Goal: Task Accomplishment & Management: Use online tool/utility

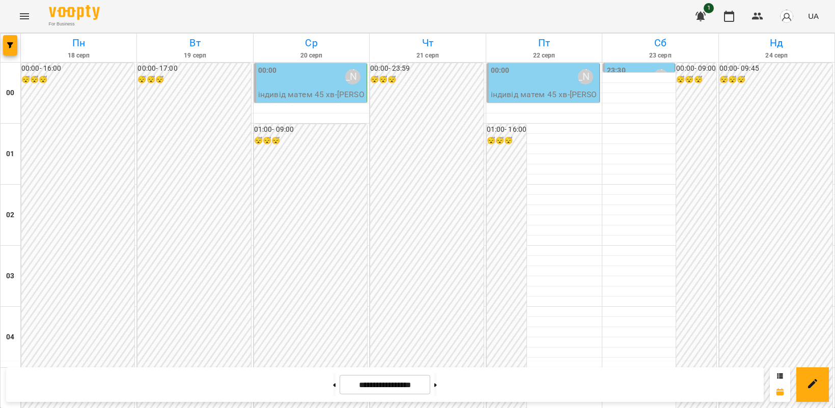
scroll to position [912, 0]
click at [333, 387] on button at bounding box center [334, 385] width 3 height 22
type input "**********"
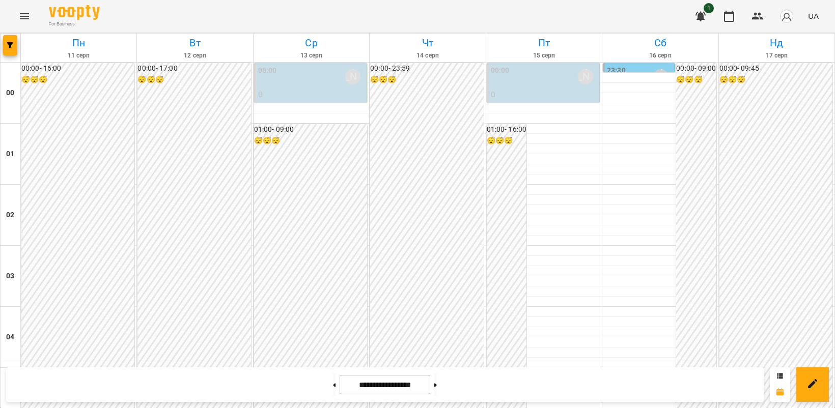
click at [21, 16] on icon "Menu" at bounding box center [24, 16] width 9 height 6
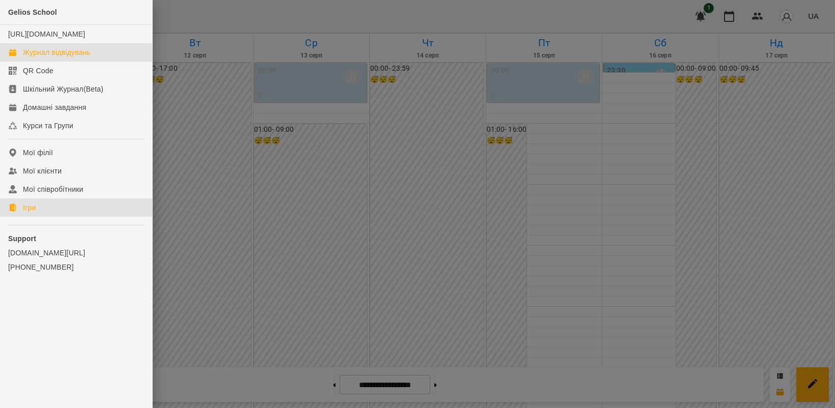
click at [29, 213] on div "Ігри" at bounding box center [29, 208] width 13 height 10
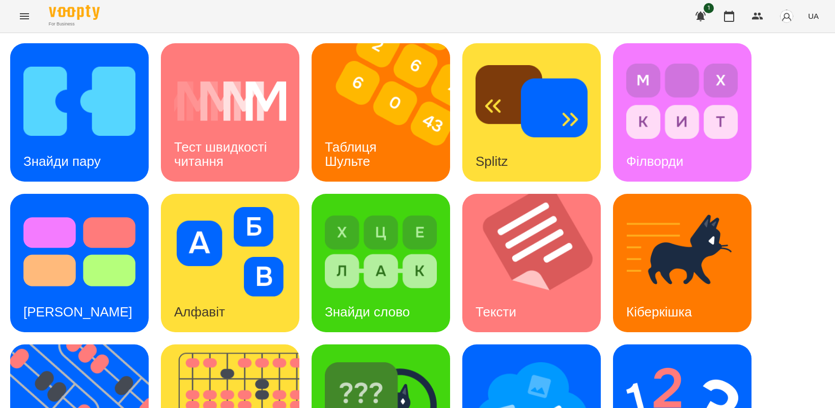
scroll to position [191, 0]
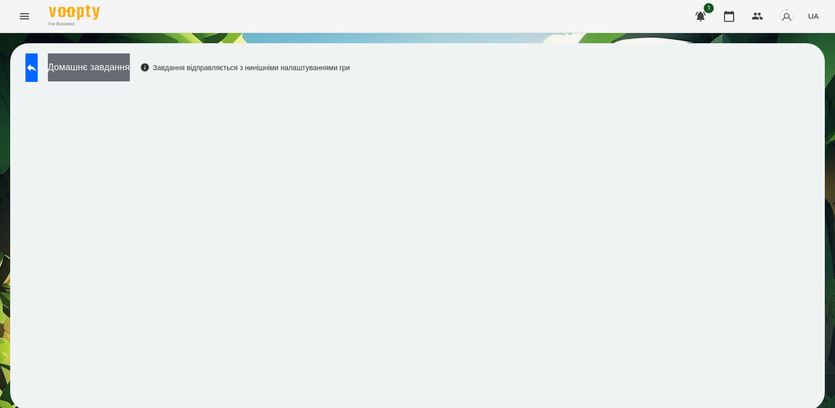
click at [130, 66] on button "Домашнє завдання" at bounding box center [89, 67] width 82 height 28
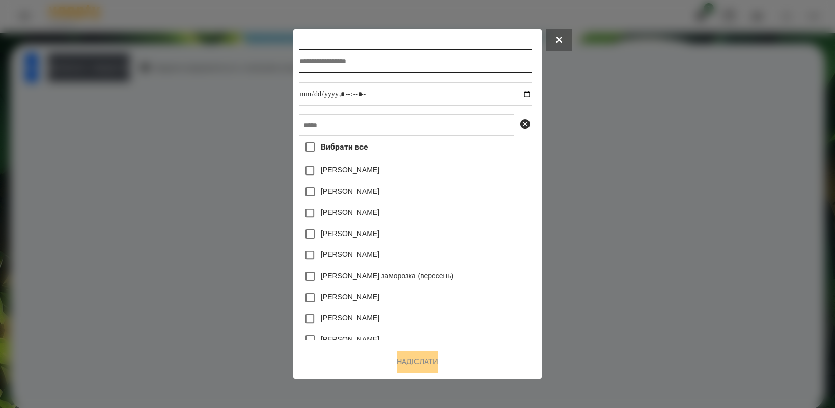
click at [345, 63] on input "text" at bounding box center [415, 60] width 232 height 23
type input "**********"
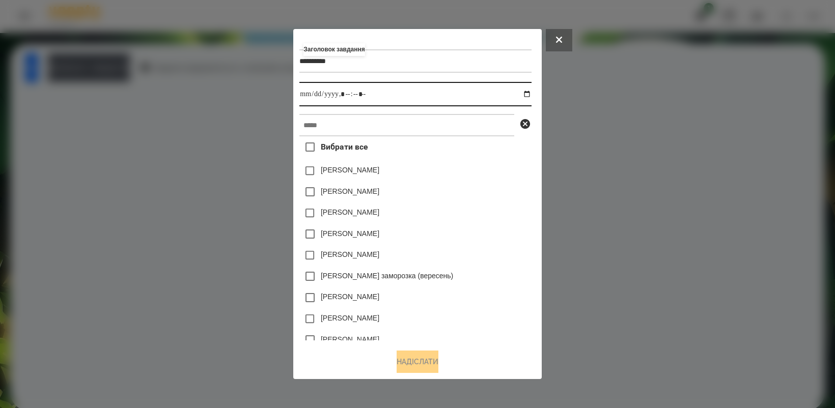
click at [529, 92] on input "datetime-local" at bounding box center [415, 94] width 232 height 24
type input "**********"
drag, startPoint x: 460, startPoint y: 227, endPoint x: 505, endPoint y: 242, distance: 48.0
click at [505, 242] on div "[PERSON_NAME]" at bounding box center [415, 234] width 232 height 21
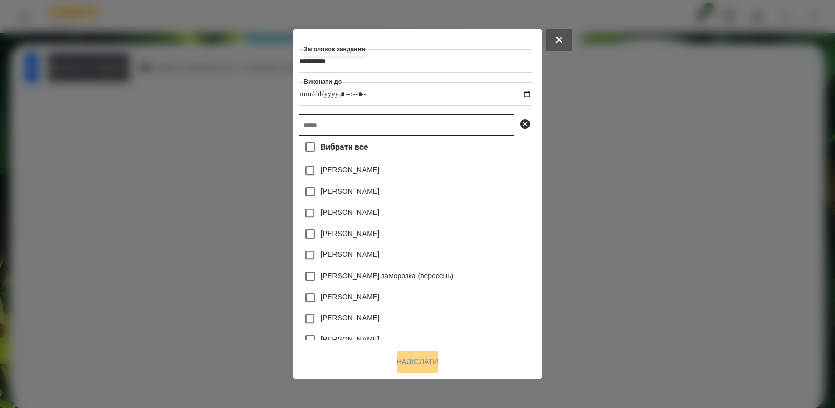
click at [363, 121] on input "text" at bounding box center [406, 125] width 215 height 22
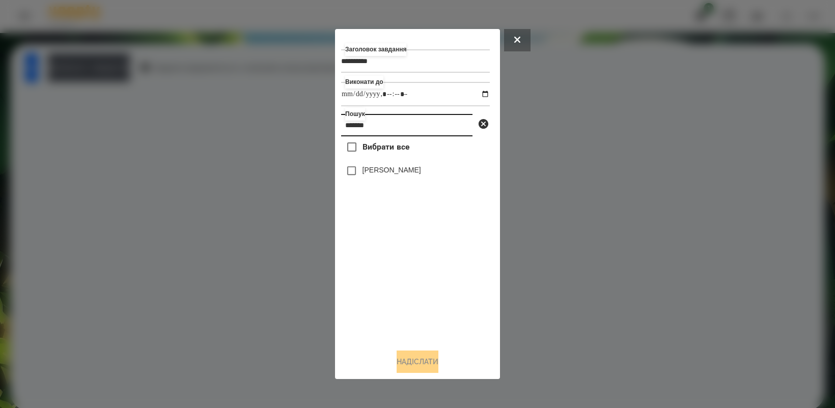
type input "*******"
click at [413, 365] on button "Надіслати" at bounding box center [418, 362] width 42 height 22
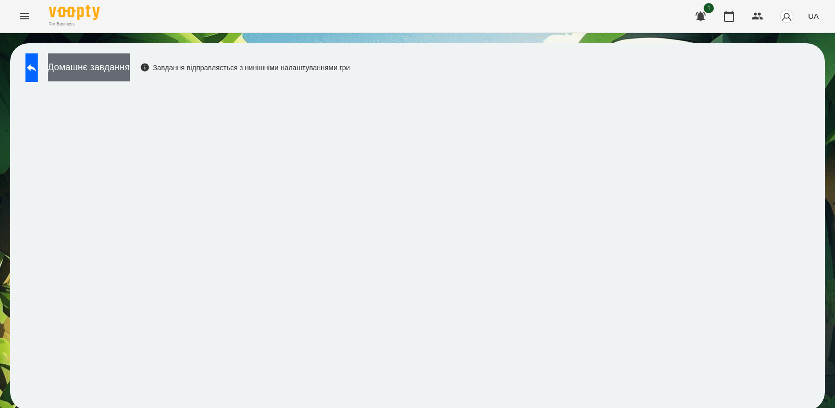
click at [130, 72] on button "Домашнє завдання" at bounding box center [89, 67] width 82 height 28
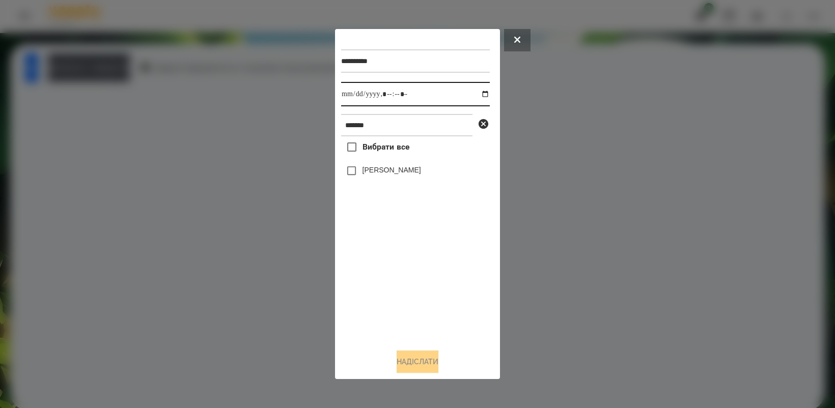
click at [478, 92] on input "datetime-local" at bounding box center [415, 94] width 149 height 24
type input "**********"
click at [421, 261] on div "Вибрати все [PERSON_NAME]" at bounding box center [415, 238] width 149 height 204
drag, startPoint x: 419, startPoint y: 364, endPoint x: 491, endPoint y: 345, distance: 75.2
click at [419, 363] on button "Надіслати" at bounding box center [418, 362] width 42 height 22
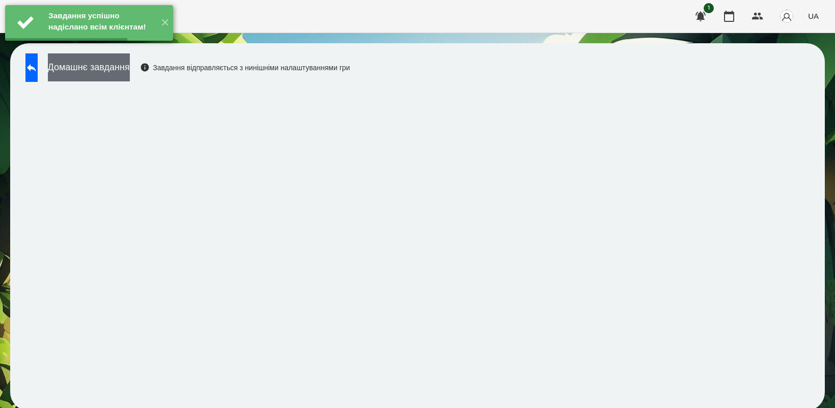
click at [120, 68] on button "Домашнє завдання" at bounding box center [89, 67] width 82 height 28
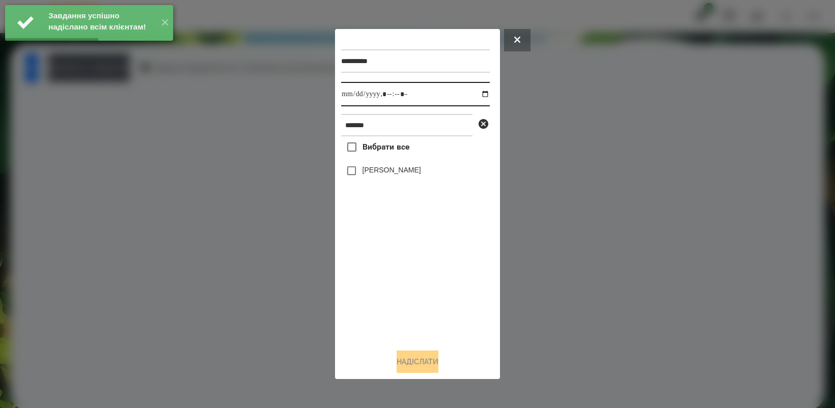
click at [479, 94] on input "datetime-local" at bounding box center [415, 94] width 149 height 24
type input "**********"
drag, startPoint x: 406, startPoint y: 293, endPoint x: 392, endPoint y: 218, distance: 76.7
click at [406, 293] on div "Вибрати все [PERSON_NAME]" at bounding box center [415, 238] width 149 height 204
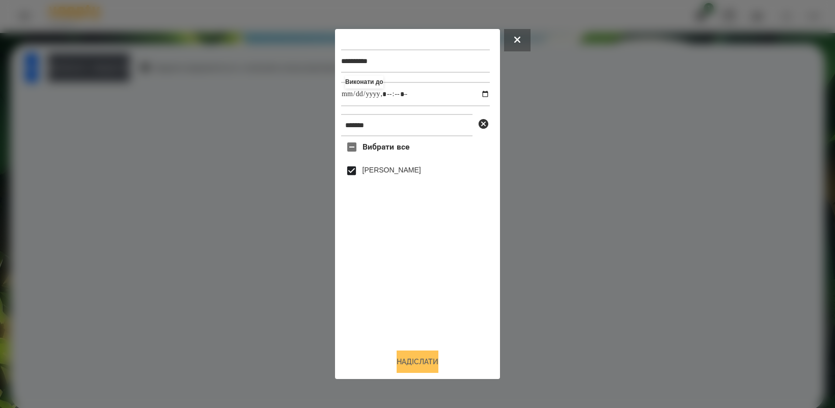
click at [420, 360] on button "Надіслати" at bounding box center [418, 362] width 42 height 22
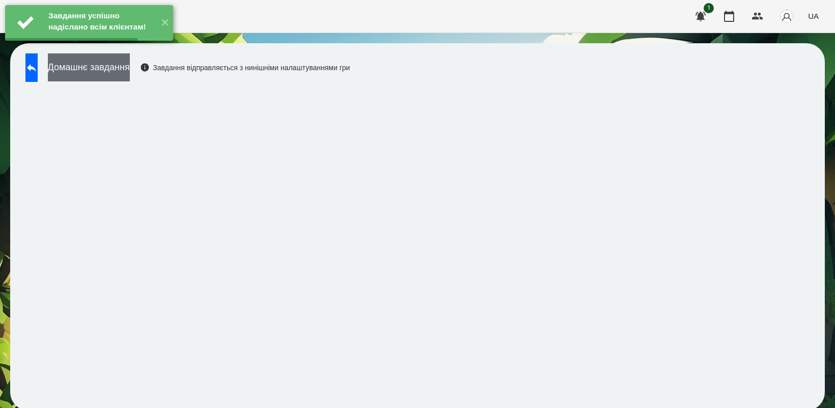
click at [130, 70] on button "Домашнє завдання" at bounding box center [89, 67] width 82 height 28
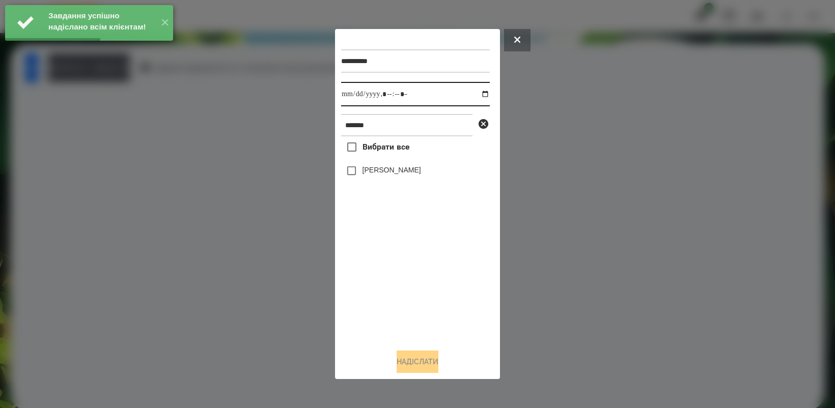
click at [478, 90] on input "datetime-local" at bounding box center [415, 94] width 149 height 24
type input "**********"
drag, startPoint x: 398, startPoint y: 297, endPoint x: 362, endPoint y: 200, distance: 103.3
click at [399, 294] on div "Вибрати все [PERSON_NAME]" at bounding box center [415, 238] width 149 height 204
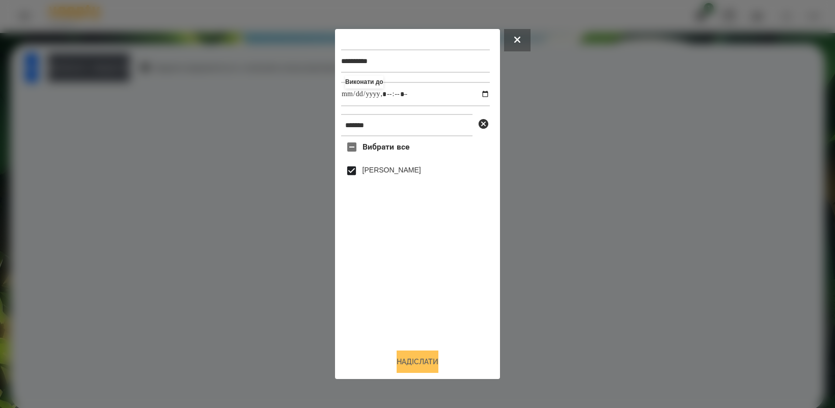
click at [419, 368] on button "Надіслати" at bounding box center [418, 362] width 42 height 22
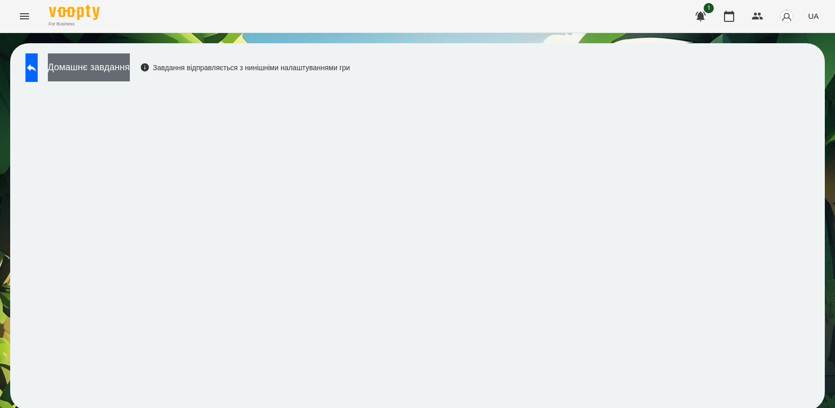
click at [130, 67] on button "Домашнє завдання" at bounding box center [89, 67] width 82 height 28
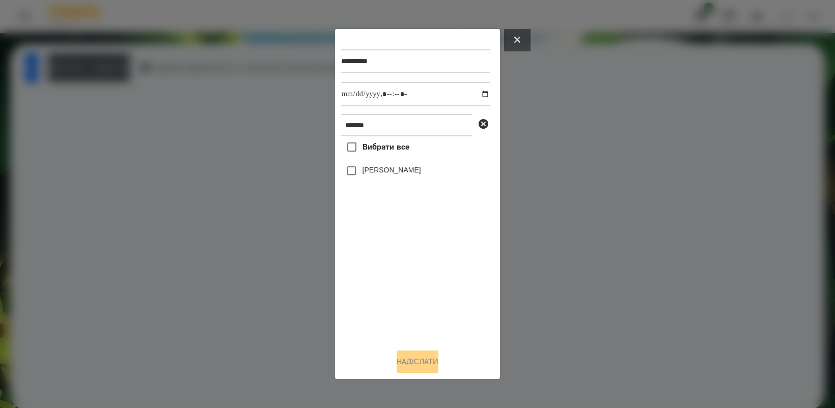
click at [521, 39] on button at bounding box center [517, 40] width 26 height 22
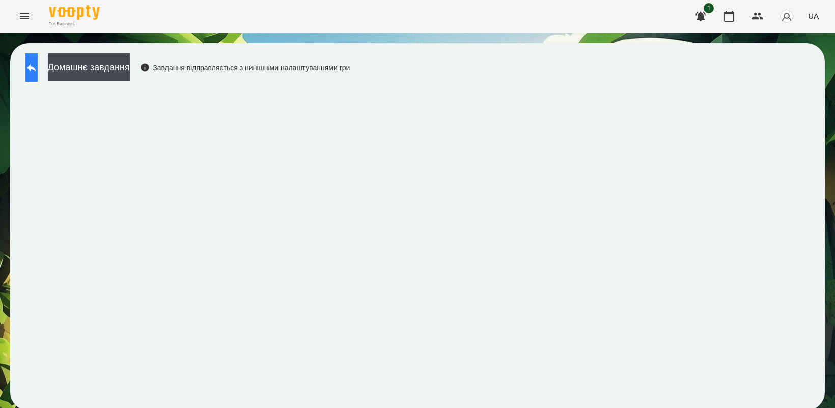
click at [34, 60] on button at bounding box center [31, 67] width 12 height 29
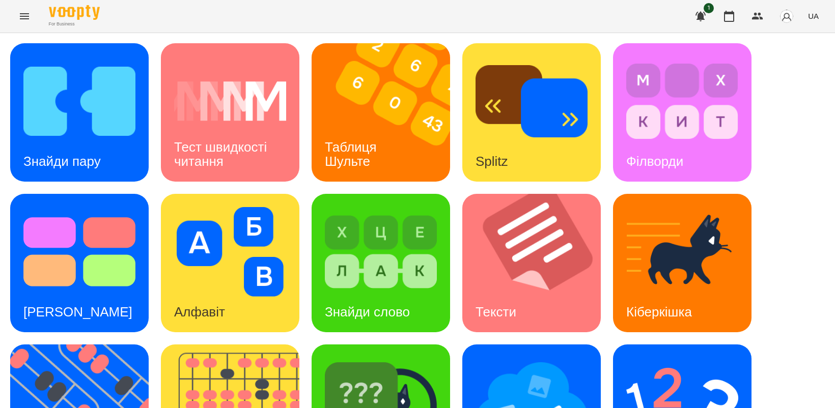
scroll to position [235, 0]
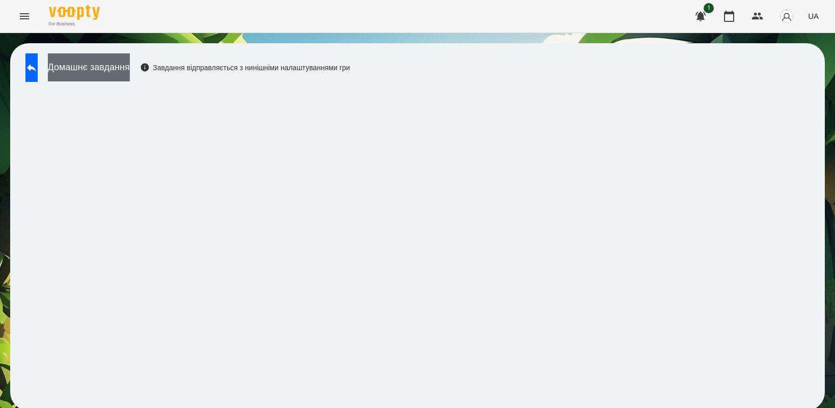
click at [109, 62] on button "Домашнє завдання" at bounding box center [89, 67] width 82 height 28
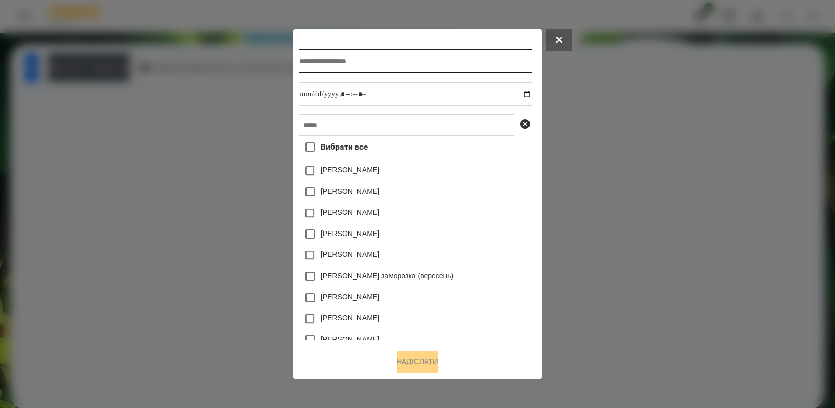
click at [337, 56] on input "text" at bounding box center [415, 60] width 232 height 23
click at [331, 63] on input "text" at bounding box center [415, 60] width 232 height 23
type input "*********"
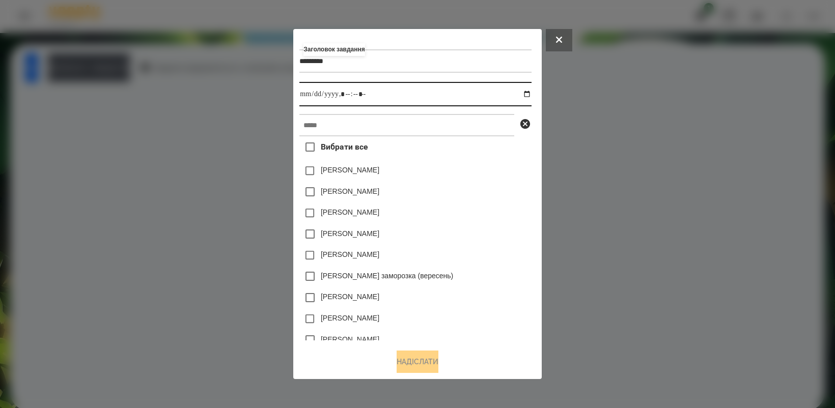
click at [528, 96] on input "datetime-local" at bounding box center [415, 94] width 232 height 24
type input "**********"
click at [471, 260] on div "[PERSON_NAME]" at bounding box center [415, 255] width 232 height 21
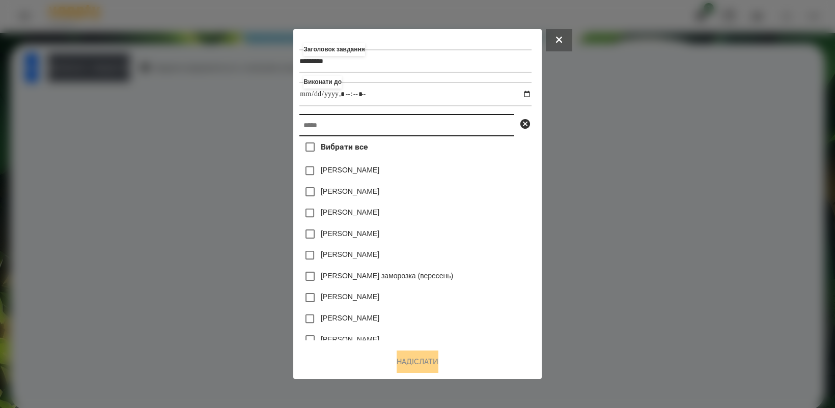
click at [368, 135] on input "text" at bounding box center [406, 125] width 215 height 22
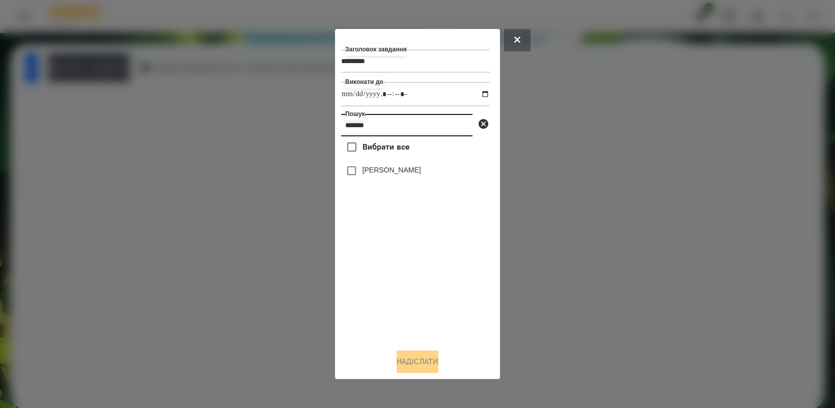
type input "*******"
click at [424, 368] on button "Надіслати" at bounding box center [418, 362] width 42 height 22
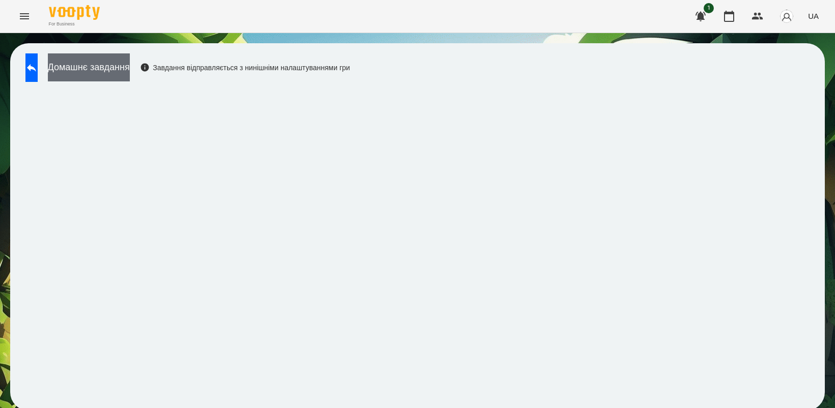
click at [99, 74] on button "Домашнє завдання" at bounding box center [89, 67] width 82 height 28
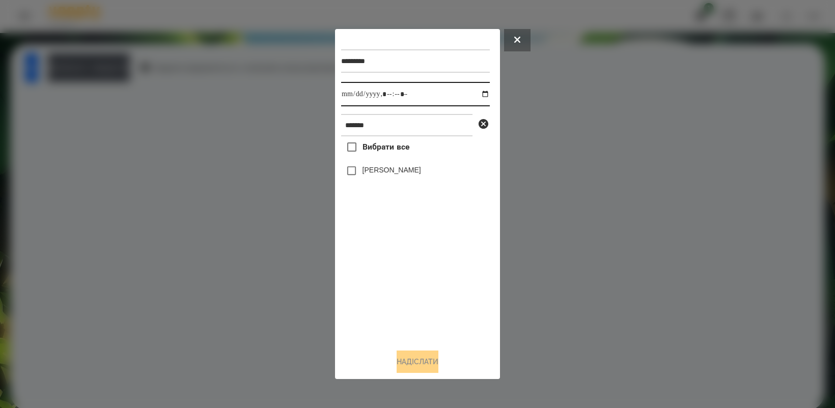
click at [474, 90] on input "datetime-local" at bounding box center [415, 94] width 149 height 24
type input "**********"
drag, startPoint x: 426, startPoint y: 287, endPoint x: 394, endPoint y: 236, distance: 60.2
click at [426, 288] on div "Вибрати все [PERSON_NAME]" at bounding box center [415, 238] width 149 height 204
drag, startPoint x: 426, startPoint y: 370, endPoint x: 432, endPoint y: 370, distance: 5.6
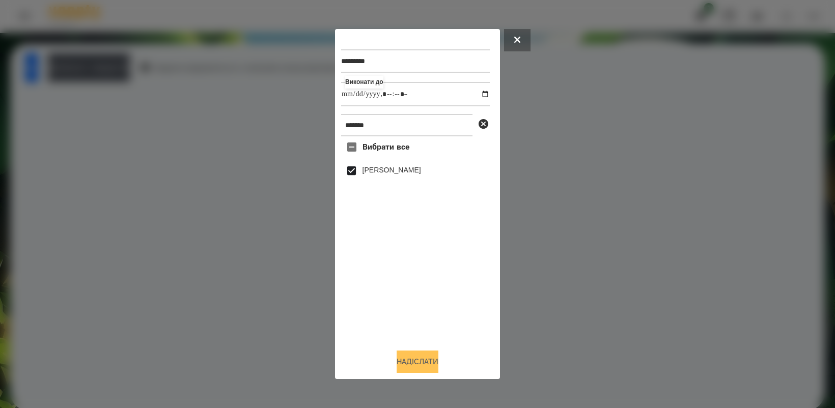
click at [432, 370] on button "Надіслати" at bounding box center [418, 362] width 42 height 22
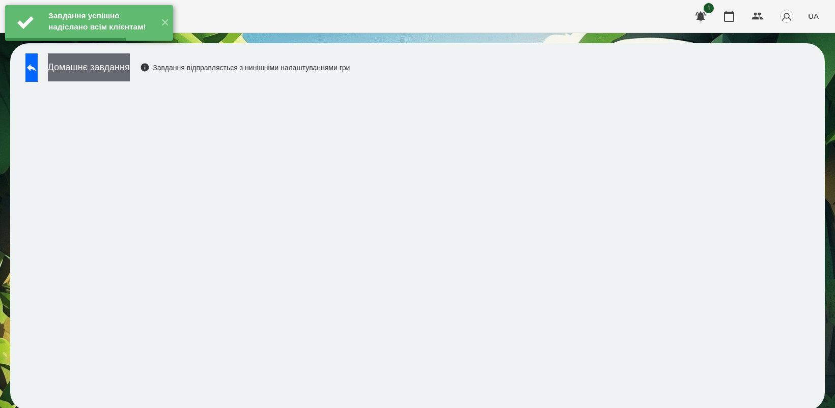
click at [114, 72] on button "Домашнє завдання" at bounding box center [89, 67] width 82 height 28
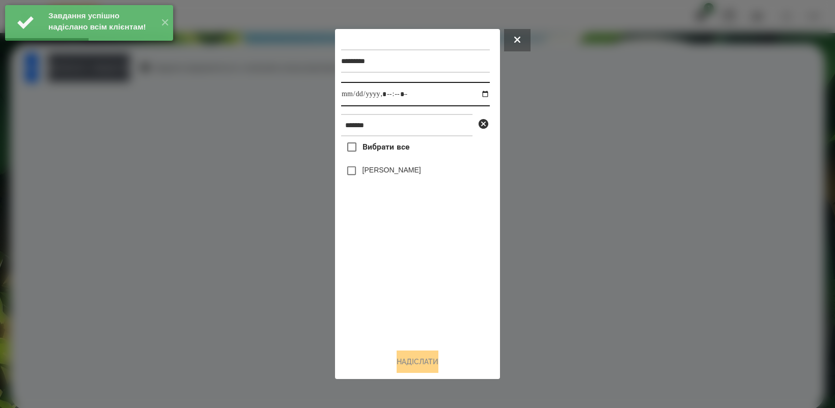
click at [479, 95] on input "datetime-local" at bounding box center [415, 94] width 149 height 24
type input "**********"
click at [425, 278] on div "Вибрати все [PERSON_NAME]" at bounding box center [415, 238] width 149 height 204
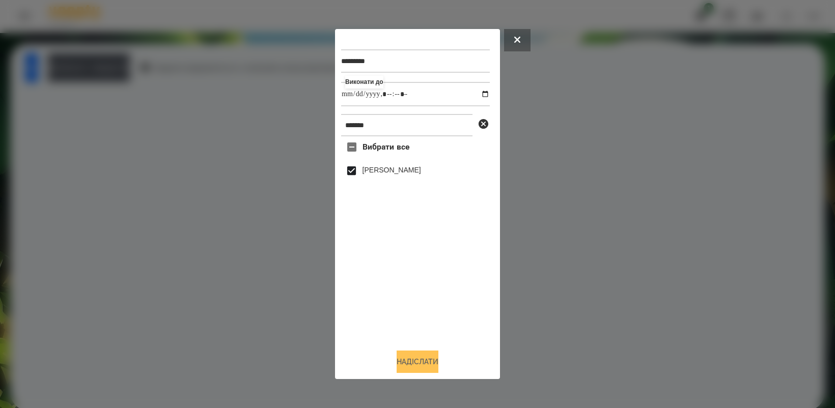
click at [418, 354] on button "Надіслати" at bounding box center [418, 362] width 42 height 22
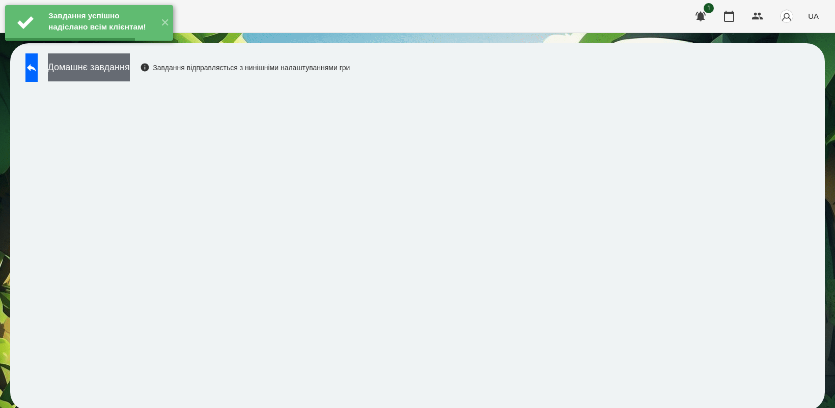
drag, startPoint x: 115, startPoint y: 68, endPoint x: 130, endPoint y: 68, distance: 14.8
click at [130, 68] on button "Домашнє завдання" at bounding box center [89, 67] width 82 height 28
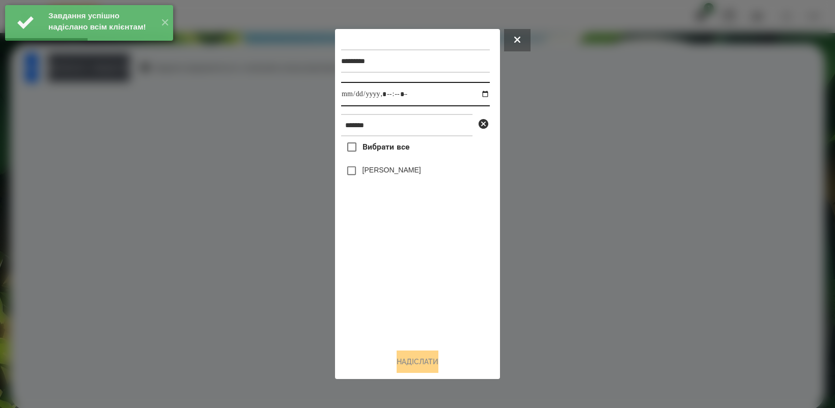
click at [477, 93] on input "datetime-local" at bounding box center [415, 94] width 149 height 24
type input "**********"
click at [408, 296] on div "Вибрати все [PERSON_NAME]" at bounding box center [415, 238] width 149 height 204
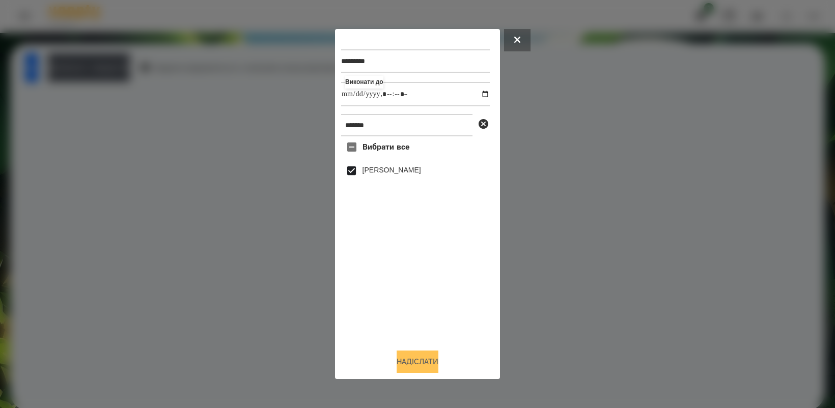
click at [428, 362] on button "Надіслати" at bounding box center [418, 362] width 42 height 22
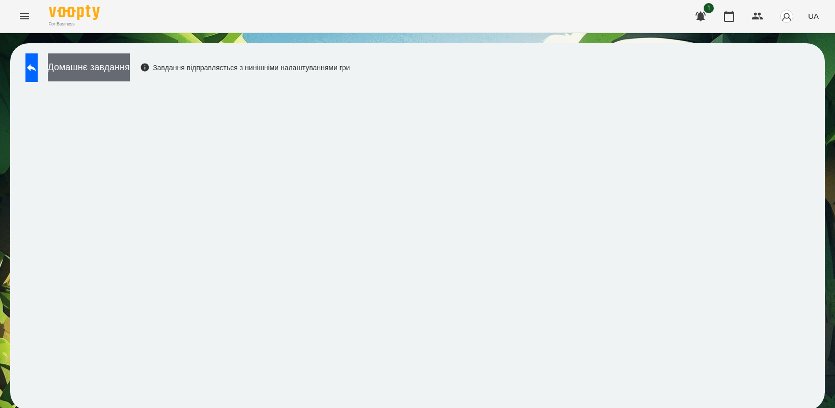
click at [129, 74] on button "Домашнє завдання" at bounding box center [89, 67] width 82 height 28
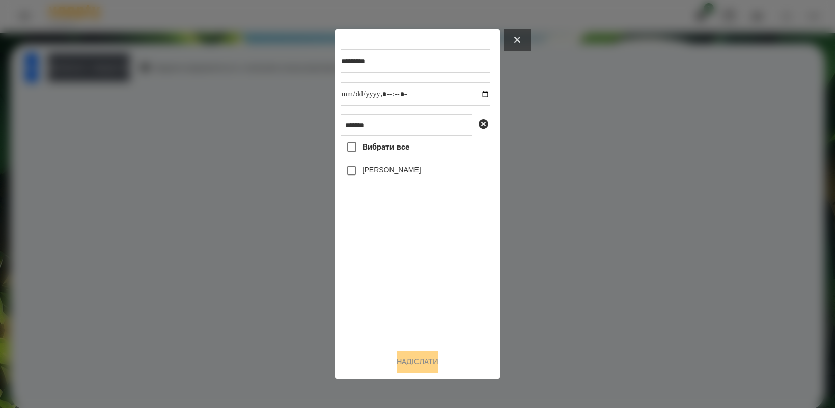
click at [517, 39] on icon at bounding box center [517, 40] width 6 height 6
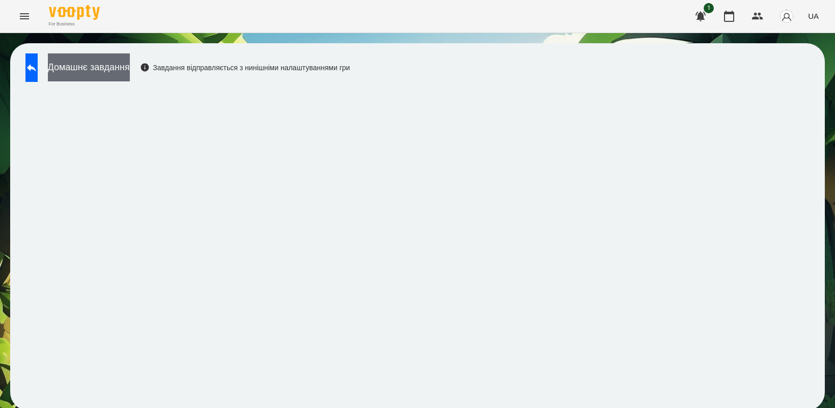
click at [108, 74] on button "Домашнє завдання" at bounding box center [89, 67] width 82 height 28
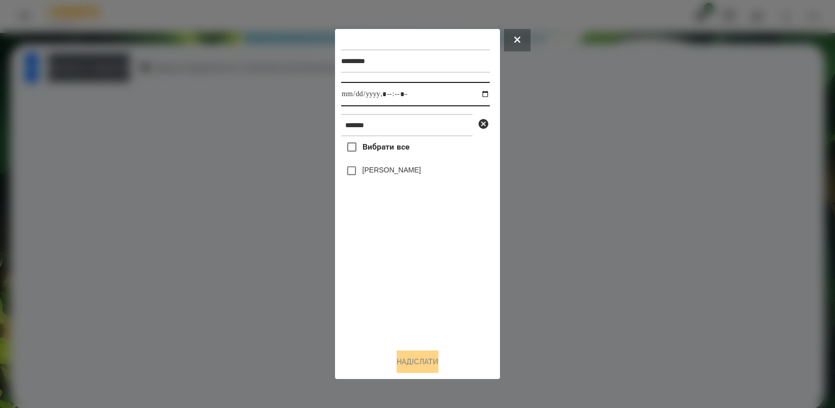
click at [479, 91] on input "datetime-local" at bounding box center [415, 94] width 149 height 24
type input "**********"
click at [412, 264] on div "Вибрати все [PERSON_NAME]" at bounding box center [415, 238] width 149 height 204
click at [400, 363] on button "Надіслати" at bounding box center [418, 362] width 42 height 22
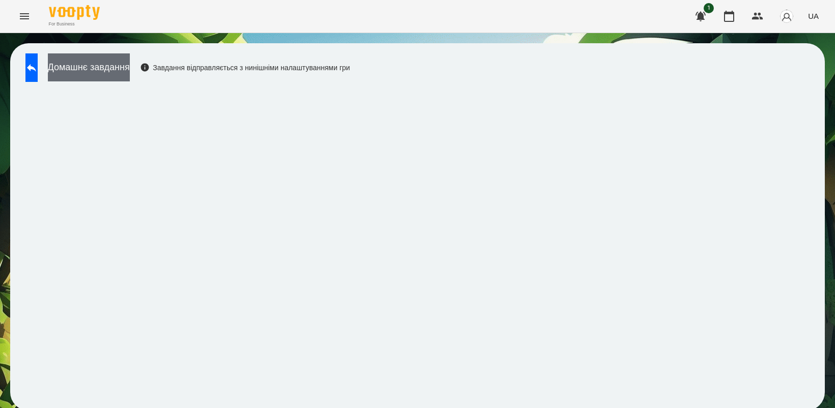
click at [130, 65] on button "Домашнє завдання" at bounding box center [89, 67] width 82 height 28
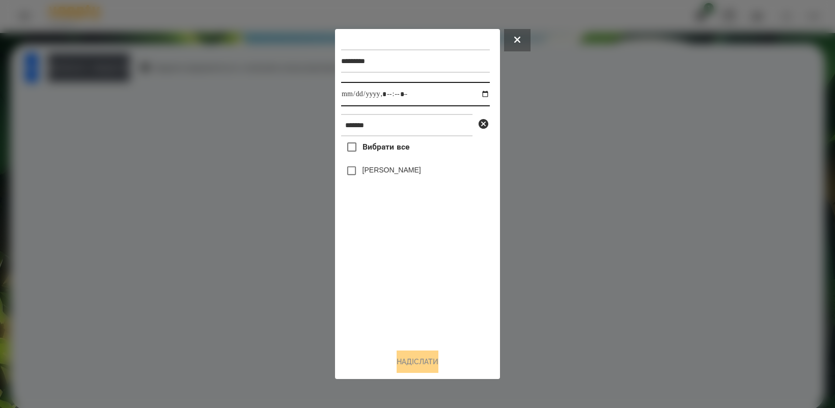
click at [474, 91] on input "datetime-local" at bounding box center [415, 94] width 149 height 24
click at [421, 290] on div "Вибрати все [PERSON_NAME]" at bounding box center [415, 238] width 149 height 204
type input "**********"
click at [408, 359] on button "Надіслати" at bounding box center [418, 362] width 42 height 22
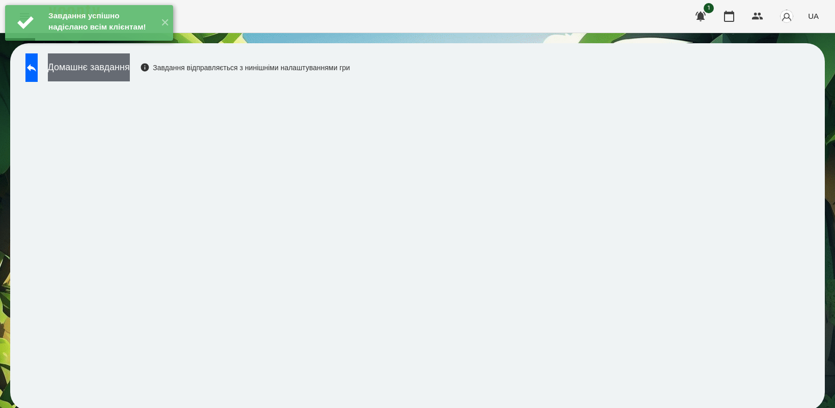
click at [130, 77] on button "Домашнє завдання" at bounding box center [89, 67] width 82 height 28
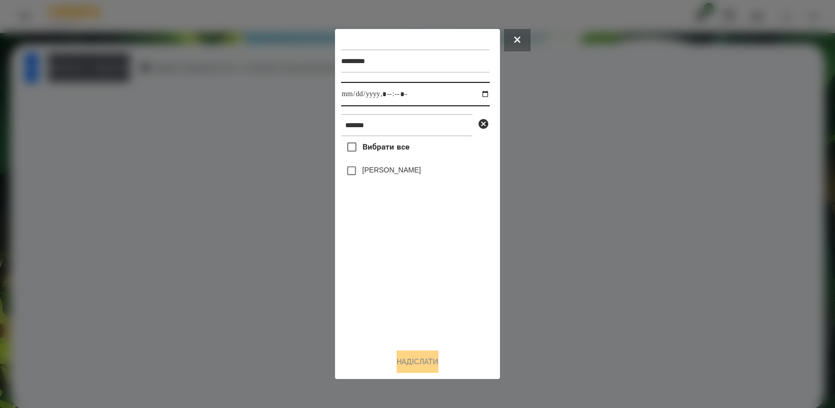
click at [476, 93] on input "datetime-local" at bounding box center [415, 94] width 149 height 24
type input "**********"
click at [439, 265] on div "Вибрати все [PERSON_NAME]" at bounding box center [415, 238] width 149 height 204
click at [429, 370] on button "Надіслати" at bounding box center [418, 362] width 42 height 22
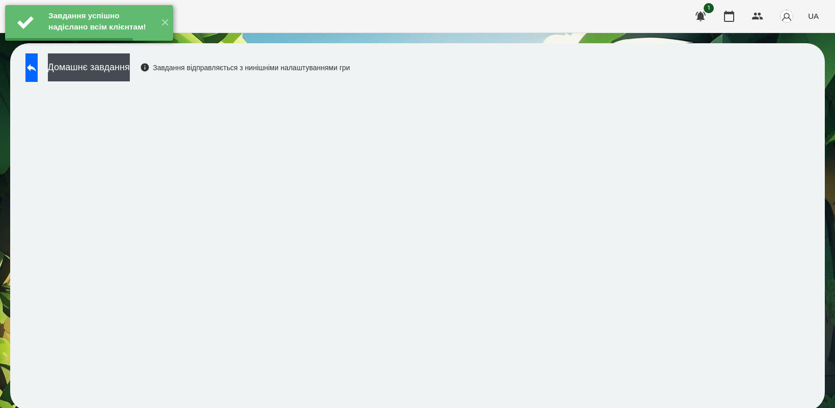
click at [113, 73] on button "Домашнє завдання" at bounding box center [89, 67] width 82 height 28
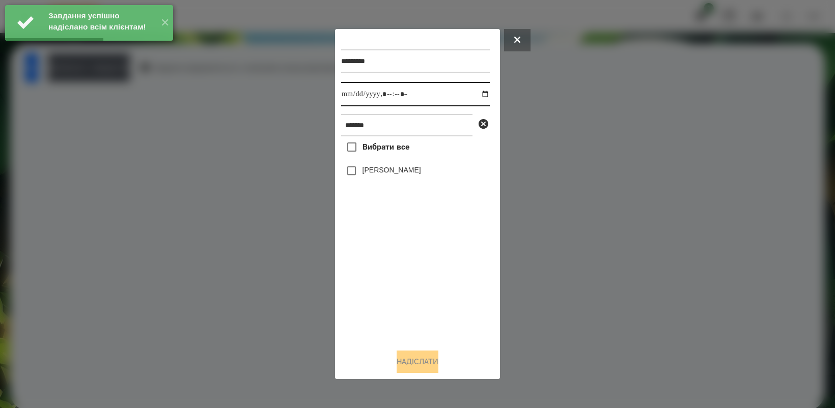
click at [478, 94] on input "datetime-local" at bounding box center [415, 94] width 149 height 24
click at [423, 296] on div "Вибрати все [PERSON_NAME]" at bounding box center [415, 238] width 149 height 204
type input "**********"
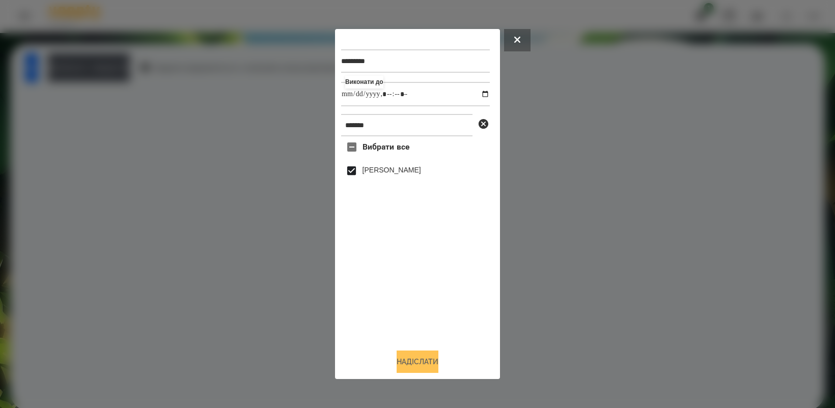
click at [433, 368] on button "Надіслати" at bounding box center [418, 362] width 42 height 22
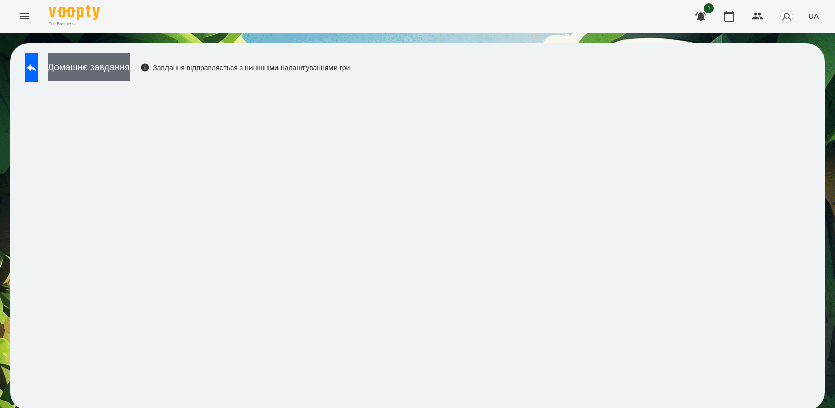
click at [125, 73] on button "Домашнє завдання" at bounding box center [89, 67] width 82 height 28
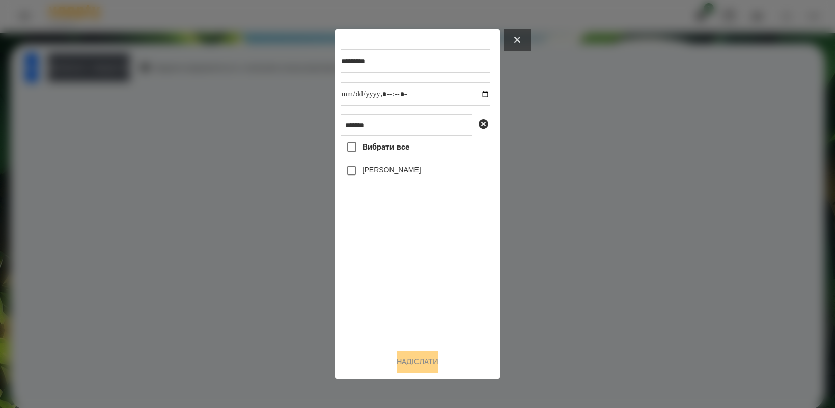
click at [506, 29] on button at bounding box center [517, 40] width 26 height 22
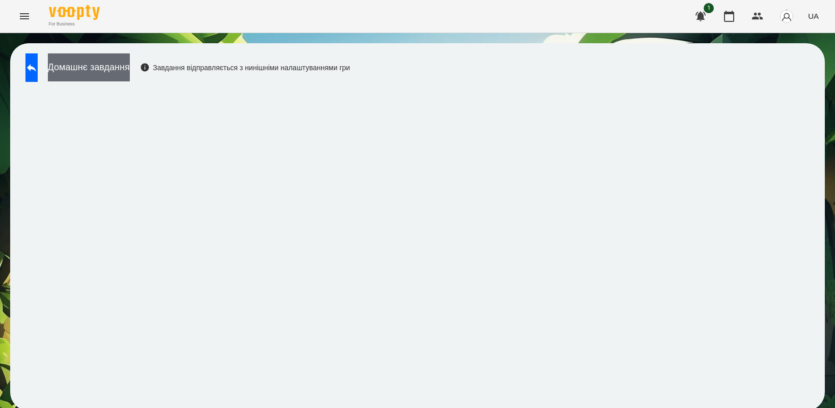
click at [94, 65] on button "Домашнє завдання" at bounding box center [89, 67] width 82 height 28
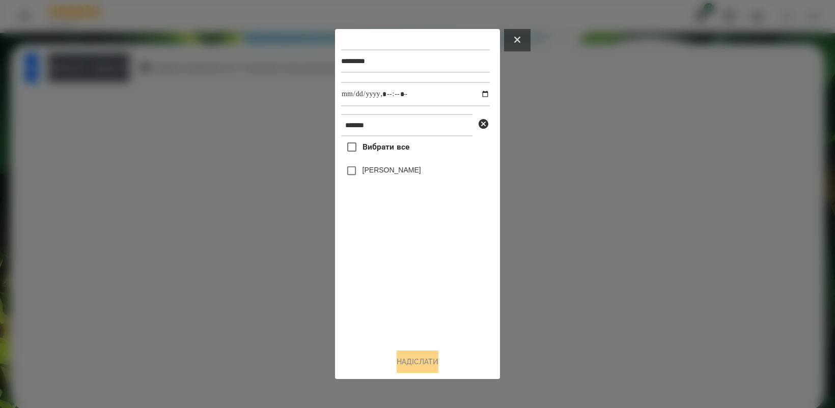
click at [518, 34] on button at bounding box center [517, 40] width 26 height 22
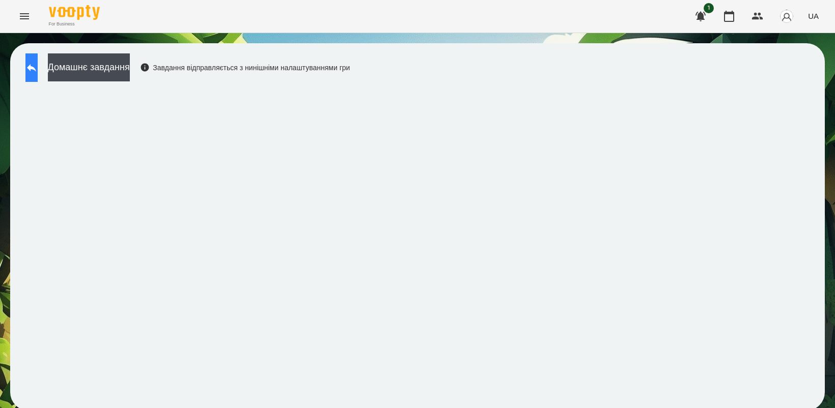
click at [36, 73] on icon at bounding box center [31, 68] width 12 height 12
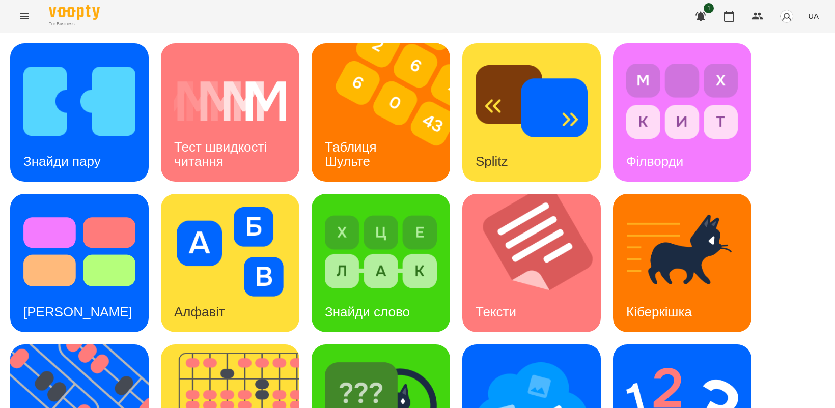
scroll to position [191, 0]
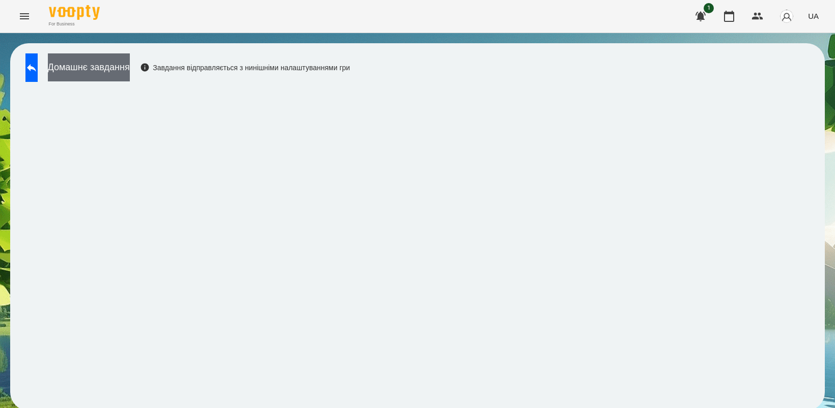
click at [88, 65] on button "Домашнє завдання" at bounding box center [89, 67] width 82 height 28
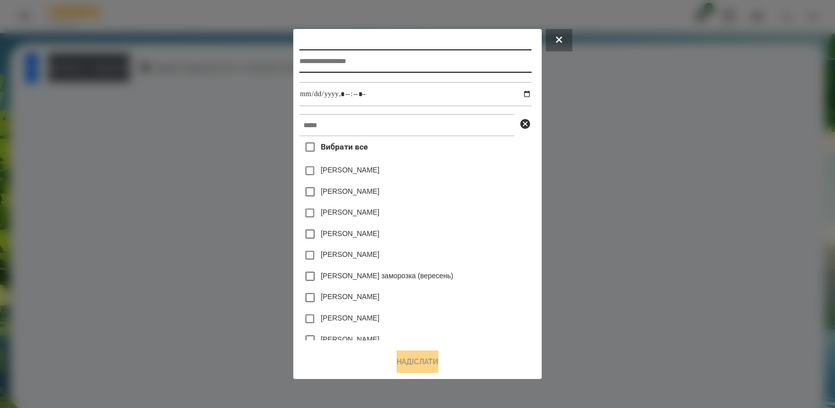
click at [340, 60] on input "text" at bounding box center [415, 60] width 232 height 23
type input "**********"
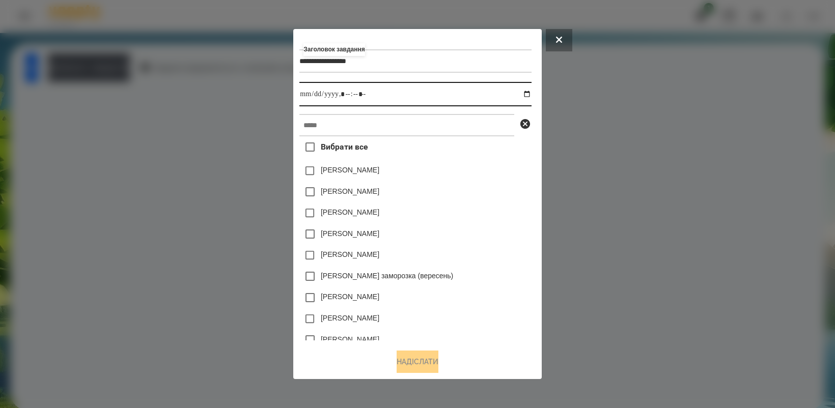
click at [530, 92] on input "datetime-local" at bounding box center [415, 94] width 232 height 24
type input "**********"
click at [519, 246] on div "[PERSON_NAME]" at bounding box center [415, 255] width 232 height 21
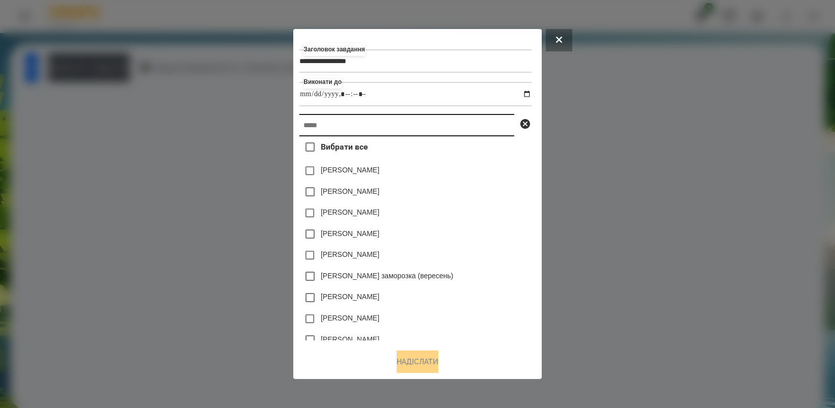
click at [406, 130] on input "text" at bounding box center [406, 125] width 215 height 22
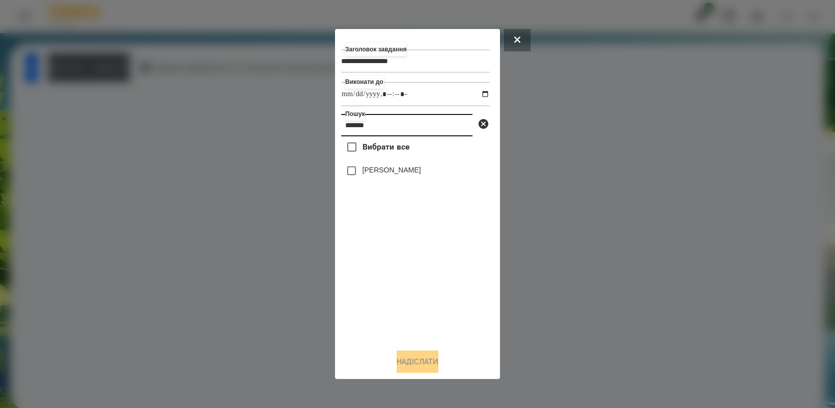
type input "*******"
click at [424, 365] on button "Надіслати" at bounding box center [418, 362] width 42 height 22
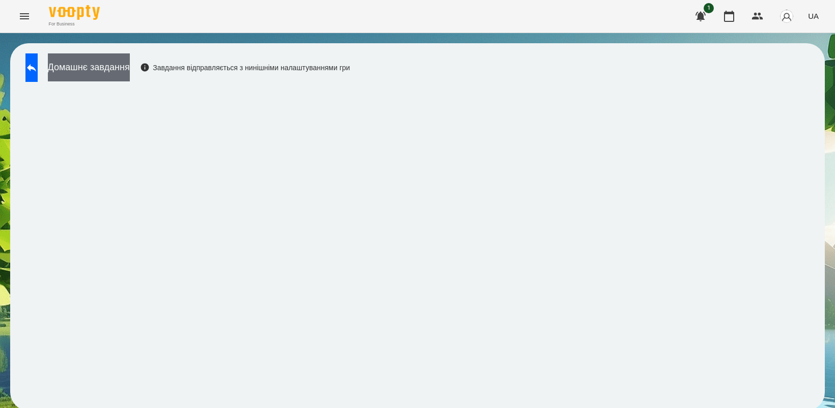
click at [121, 62] on button "Домашнє завдання" at bounding box center [89, 67] width 82 height 28
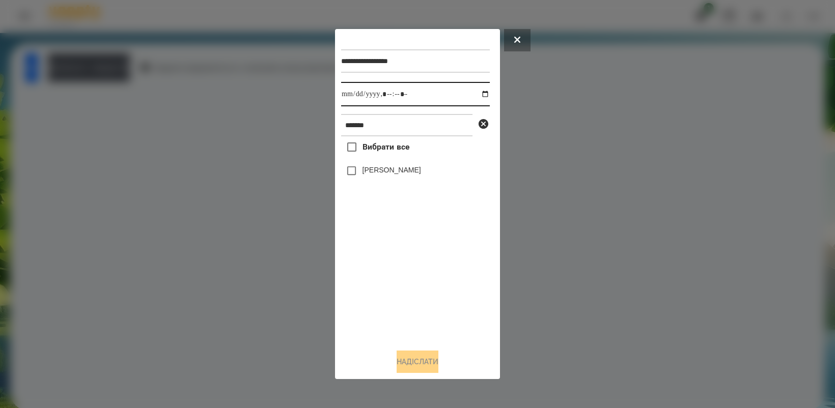
click at [475, 93] on input "datetime-local" at bounding box center [415, 94] width 149 height 24
type input "**********"
click at [414, 252] on div "Вибрати все [PERSON_NAME]" at bounding box center [415, 238] width 149 height 204
click at [423, 365] on button "Надіслати" at bounding box center [418, 362] width 42 height 22
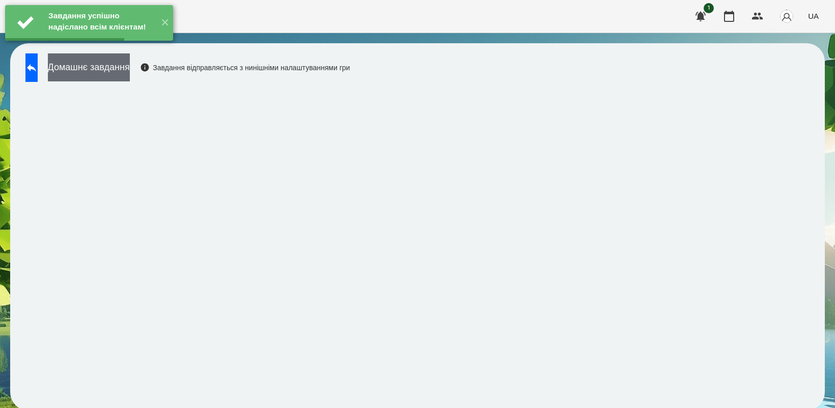
drag, startPoint x: 103, startPoint y: 76, endPoint x: 116, endPoint y: 75, distance: 12.3
click at [116, 75] on button "Домашнє завдання" at bounding box center [89, 67] width 82 height 28
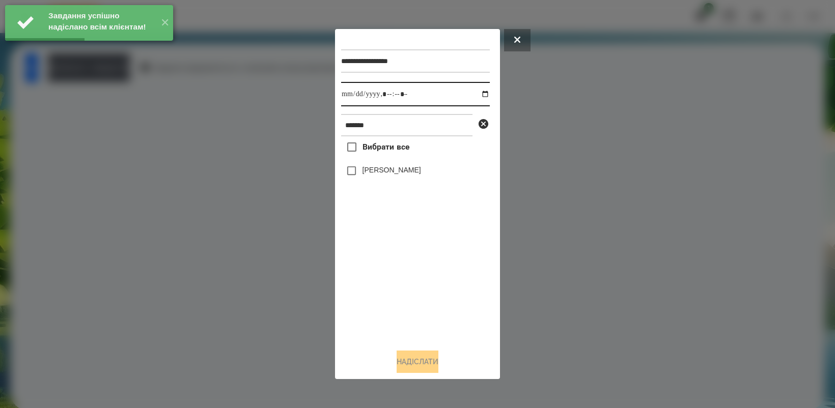
click at [477, 92] on input "datetime-local" at bounding box center [415, 94] width 149 height 24
click at [421, 296] on div "Вибрати все [PERSON_NAME]" at bounding box center [415, 238] width 149 height 204
type input "**********"
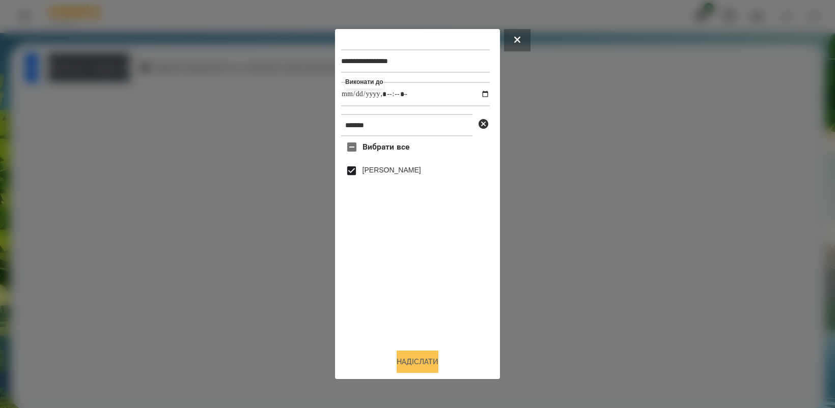
click at [426, 367] on button "Надіслати" at bounding box center [418, 362] width 42 height 22
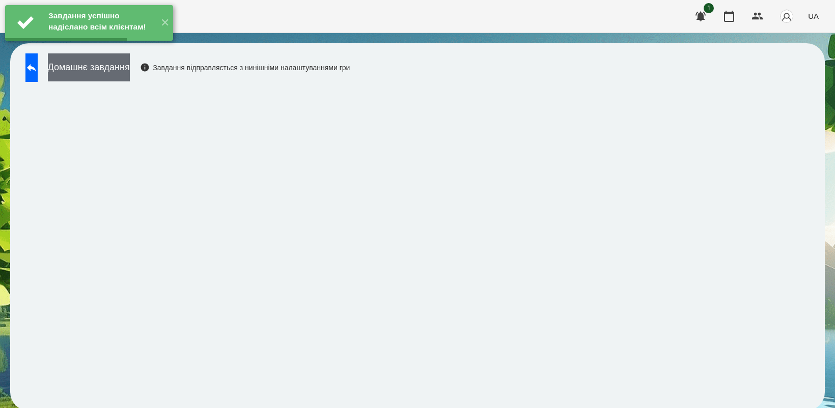
click at [104, 64] on button "Домашнє завдання" at bounding box center [89, 67] width 82 height 28
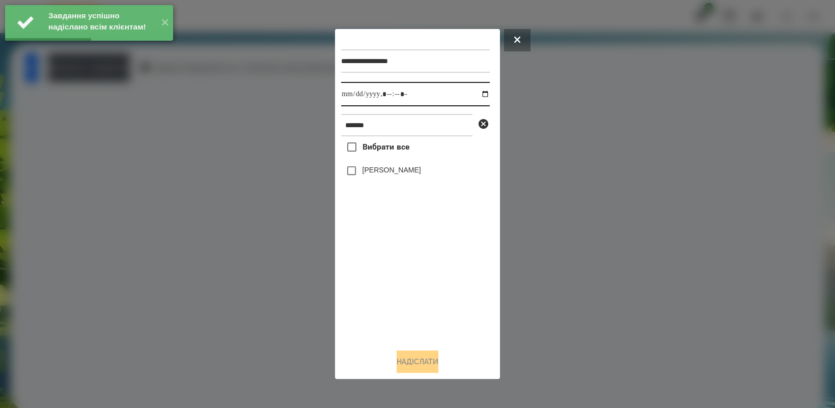
click at [480, 90] on input "datetime-local" at bounding box center [415, 94] width 149 height 24
type input "**********"
click at [412, 301] on div "Вибрати все [PERSON_NAME]" at bounding box center [415, 238] width 149 height 204
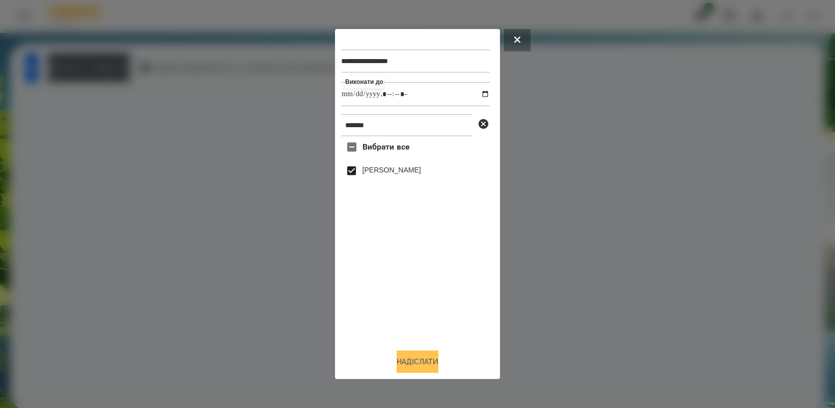
click at [423, 367] on button "Надіслати" at bounding box center [418, 362] width 42 height 22
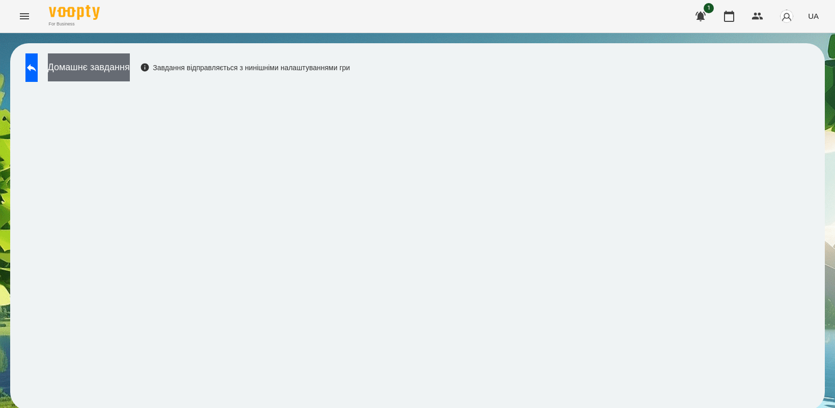
click at [123, 72] on button "Домашнє завдання" at bounding box center [89, 67] width 82 height 28
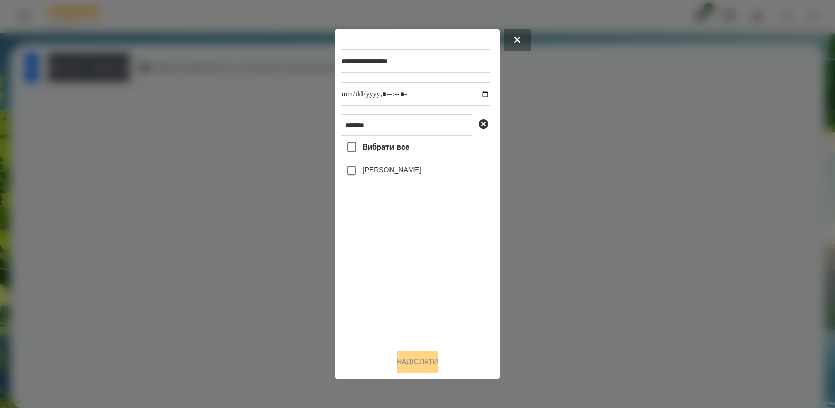
click at [527, 36] on button at bounding box center [517, 40] width 26 height 22
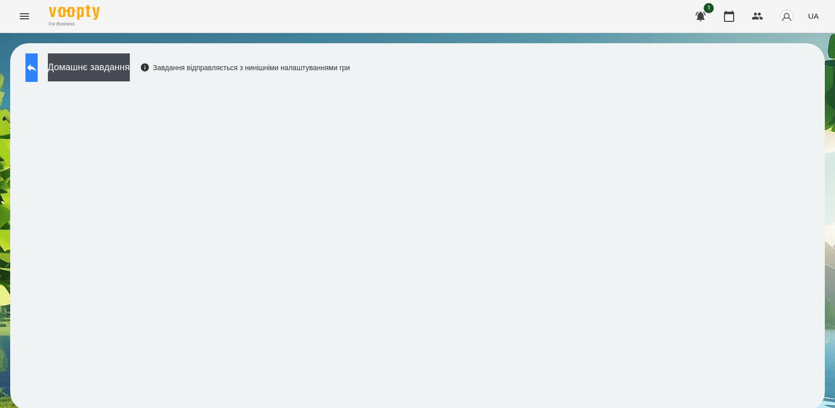
click at [38, 63] on icon at bounding box center [31, 68] width 12 height 12
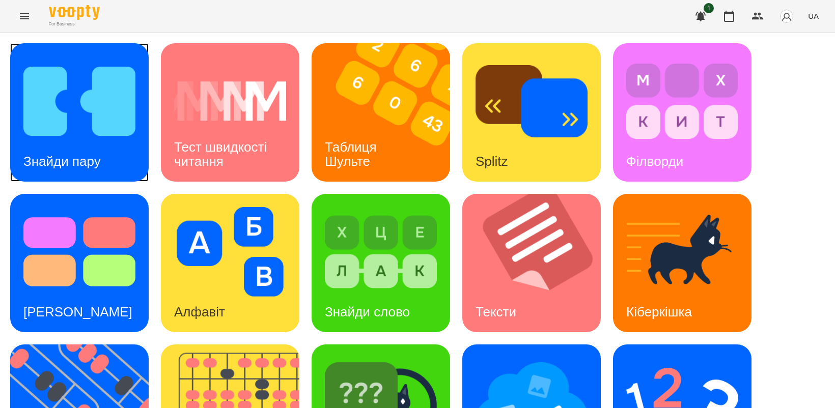
click at [88, 106] on img at bounding box center [79, 102] width 112 height 90
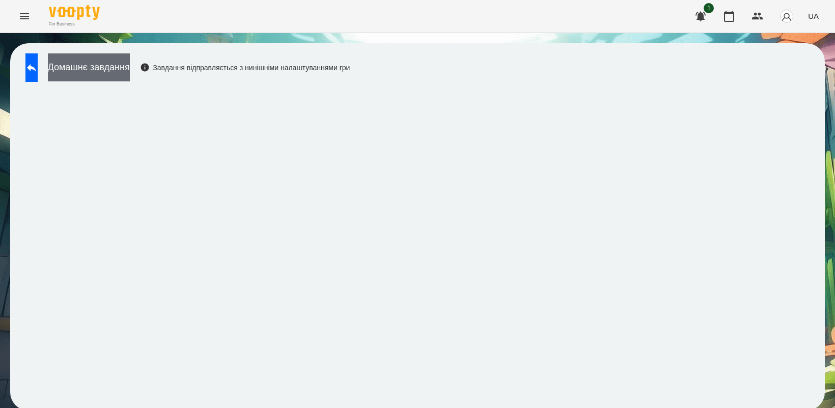
click at [130, 64] on button "Домашнє завдання" at bounding box center [89, 67] width 82 height 28
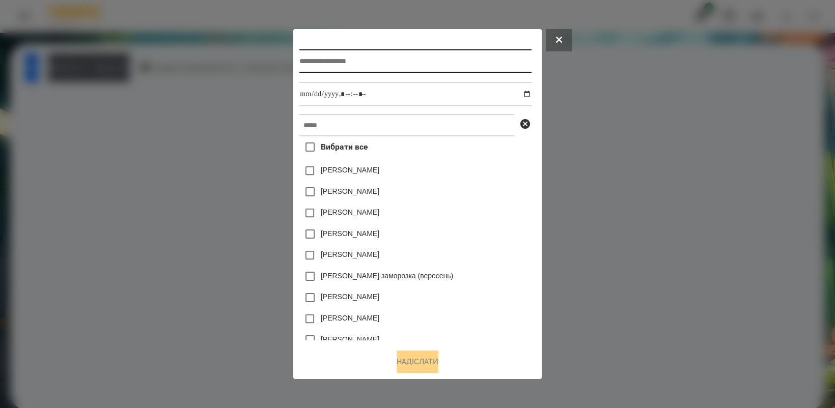
click at [416, 52] on input "text" at bounding box center [415, 60] width 232 height 23
type input "**********"
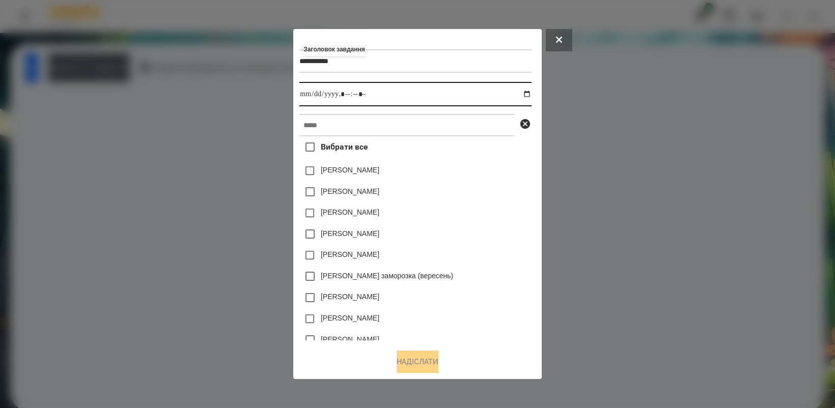
click at [531, 92] on input "datetime-local" at bounding box center [415, 94] width 232 height 24
type input "**********"
click at [482, 270] on div "[PERSON_NAME] заморозка (вересень)" at bounding box center [415, 276] width 232 height 21
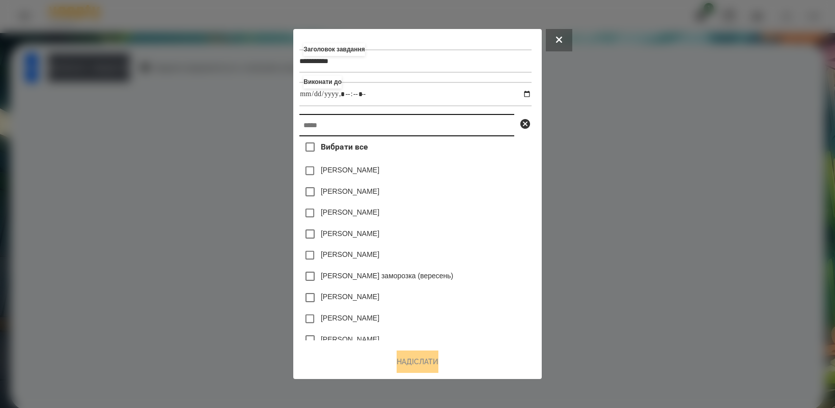
click at [364, 126] on input "text" at bounding box center [406, 125] width 215 height 22
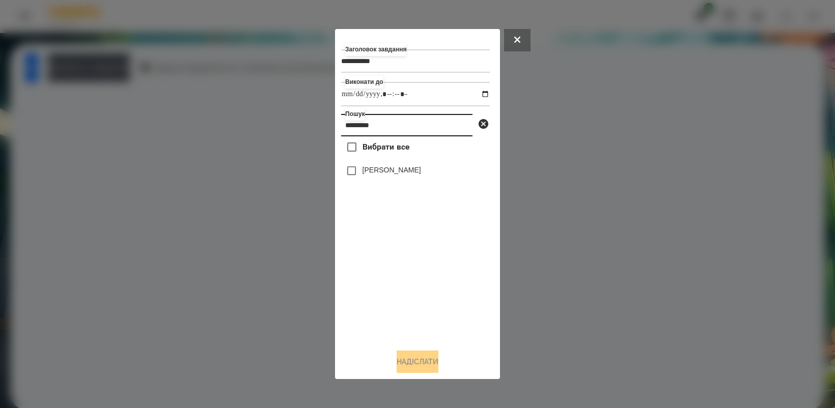
type input "*********"
click at [431, 359] on button "Надіслати" at bounding box center [418, 362] width 42 height 22
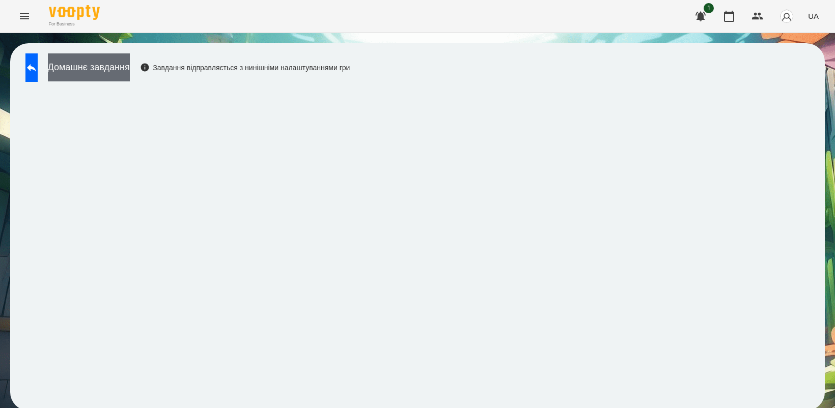
click at [117, 73] on button "Домашнє завдання" at bounding box center [89, 67] width 82 height 28
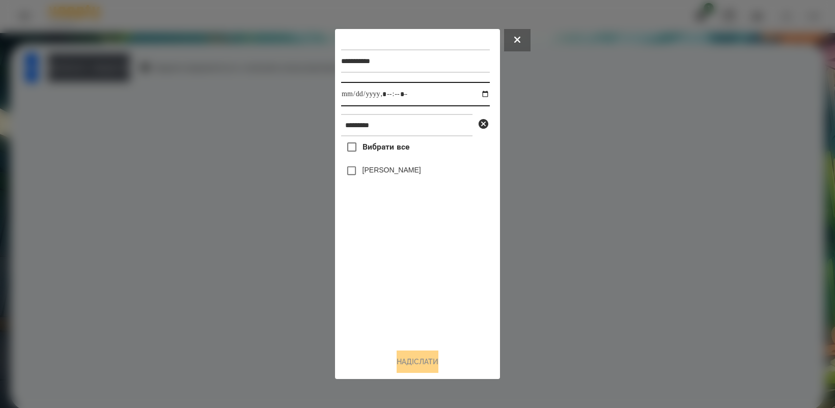
click at [477, 94] on input "datetime-local" at bounding box center [415, 94] width 149 height 24
type input "**********"
click at [419, 289] on div "Вибрати все [PERSON_NAME]" at bounding box center [415, 238] width 149 height 204
click at [412, 366] on button "Надіслати" at bounding box center [418, 362] width 42 height 22
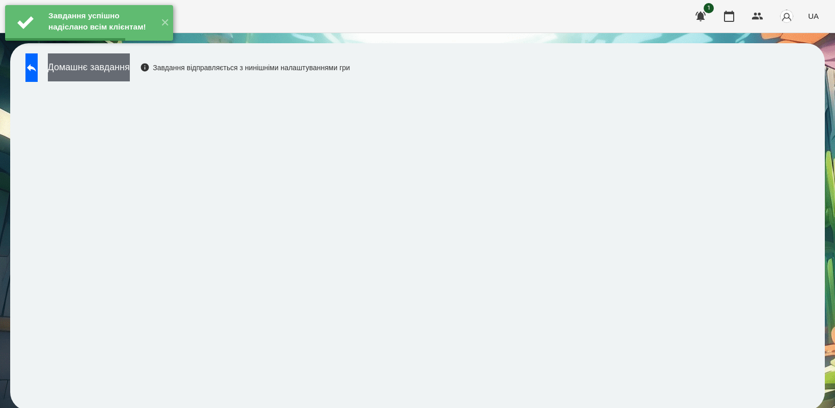
drag, startPoint x: 136, startPoint y: 73, endPoint x: 144, endPoint y: 72, distance: 7.7
click at [130, 72] on button "Домашнє завдання" at bounding box center [89, 67] width 82 height 28
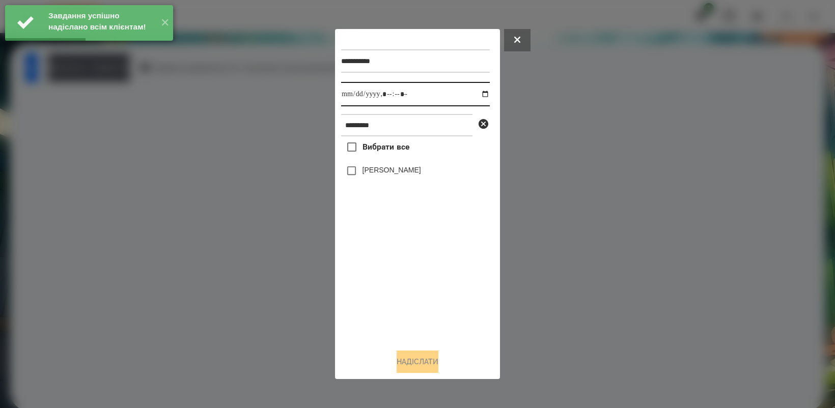
click at [476, 92] on input "datetime-local" at bounding box center [415, 94] width 149 height 24
type input "**********"
click at [405, 271] on div "Вибрати все [PERSON_NAME]" at bounding box center [415, 238] width 149 height 204
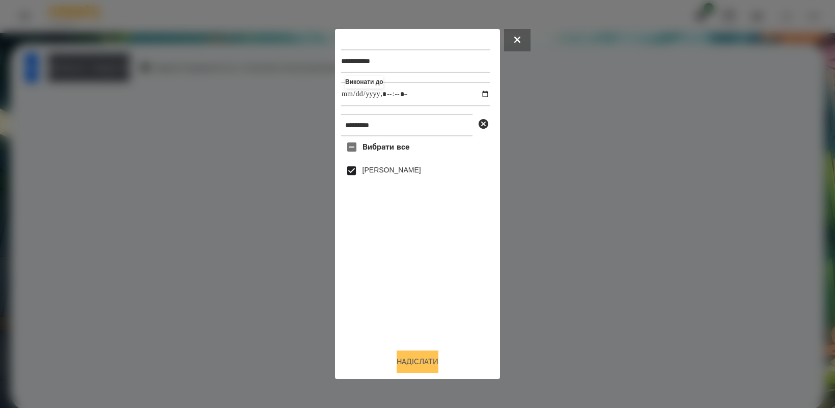
click at [408, 370] on button "Надіслати" at bounding box center [418, 362] width 42 height 22
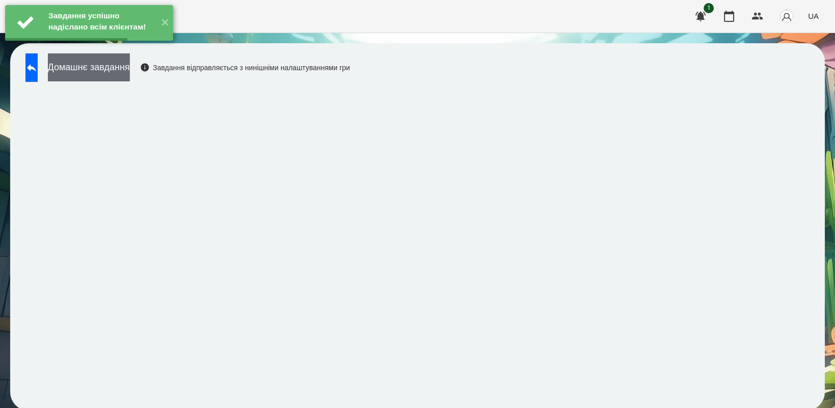
click at [116, 69] on button "Домашнє завдання" at bounding box center [89, 67] width 82 height 28
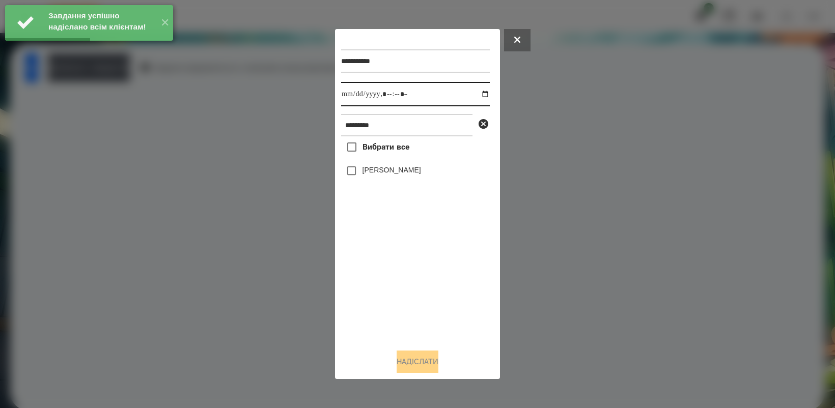
click at [479, 94] on input "datetime-local" at bounding box center [415, 94] width 149 height 24
type input "**********"
click at [404, 286] on div "Вибрати все [PERSON_NAME]" at bounding box center [415, 238] width 149 height 204
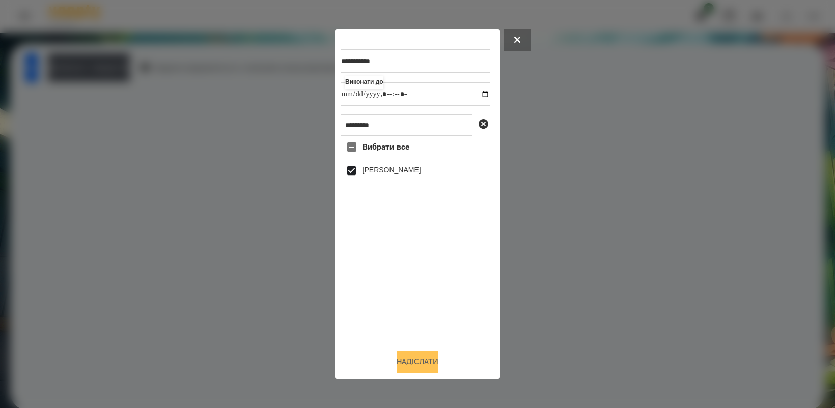
click at [428, 360] on button "Надіслати" at bounding box center [418, 362] width 42 height 22
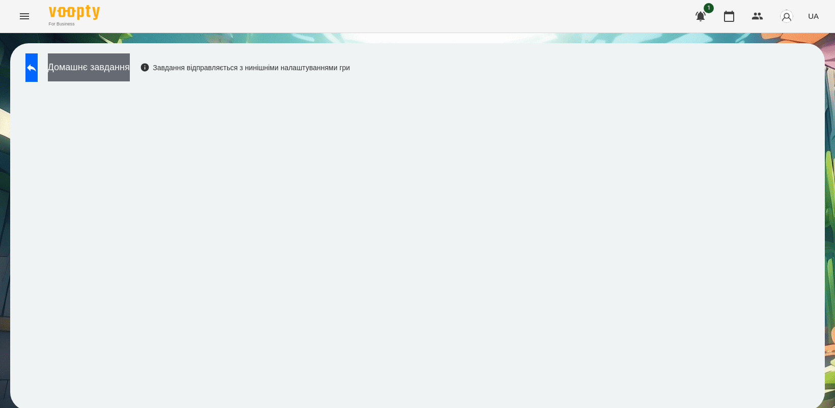
click at [126, 70] on button "Домашнє завдання" at bounding box center [89, 67] width 82 height 28
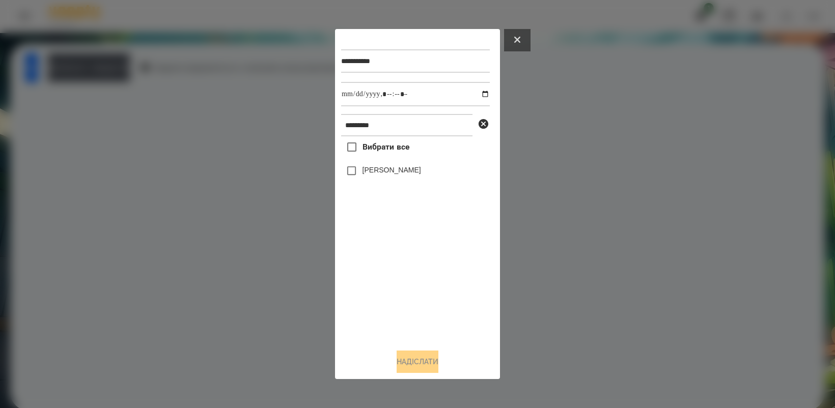
click at [512, 37] on button at bounding box center [517, 40] width 26 height 22
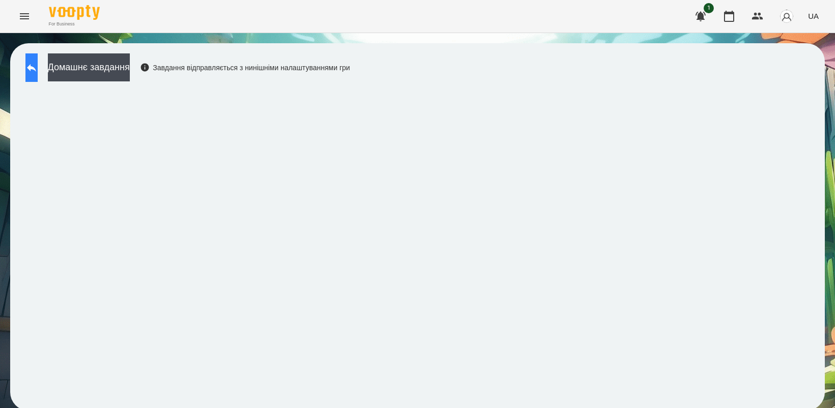
click at [38, 63] on icon at bounding box center [31, 68] width 12 height 12
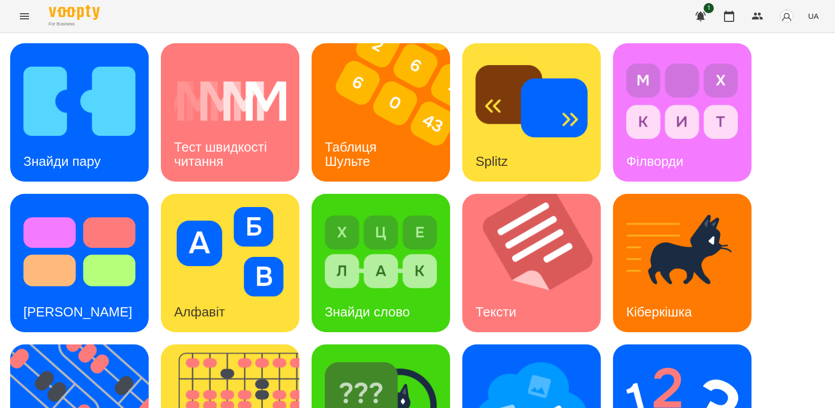
scroll to position [127, 0]
click at [808, 13] on span "UA" at bounding box center [813, 16] width 11 height 11
click at [808, 83] on div "Русский" at bounding box center [794, 76] width 52 height 18
click at [92, 345] on img at bounding box center [85, 414] width 151 height 139
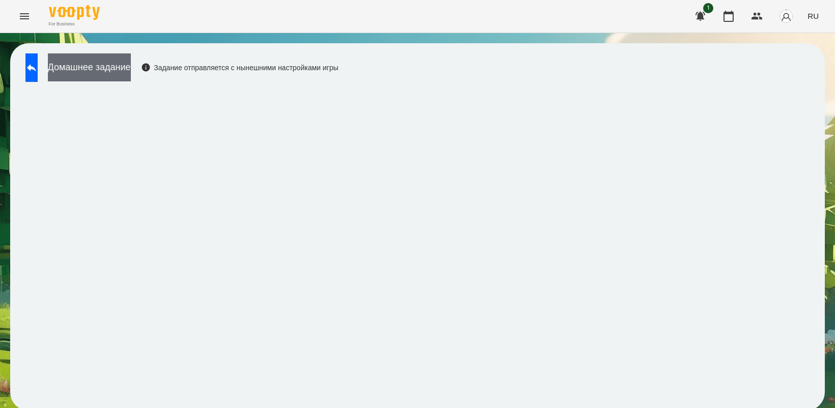
click at [131, 65] on button "Домашнее задание" at bounding box center [89, 67] width 83 height 28
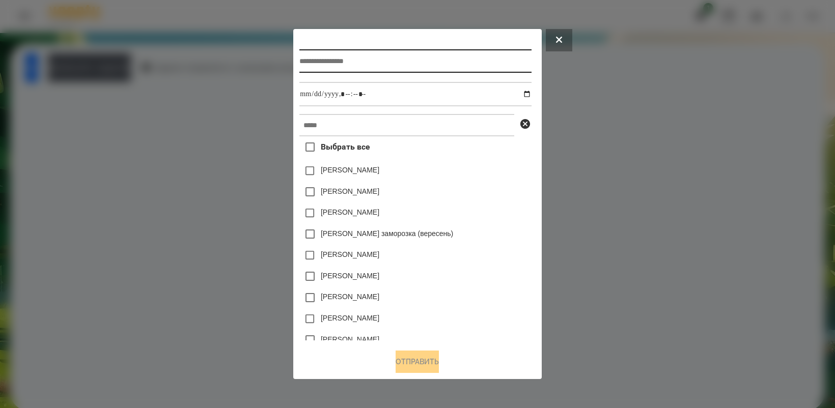
click at [347, 57] on input "text" at bounding box center [415, 60] width 232 height 23
type input "*********"
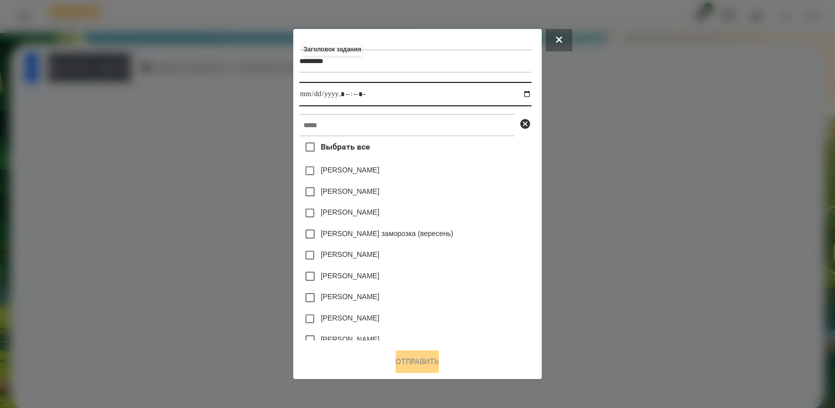
click at [529, 95] on input "datetime-local" at bounding box center [415, 94] width 232 height 24
type input "**********"
drag, startPoint x: 461, startPoint y: 225, endPoint x: 485, endPoint y: 271, distance: 51.9
click at [485, 271] on div "[PERSON_NAME]" at bounding box center [415, 276] width 232 height 21
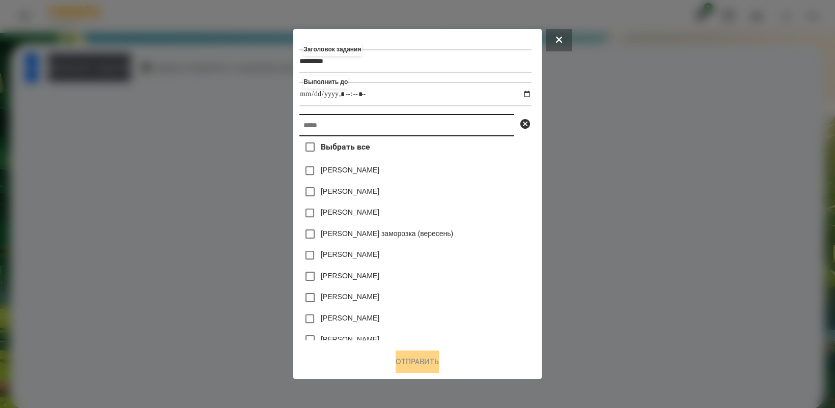
click at [338, 122] on input "text" at bounding box center [406, 125] width 215 height 22
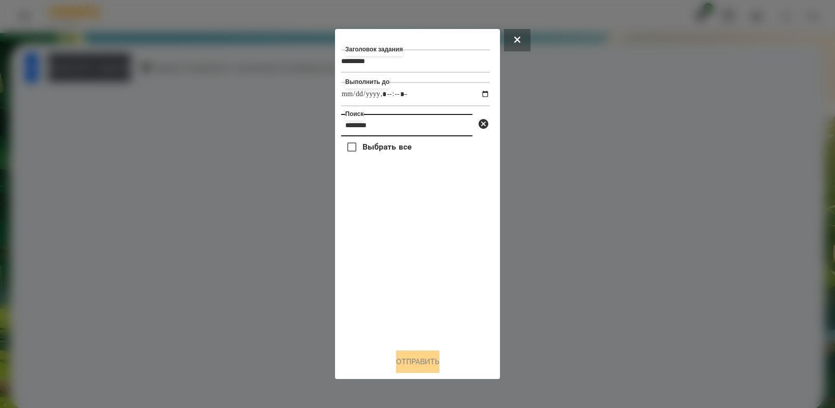
click at [370, 127] on input "*******" at bounding box center [406, 125] width 131 height 22
type input "*******"
drag, startPoint x: 408, startPoint y: 365, endPoint x: 481, endPoint y: 367, distance: 73.4
click at [408, 364] on button "Отправить" at bounding box center [417, 362] width 43 height 22
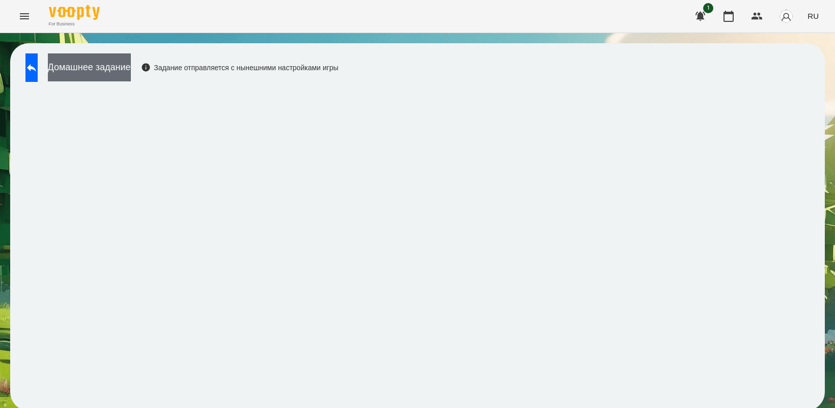
click at [126, 69] on button "Домашнее задание" at bounding box center [89, 67] width 83 height 28
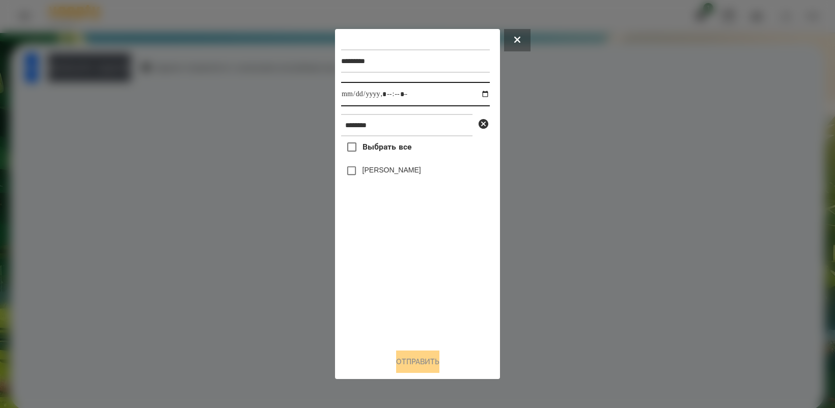
click at [476, 95] on input "datetime-local" at bounding box center [415, 94] width 149 height 24
type input "**********"
click at [438, 278] on div "Выбрать все [PERSON_NAME]" at bounding box center [415, 238] width 149 height 204
click at [423, 368] on button "Отправить" at bounding box center [417, 362] width 43 height 22
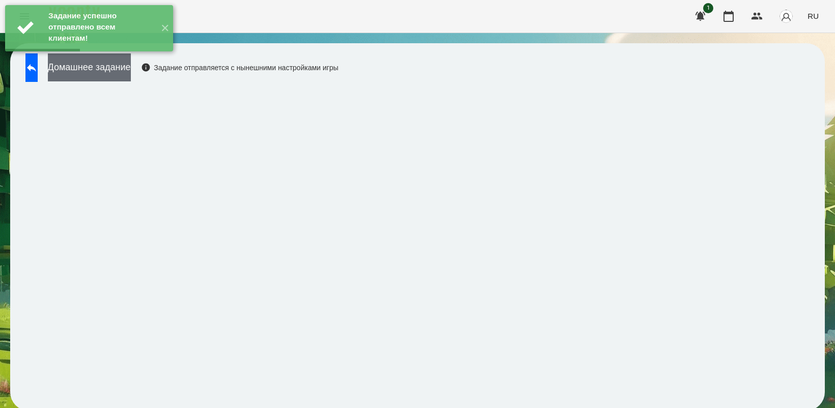
click at [128, 72] on button "Домашнее задание" at bounding box center [89, 67] width 83 height 28
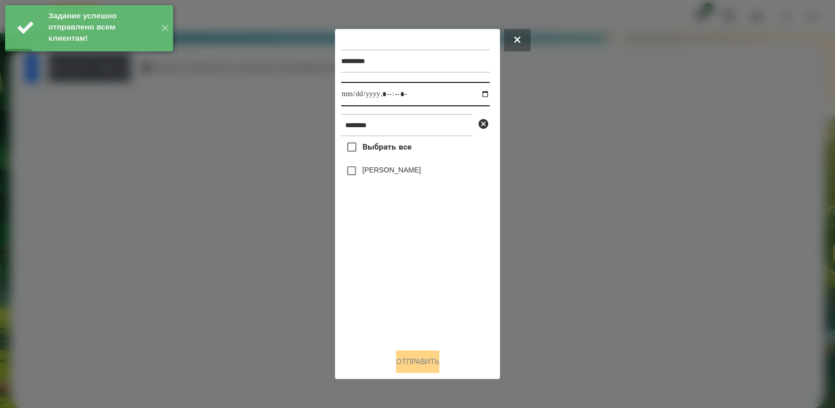
click at [476, 93] on input "datetime-local" at bounding box center [415, 94] width 149 height 24
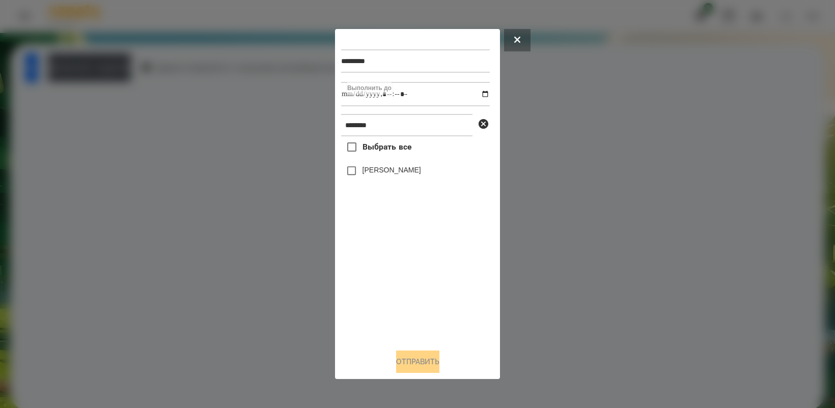
type input "**********"
click at [424, 276] on div "Выбрать все [PERSON_NAME]" at bounding box center [415, 238] width 149 height 204
click at [419, 359] on button "Отправить" at bounding box center [417, 362] width 43 height 22
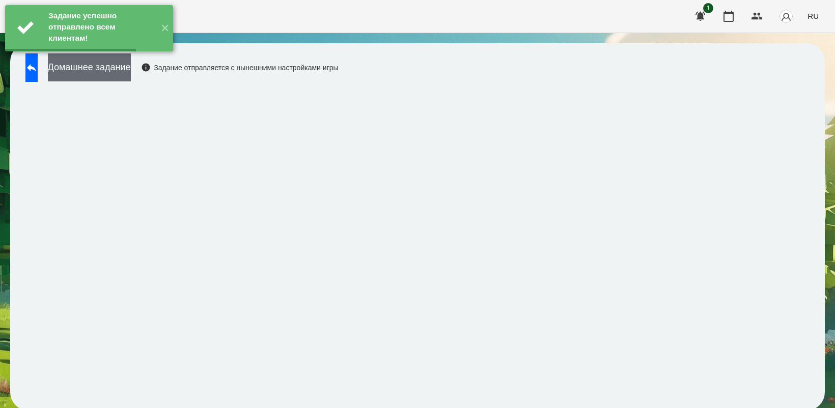
click at [120, 74] on button "Домашнее задание" at bounding box center [89, 67] width 83 height 28
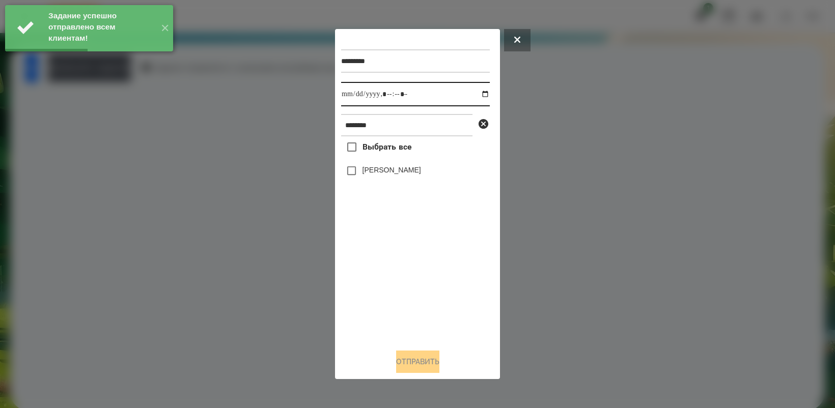
click at [478, 93] on input "datetime-local" at bounding box center [415, 94] width 149 height 24
click at [398, 289] on div "Выбрать все [PERSON_NAME]" at bounding box center [415, 238] width 149 height 204
type input "**********"
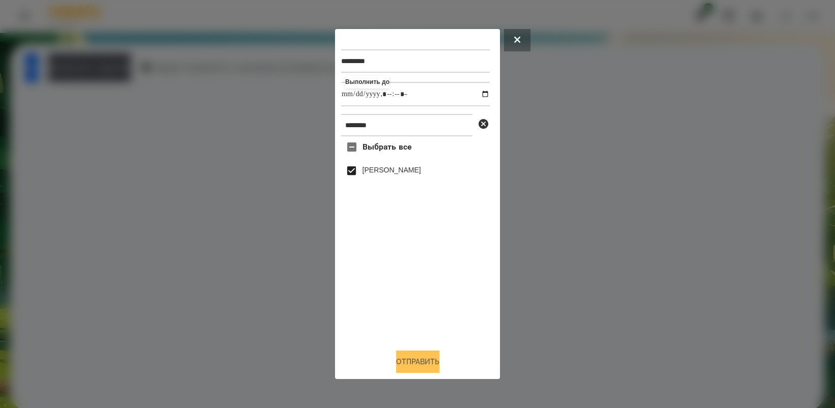
click at [431, 360] on button "Отправить" at bounding box center [417, 362] width 43 height 22
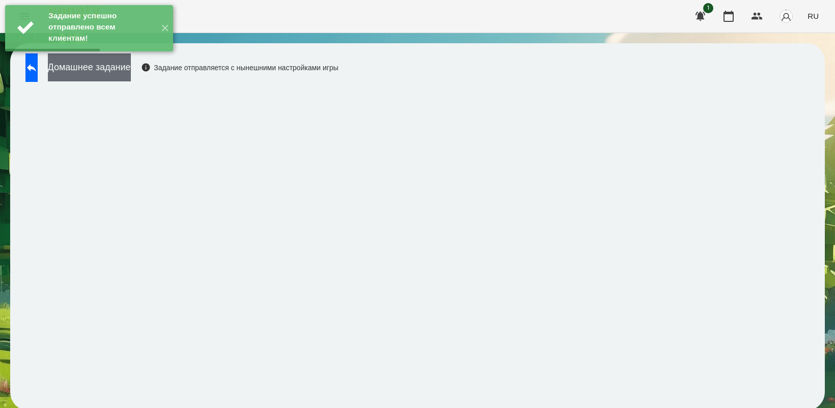
click at [131, 75] on button "Домашнее задание" at bounding box center [89, 67] width 83 height 28
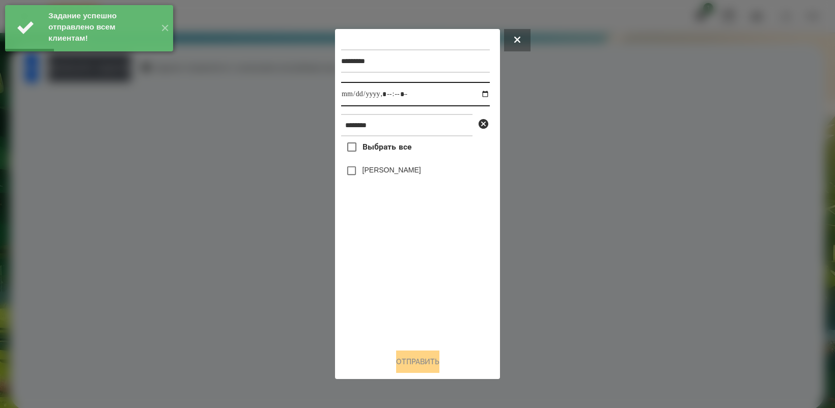
click at [479, 92] on input "datetime-local" at bounding box center [415, 94] width 149 height 24
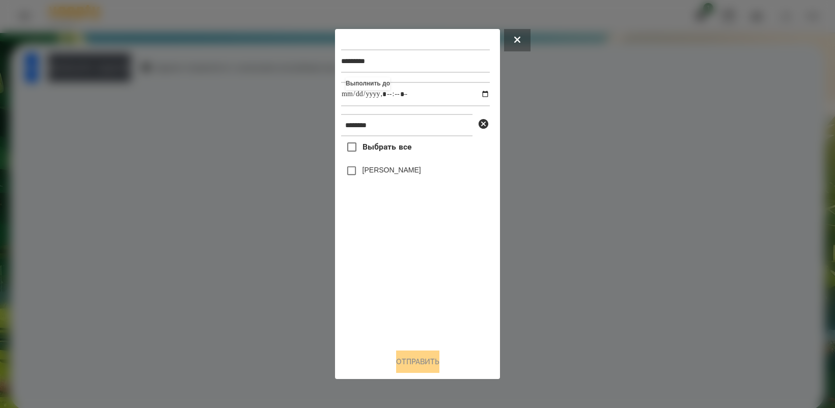
click at [410, 290] on div "Выбрать все [PERSON_NAME]" at bounding box center [415, 238] width 149 height 204
type input "**********"
drag, startPoint x: 417, startPoint y: 367, endPoint x: 477, endPoint y: 324, distance: 74.2
click at [418, 367] on button "Отправить" at bounding box center [417, 362] width 43 height 22
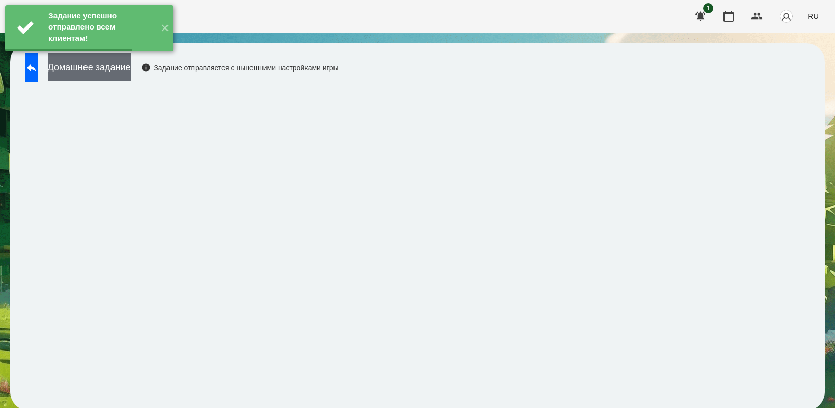
click at [115, 72] on button "Домашнее задание" at bounding box center [89, 67] width 83 height 28
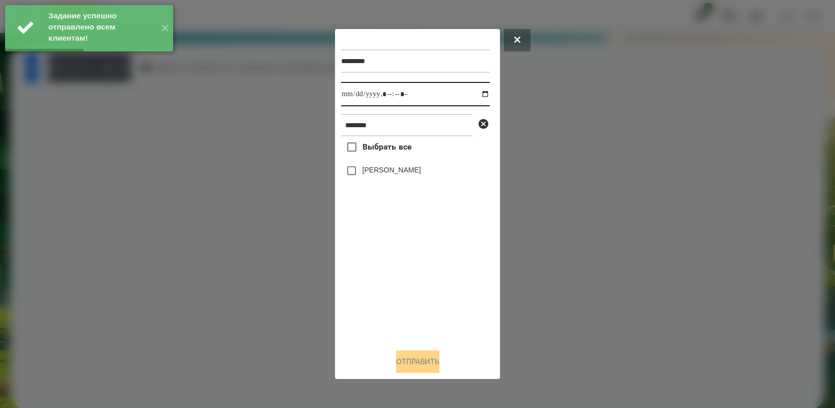
click at [477, 95] on input "datetime-local" at bounding box center [415, 94] width 149 height 24
type input "**********"
drag, startPoint x: 389, startPoint y: 278, endPoint x: 379, endPoint y: 212, distance: 66.3
click at [390, 278] on div "Выбрать все [PERSON_NAME]" at bounding box center [415, 238] width 149 height 204
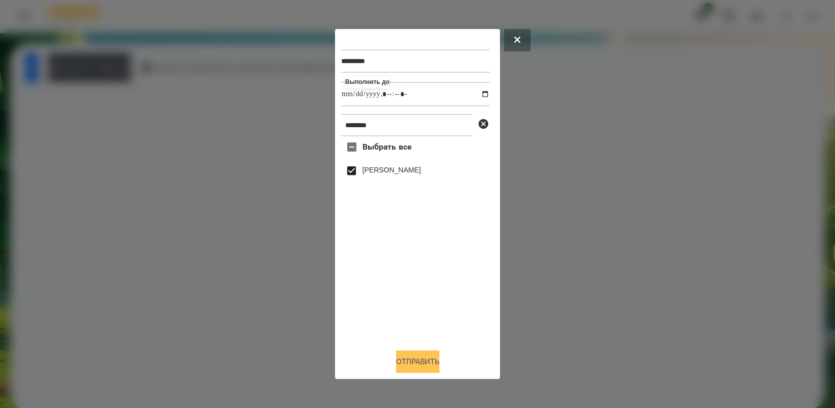
click at [417, 363] on button "Отправить" at bounding box center [417, 362] width 43 height 22
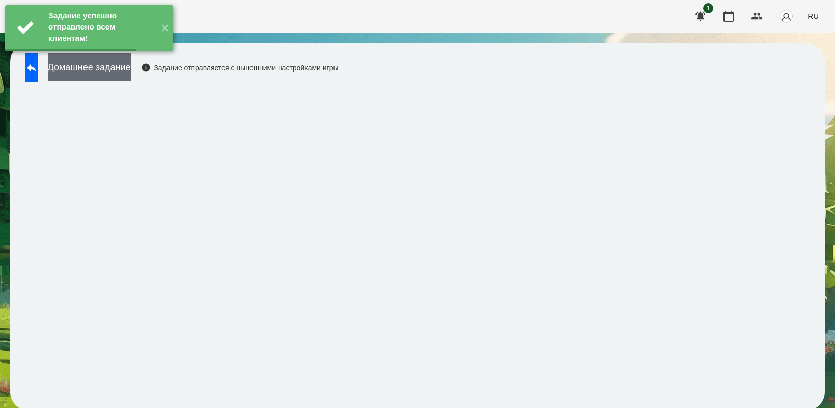
click at [122, 70] on button "Домашнее задание" at bounding box center [89, 67] width 83 height 28
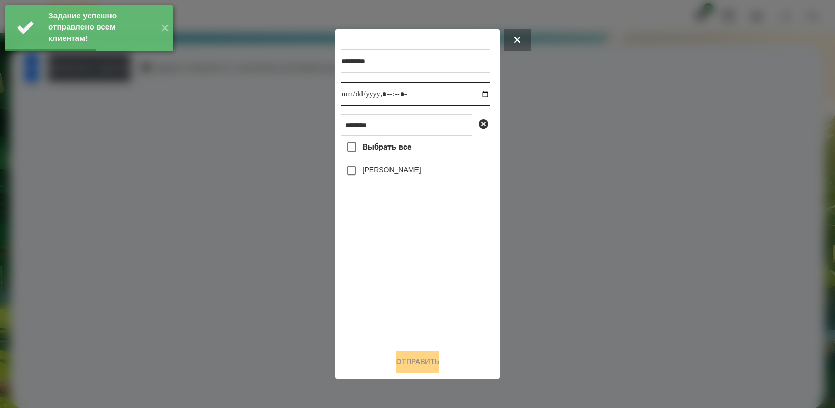
click at [479, 89] on input "datetime-local" at bounding box center [415, 94] width 149 height 24
click at [395, 293] on div "Выбрать все [PERSON_NAME]" at bounding box center [415, 238] width 149 height 204
type input "**********"
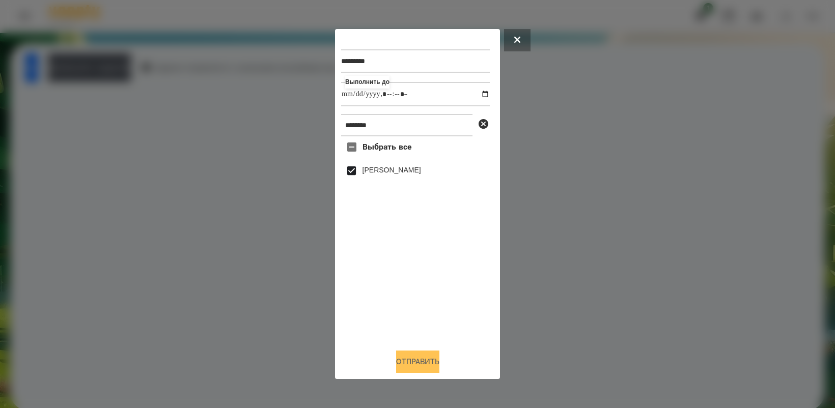
click at [421, 365] on button "Отправить" at bounding box center [417, 362] width 43 height 22
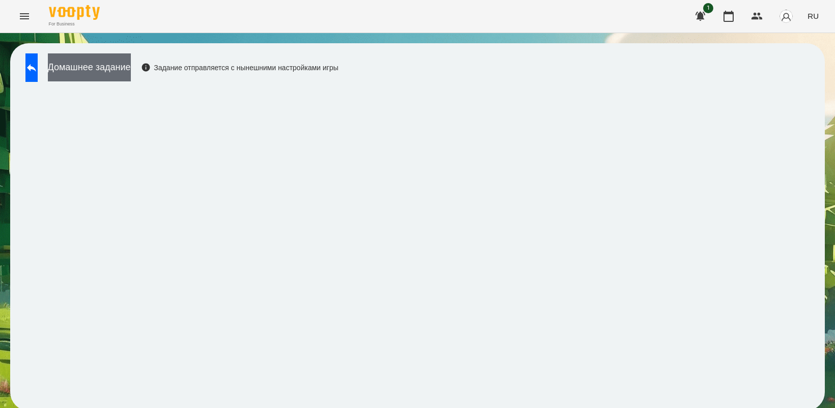
click at [111, 67] on button "Домашнее задание" at bounding box center [89, 67] width 83 height 28
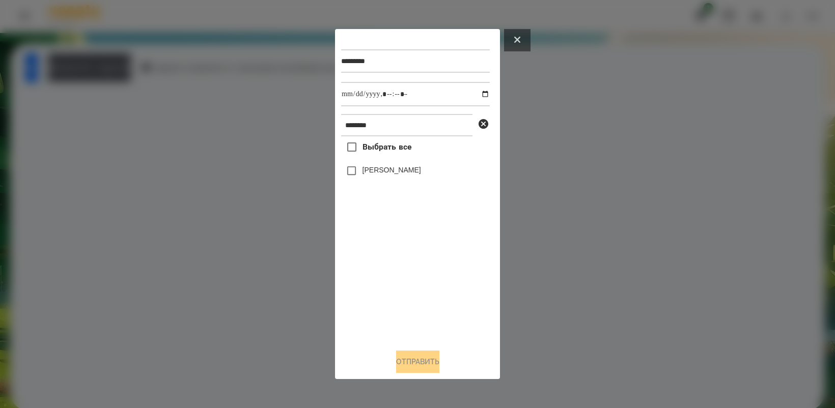
click at [515, 34] on button at bounding box center [517, 40] width 26 height 22
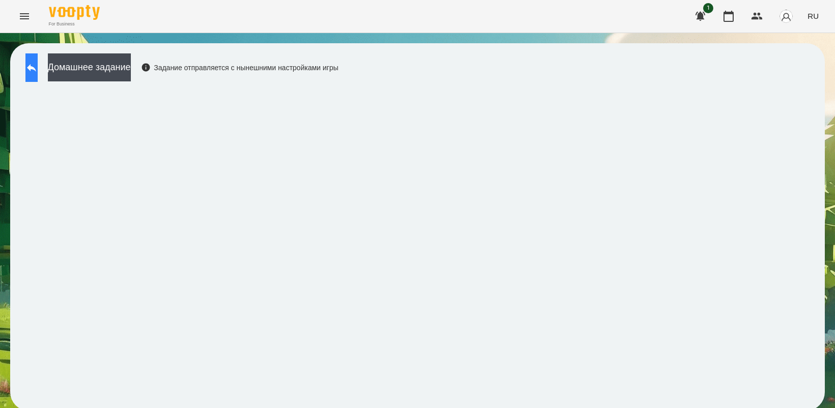
click at [33, 64] on button at bounding box center [31, 67] width 12 height 29
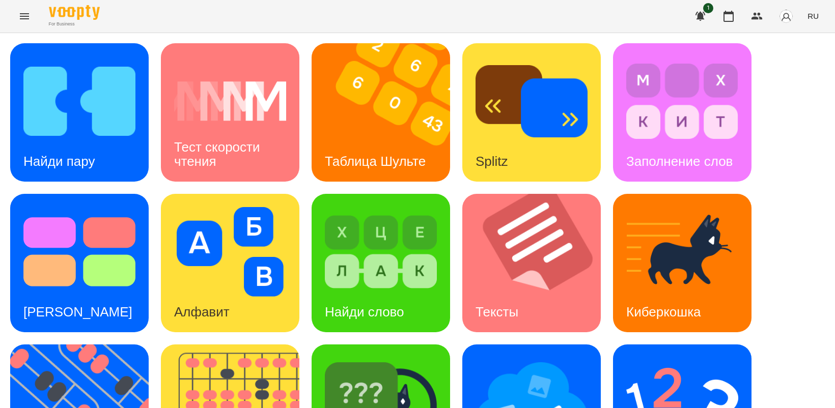
scroll to position [235, 0]
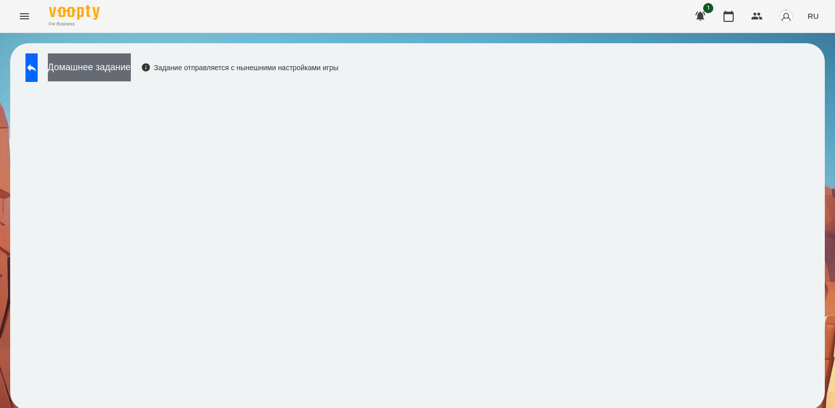
click at [131, 71] on button "Домашнее задание" at bounding box center [89, 67] width 83 height 28
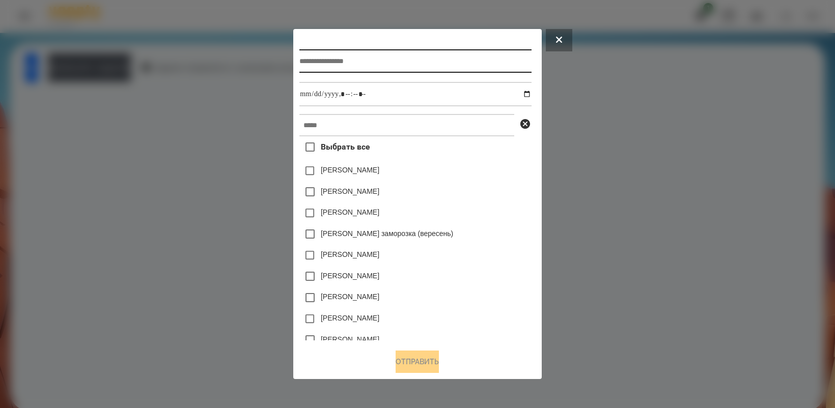
click at [359, 62] on input "text" at bounding box center [415, 60] width 232 height 23
type input "*******"
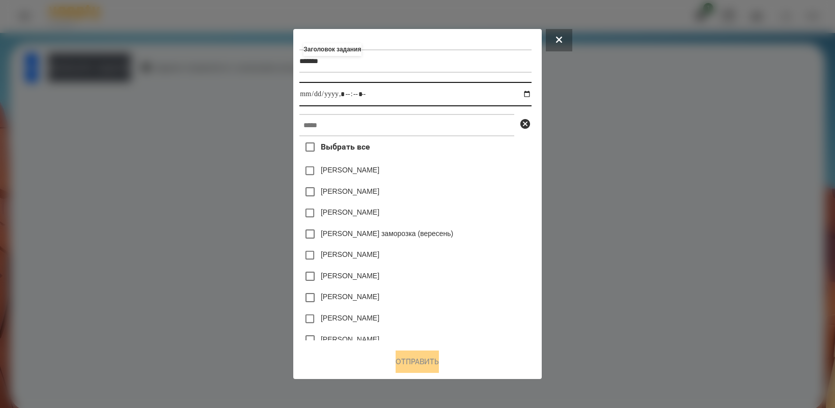
click at [531, 92] on input "datetime-local" at bounding box center [415, 94] width 232 height 24
type input "**********"
drag, startPoint x: 460, startPoint y: 219, endPoint x: 519, endPoint y: 285, distance: 88.7
click at [520, 286] on div "[PERSON_NAME]" at bounding box center [415, 276] width 232 height 21
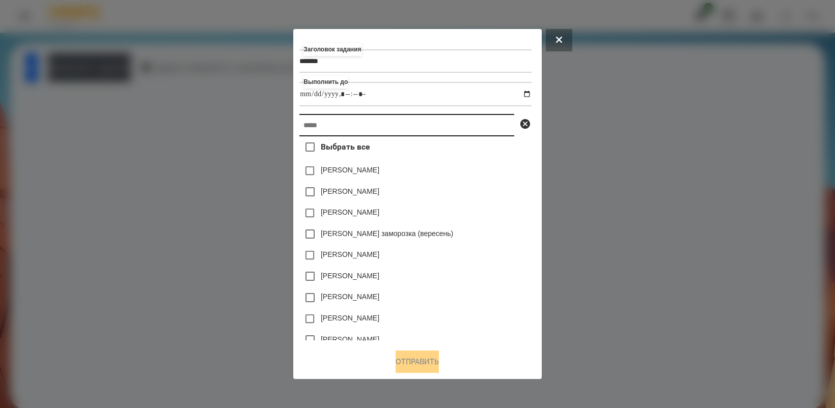
click at [377, 123] on input "text" at bounding box center [406, 125] width 215 height 22
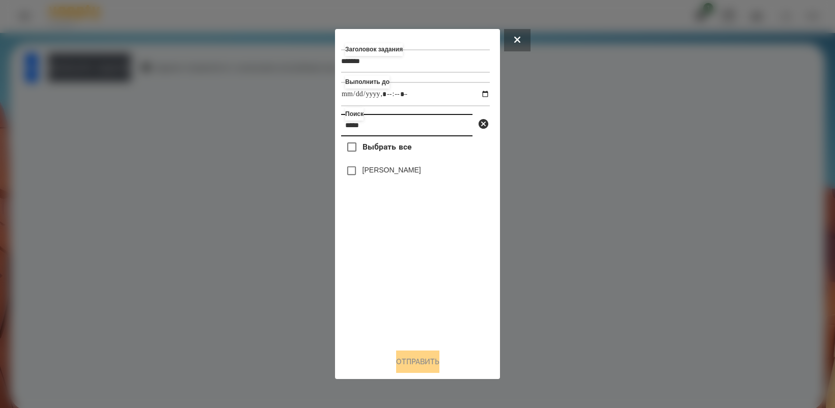
type input "*****"
click at [413, 364] on button "Отправить" at bounding box center [417, 362] width 43 height 22
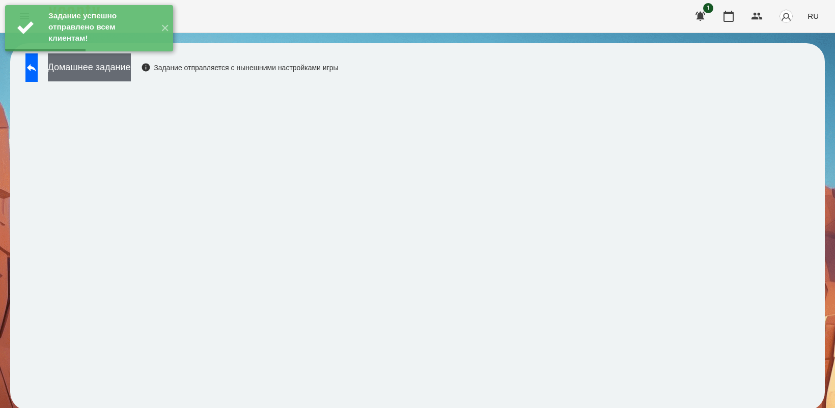
click at [131, 67] on button "Домашнее задание" at bounding box center [89, 67] width 83 height 28
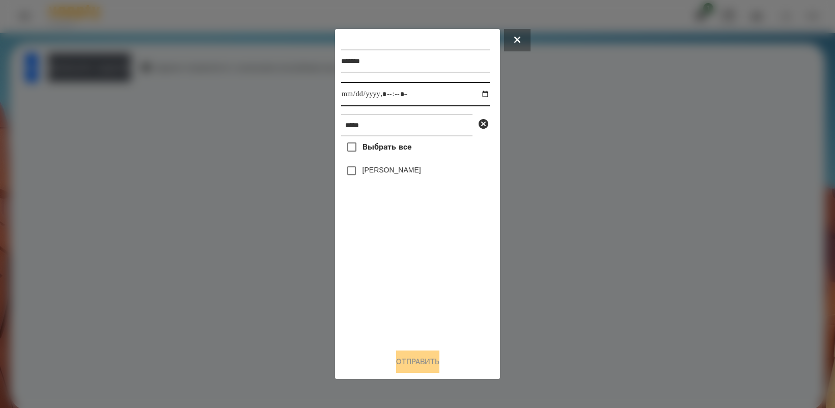
click at [475, 93] on input "datetime-local" at bounding box center [415, 94] width 149 height 24
type input "**********"
click at [354, 290] on div "Выбрать все [PERSON_NAME]" at bounding box center [415, 238] width 149 height 204
click at [417, 371] on button "Отправить" at bounding box center [417, 362] width 43 height 22
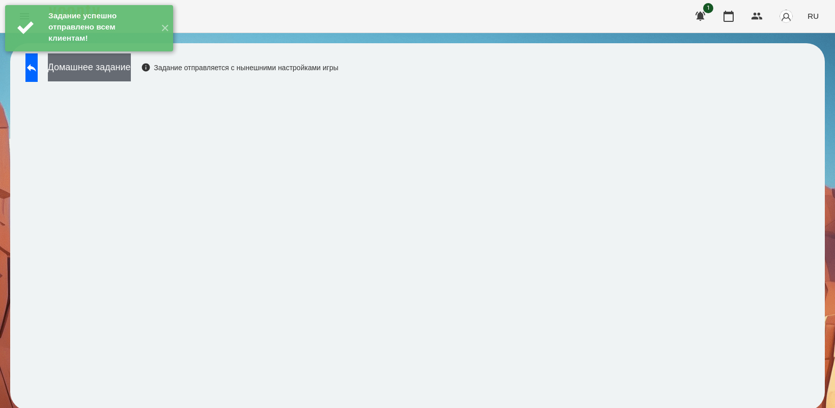
click at [125, 72] on button "Домашнее задание" at bounding box center [89, 67] width 83 height 28
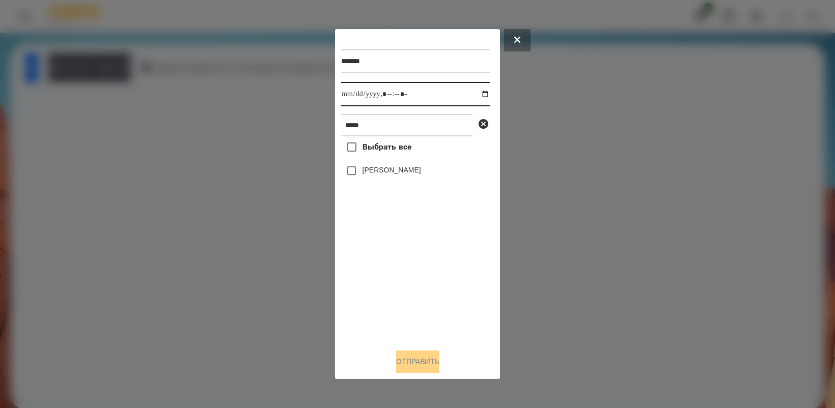
click at [477, 92] on input "datetime-local" at bounding box center [415, 94] width 149 height 24
type input "**********"
click at [413, 294] on div "Выбрать все [PERSON_NAME]" at bounding box center [415, 238] width 149 height 204
click at [401, 367] on button "Отправить" at bounding box center [417, 362] width 43 height 22
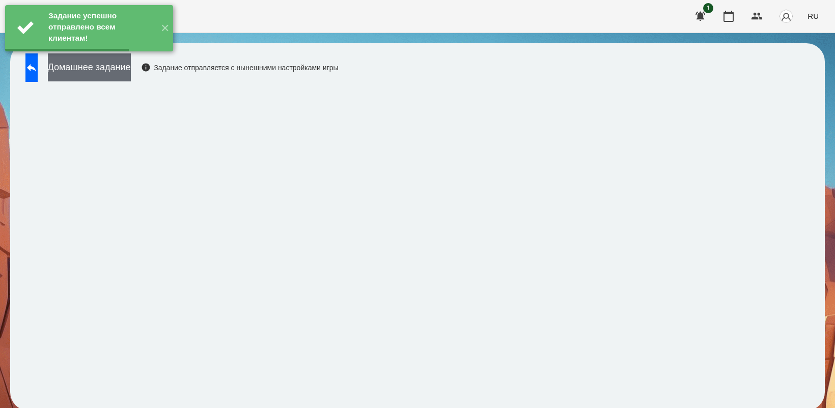
click at [106, 73] on button "Домашнее задание" at bounding box center [89, 67] width 83 height 28
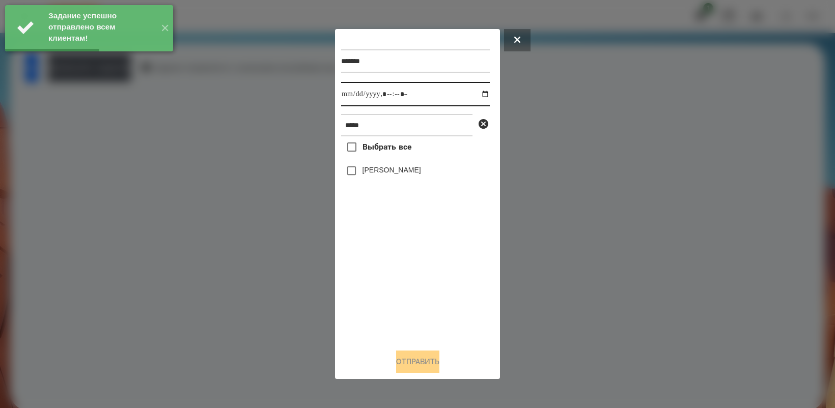
click at [475, 93] on input "datetime-local" at bounding box center [415, 94] width 149 height 24
drag, startPoint x: 382, startPoint y: 283, endPoint x: 367, endPoint y: 187, distance: 96.9
click at [382, 283] on div "Выбрать все [PERSON_NAME]" at bounding box center [415, 238] width 149 height 204
type input "**********"
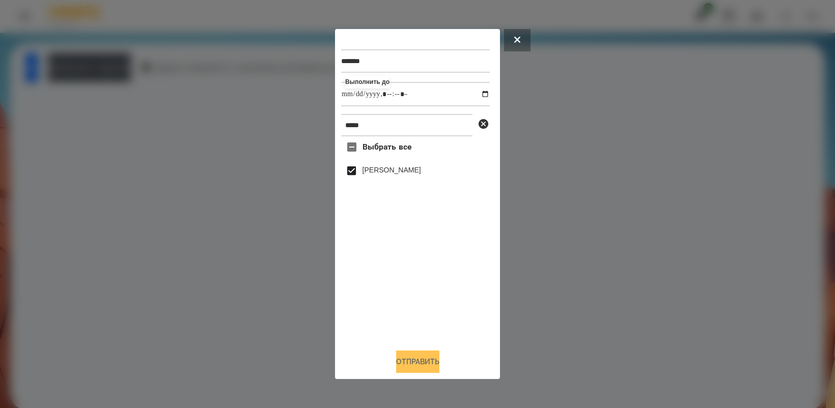
click at [403, 357] on button "Отправить" at bounding box center [417, 362] width 43 height 22
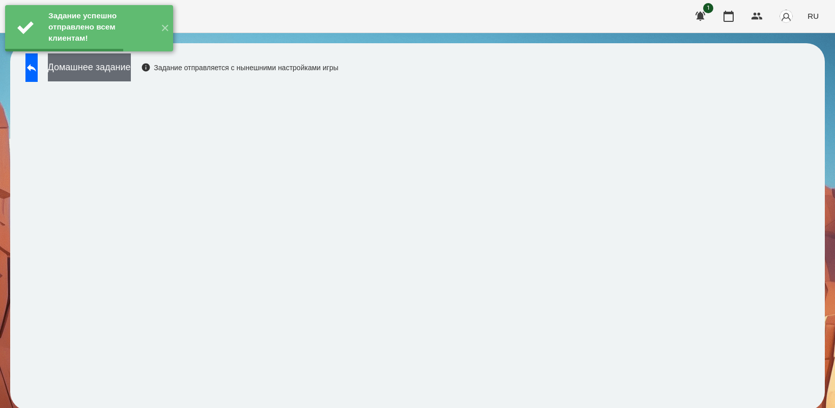
click at [131, 69] on button "Домашнее задание" at bounding box center [89, 67] width 83 height 28
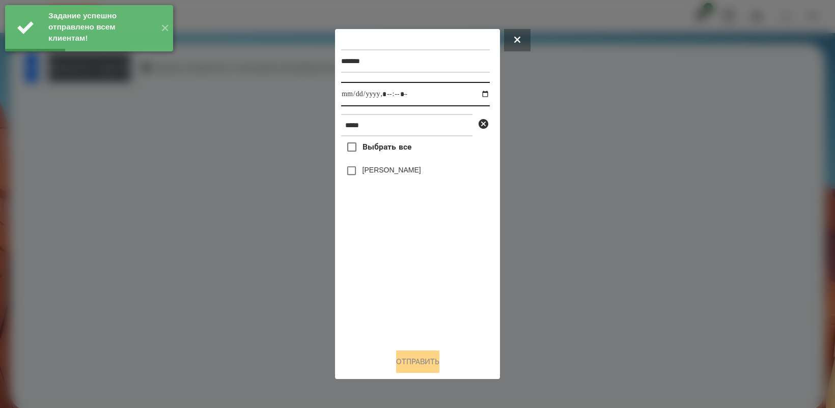
click at [476, 95] on input "datetime-local" at bounding box center [415, 94] width 149 height 24
type input "**********"
click at [378, 282] on div "Выбрать все [PERSON_NAME]" at bounding box center [415, 238] width 149 height 204
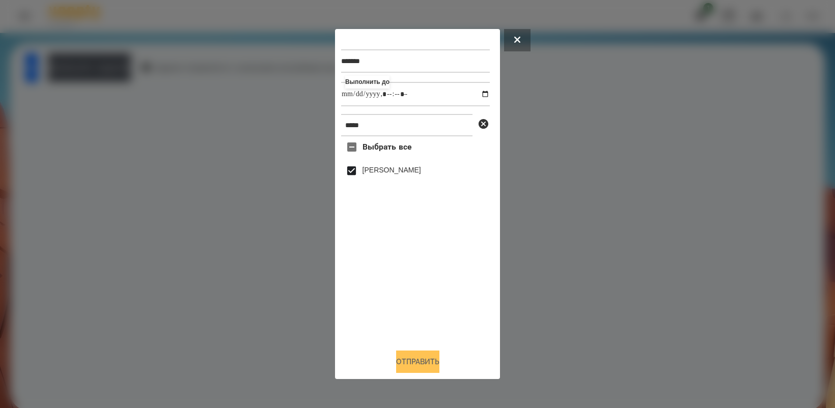
click at [415, 368] on button "Отправить" at bounding box center [417, 362] width 43 height 22
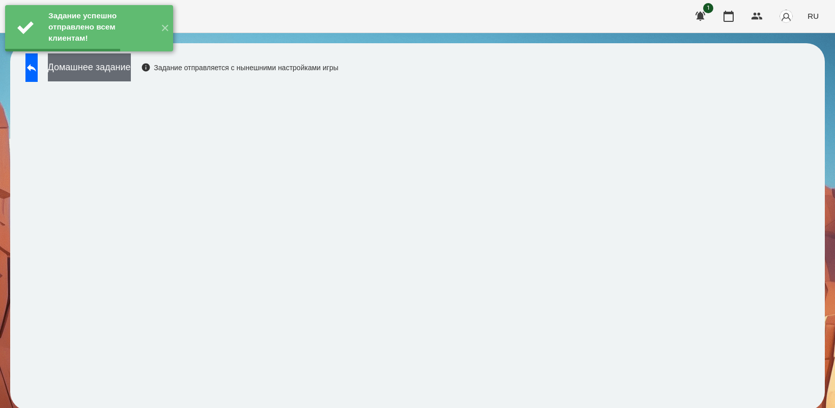
click at [131, 79] on button "Домашнее задание" at bounding box center [89, 67] width 83 height 28
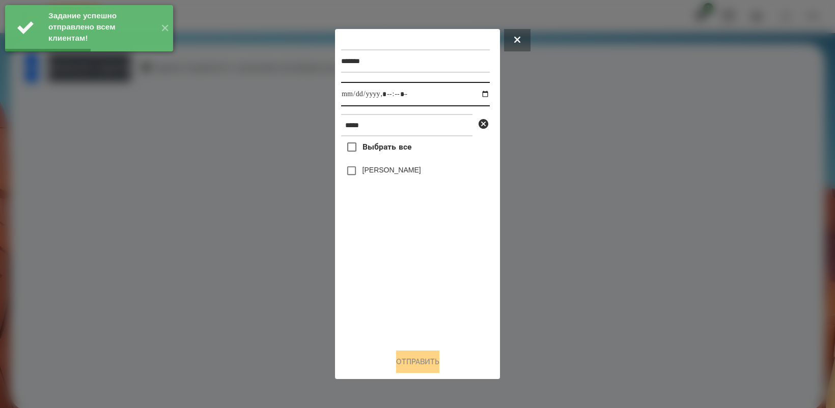
click at [477, 90] on input "datetime-local" at bounding box center [415, 94] width 149 height 24
click at [400, 283] on div "Выбрать все [PERSON_NAME]" at bounding box center [415, 238] width 149 height 204
type input "**********"
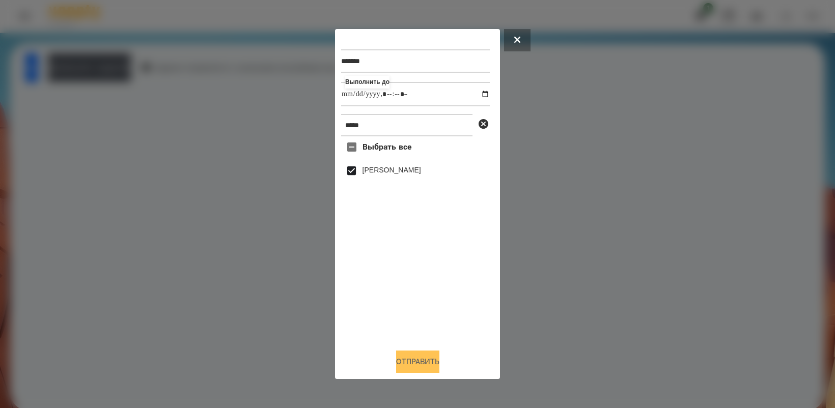
click at [413, 368] on button "Отправить" at bounding box center [417, 362] width 43 height 22
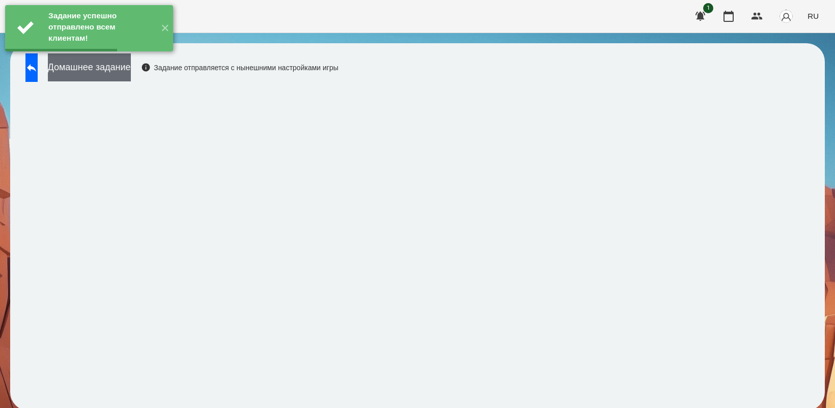
click at [131, 67] on button "Домашнее задание" at bounding box center [89, 67] width 83 height 28
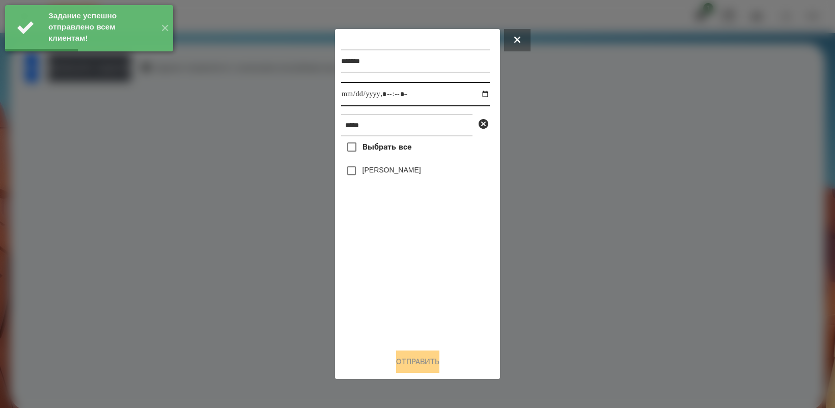
click at [479, 93] on input "datetime-local" at bounding box center [415, 94] width 149 height 24
type input "**********"
click at [418, 283] on div "Выбрать все [PERSON_NAME]" at bounding box center [415, 238] width 149 height 204
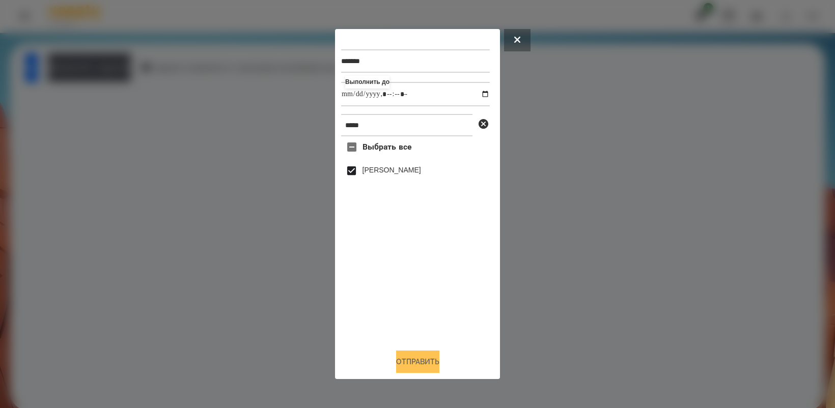
click at [416, 370] on button "Отправить" at bounding box center [417, 362] width 43 height 22
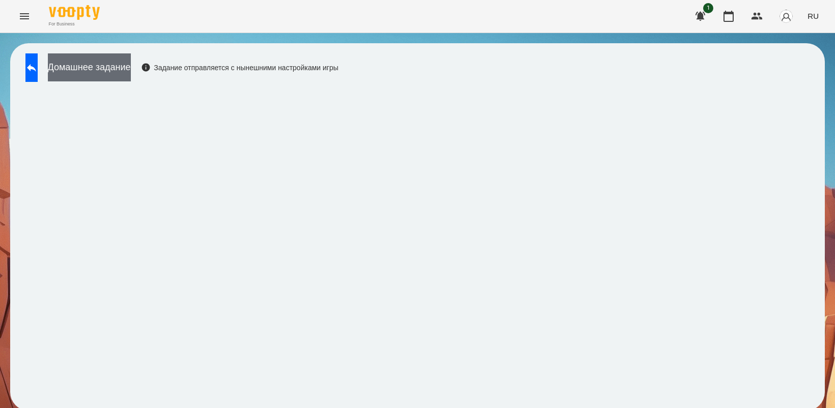
click at [131, 72] on button "Домашнее задание" at bounding box center [89, 67] width 83 height 28
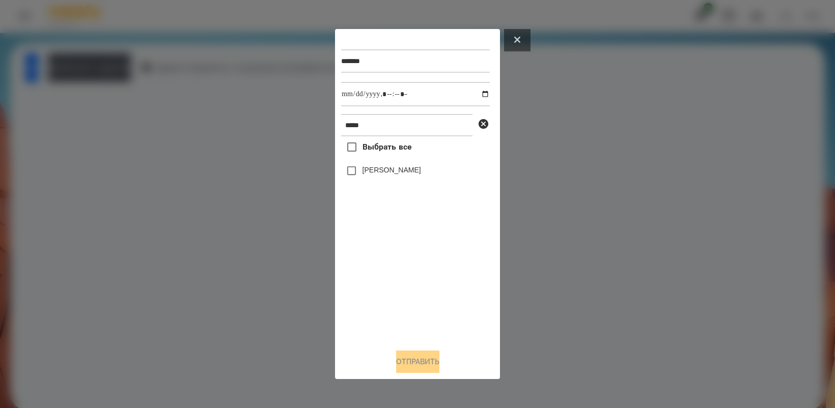
click at [515, 47] on button at bounding box center [517, 40] width 26 height 22
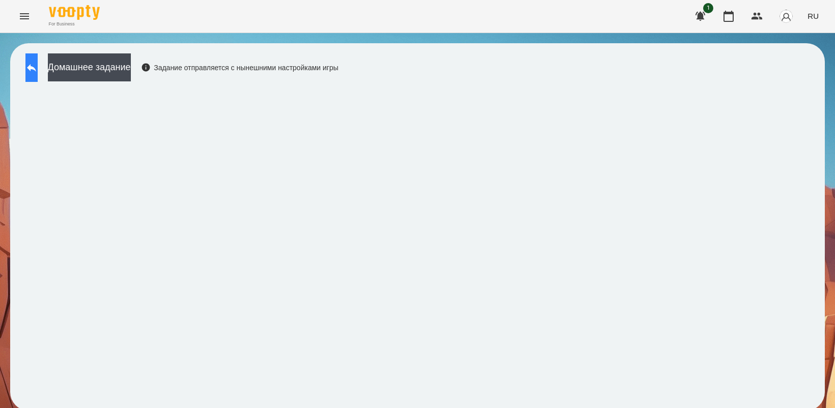
click at [36, 67] on icon at bounding box center [31, 68] width 12 height 12
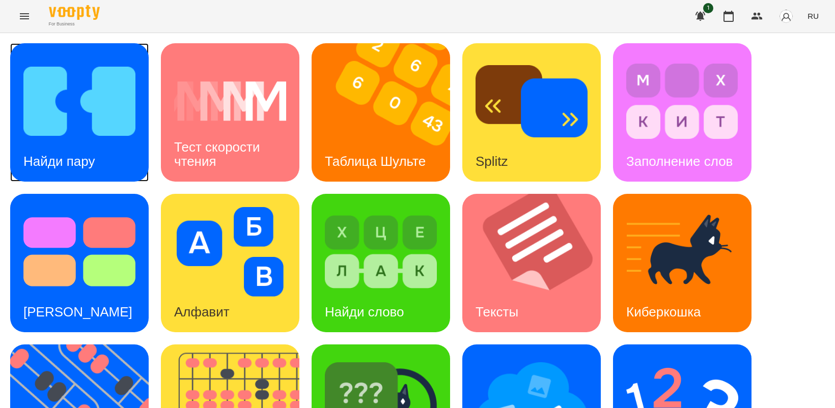
click at [96, 146] on div "Найди пару" at bounding box center [59, 162] width 98 height 40
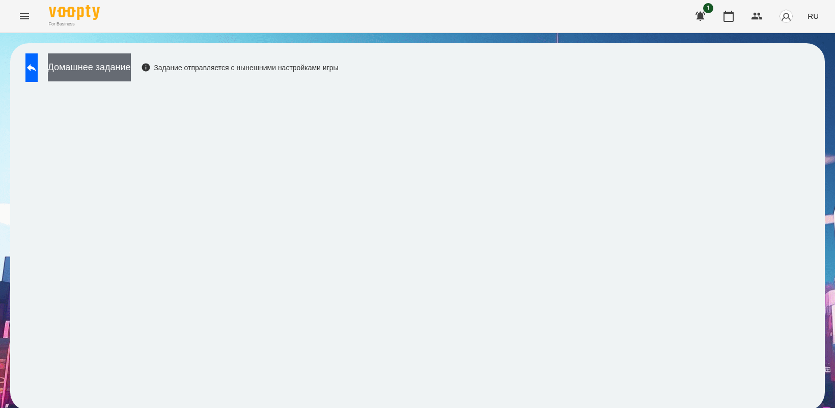
click at [102, 72] on button "Домашнее задание" at bounding box center [89, 67] width 83 height 28
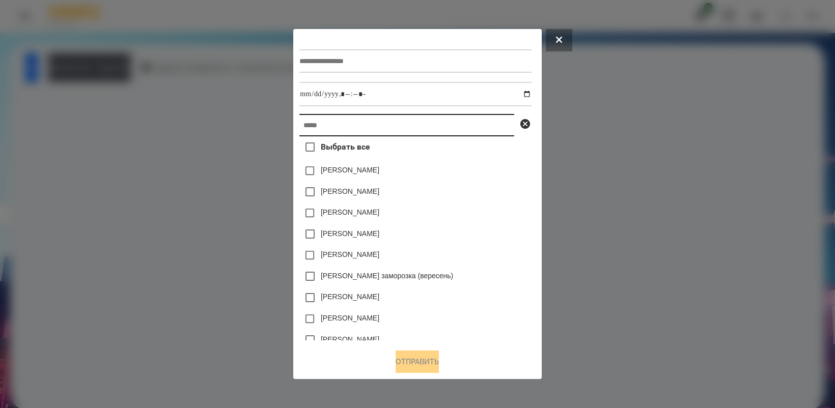
click at [332, 131] on input "text" at bounding box center [406, 125] width 215 height 22
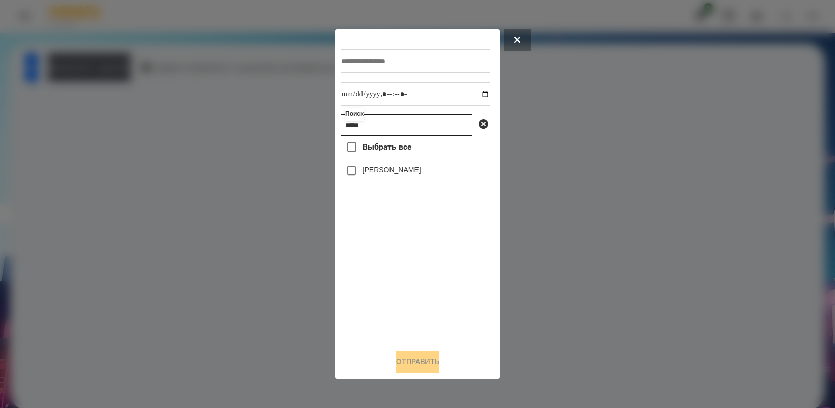
type input "*****"
click at [358, 57] on input "text" at bounding box center [415, 60] width 149 height 23
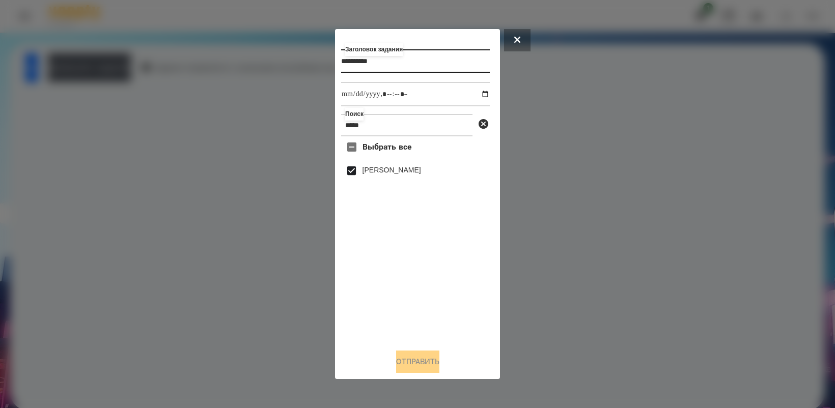
type input "**********"
click at [483, 96] on input "datetime-local" at bounding box center [415, 94] width 149 height 24
type input "**********"
click at [471, 260] on div "Выбрать все [PERSON_NAME]" at bounding box center [415, 238] width 149 height 204
click at [419, 363] on button "Отправить" at bounding box center [417, 362] width 43 height 22
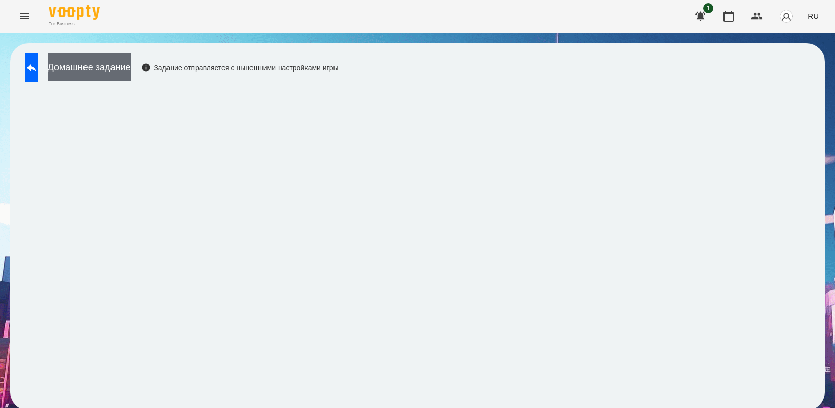
drag, startPoint x: 124, startPoint y: 67, endPoint x: 129, endPoint y: 71, distance: 6.5
click at [129, 71] on button "Домашнее задание" at bounding box center [89, 67] width 83 height 28
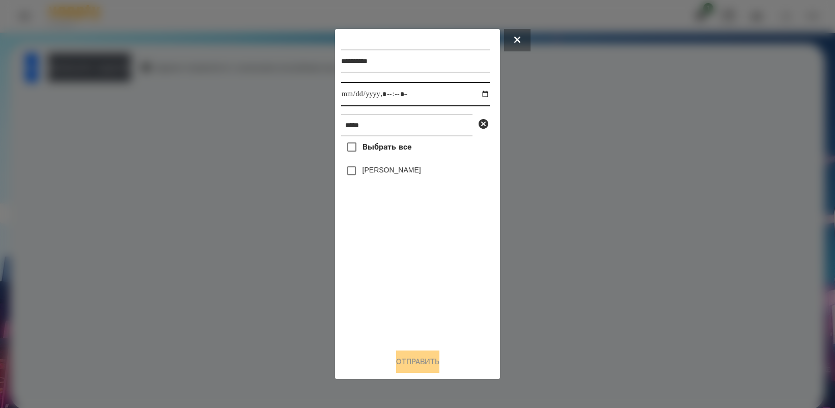
click at [480, 93] on input "datetime-local" at bounding box center [415, 94] width 149 height 24
type input "**********"
click at [424, 298] on div "Выбрать все [PERSON_NAME]" at bounding box center [415, 238] width 149 height 204
click at [431, 366] on button "Отправить" at bounding box center [417, 362] width 43 height 22
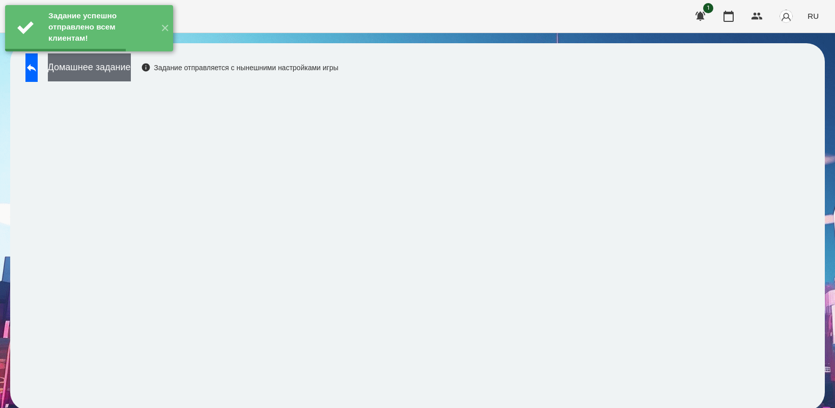
click at [114, 74] on button "Домашнее задание" at bounding box center [89, 67] width 83 height 28
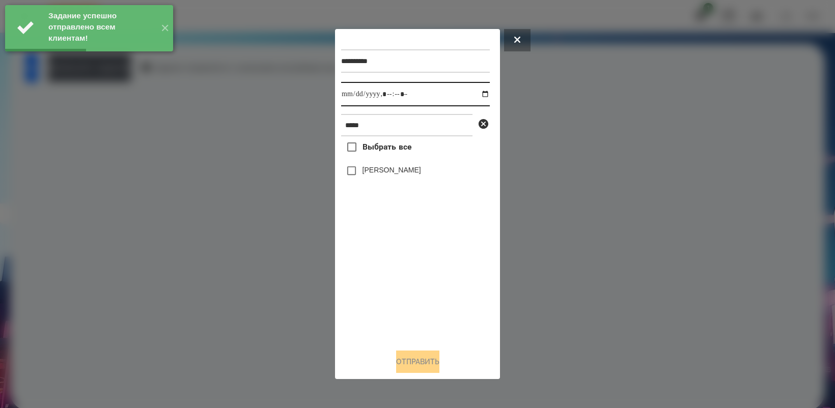
click at [477, 93] on input "datetime-local" at bounding box center [415, 94] width 149 height 24
type input "**********"
click at [431, 265] on div "Выбрать все [PERSON_NAME]" at bounding box center [415, 238] width 149 height 204
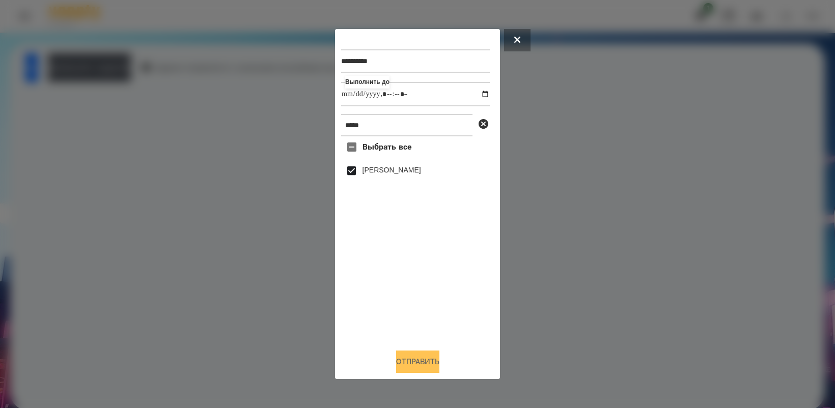
click at [434, 357] on button "Отправить" at bounding box center [417, 362] width 43 height 22
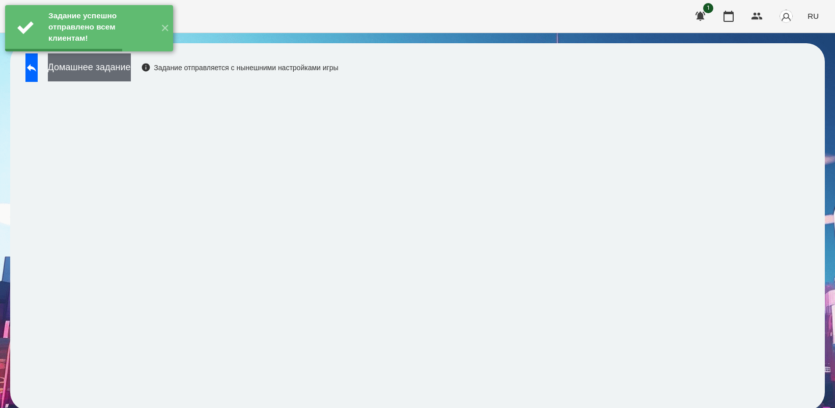
click at [92, 70] on button "Домашнее задание" at bounding box center [89, 67] width 83 height 28
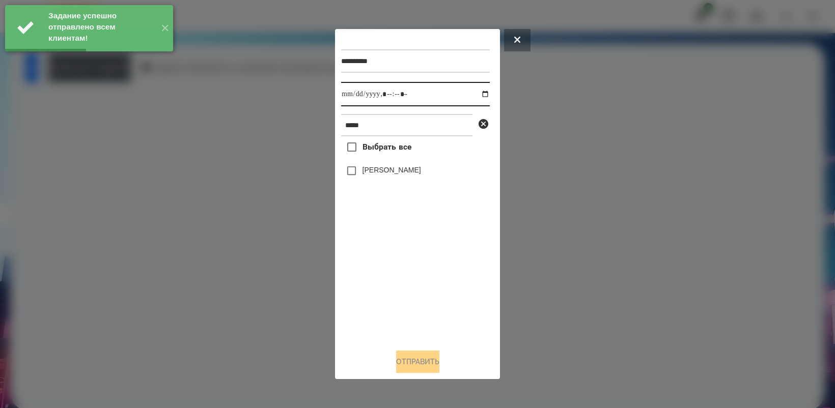
click at [479, 92] on input "datetime-local" at bounding box center [415, 94] width 149 height 24
type input "**********"
click at [417, 284] on div "Выбрать все [PERSON_NAME]" at bounding box center [415, 238] width 149 height 204
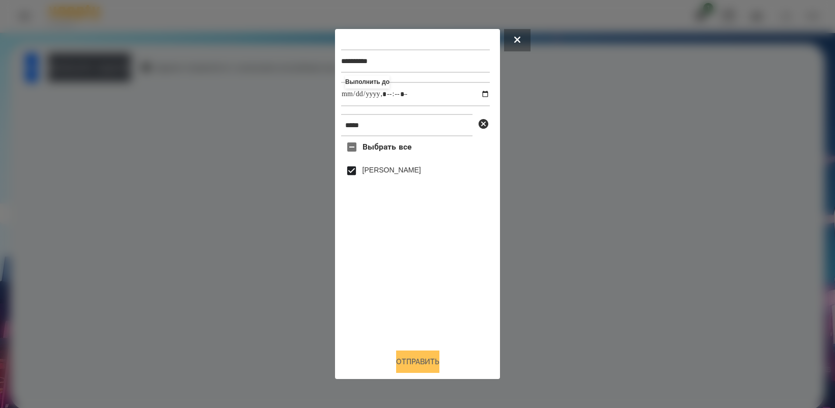
click at [429, 366] on button "Отправить" at bounding box center [417, 362] width 43 height 22
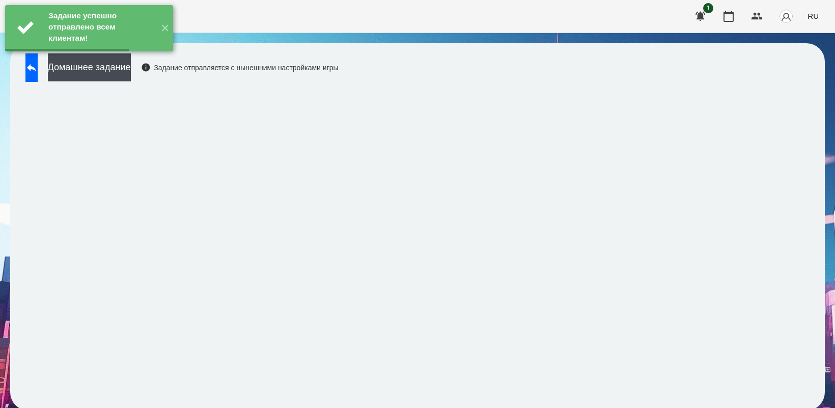
click at [106, 73] on button "Домашнее задание" at bounding box center [89, 67] width 83 height 28
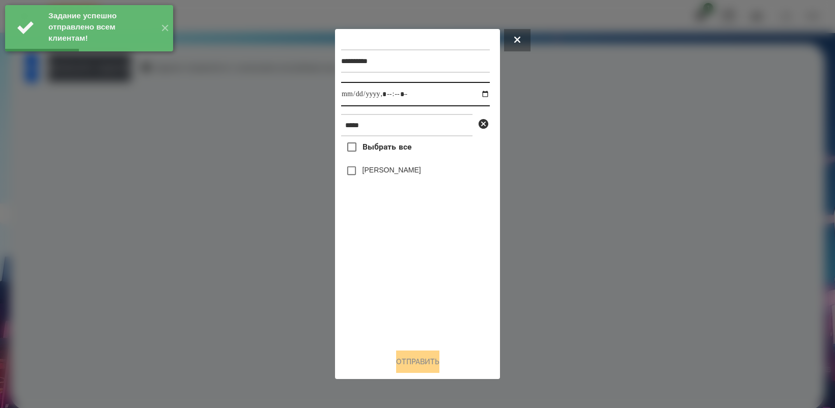
click at [474, 93] on input "datetime-local" at bounding box center [415, 94] width 149 height 24
type input "**********"
click at [390, 278] on div "Выбрать все [PERSON_NAME]" at bounding box center [415, 238] width 149 height 204
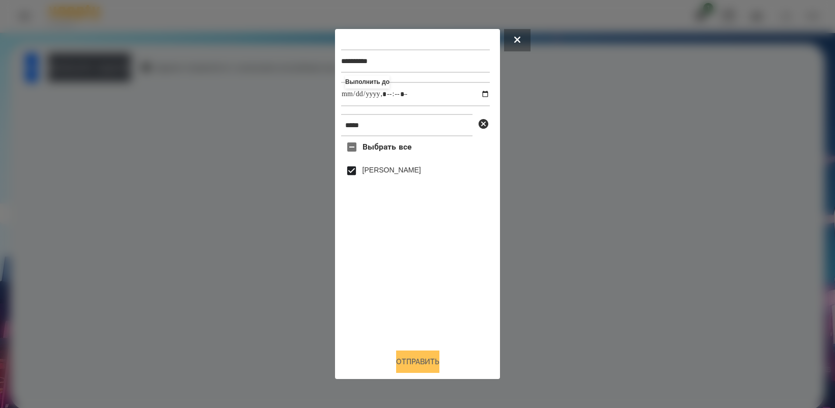
click at [419, 360] on button "Отправить" at bounding box center [417, 362] width 43 height 22
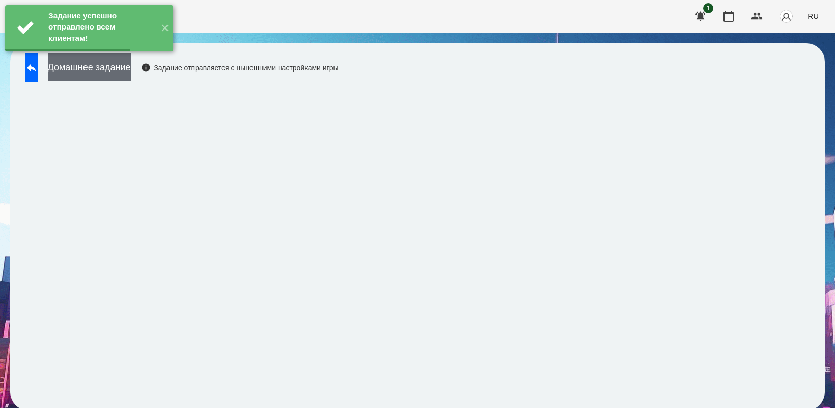
click at [121, 64] on button "Домашнее задание" at bounding box center [89, 67] width 83 height 28
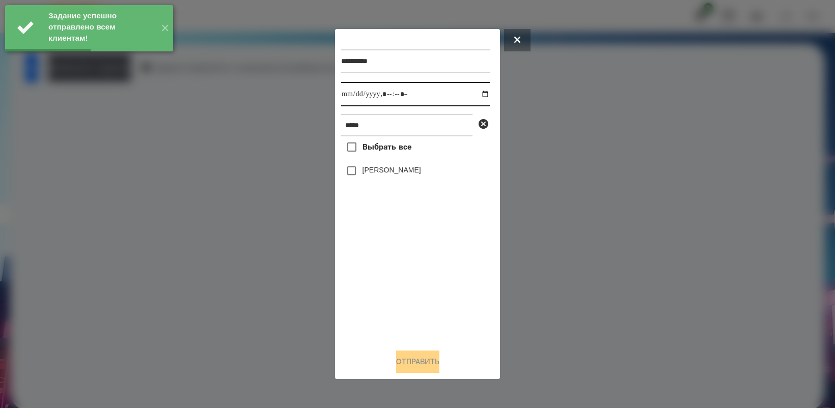
click at [477, 93] on input "datetime-local" at bounding box center [415, 94] width 149 height 24
click at [411, 283] on div "Выбрать все [PERSON_NAME]" at bounding box center [415, 238] width 149 height 204
type input "**********"
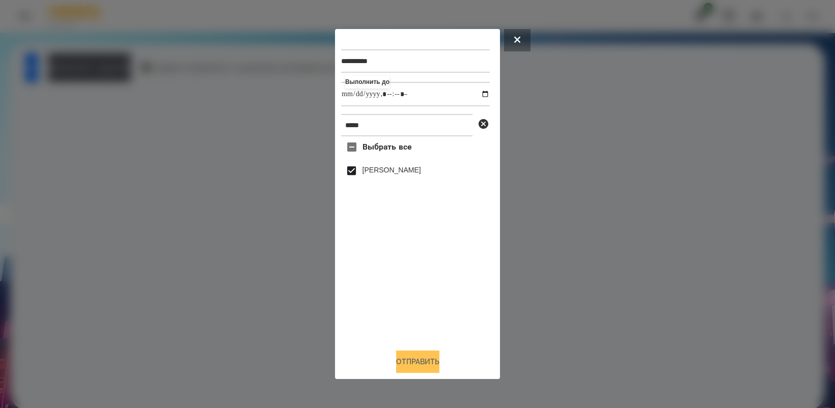
click at [419, 357] on button "Отправить" at bounding box center [417, 362] width 43 height 22
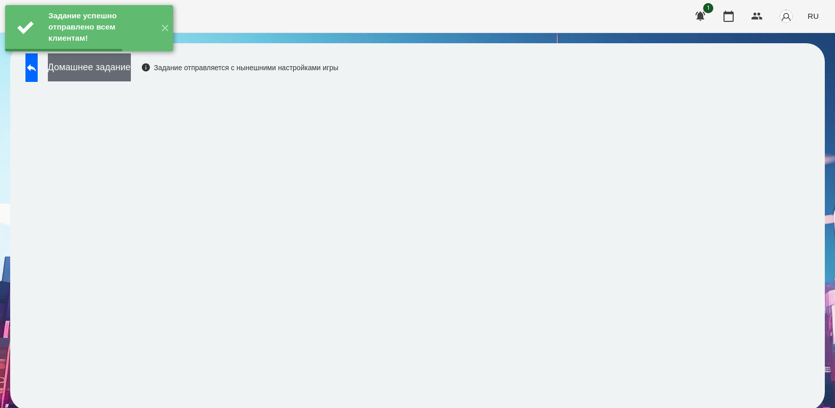
click at [131, 77] on button "Домашнее задание" at bounding box center [89, 67] width 83 height 28
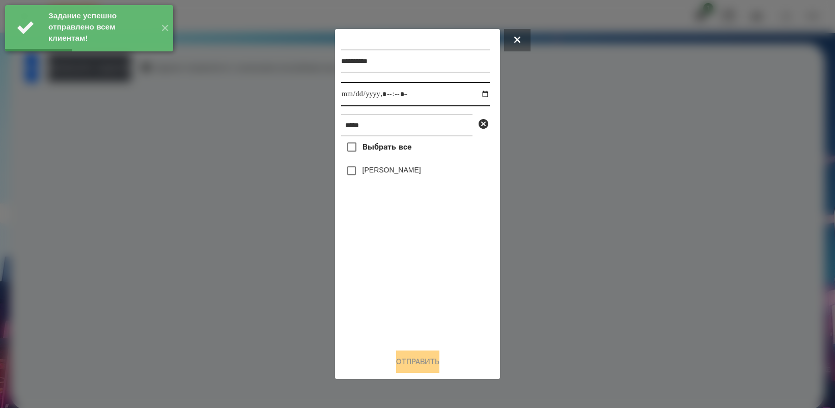
click at [481, 92] on input "datetime-local" at bounding box center [415, 94] width 149 height 24
type input "**********"
click at [421, 293] on div "Выбрать все [PERSON_NAME]" at bounding box center [415, 238] width 149 height 204
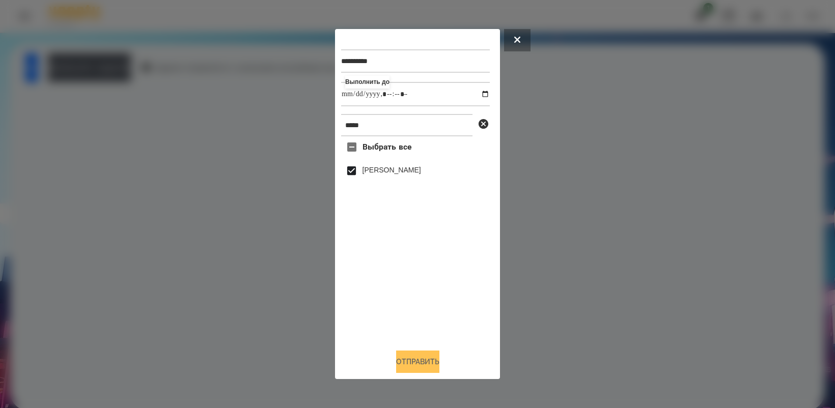
click at [434, 365] on button "Отправить" at bounding box center [417, 362] width 43 height 22
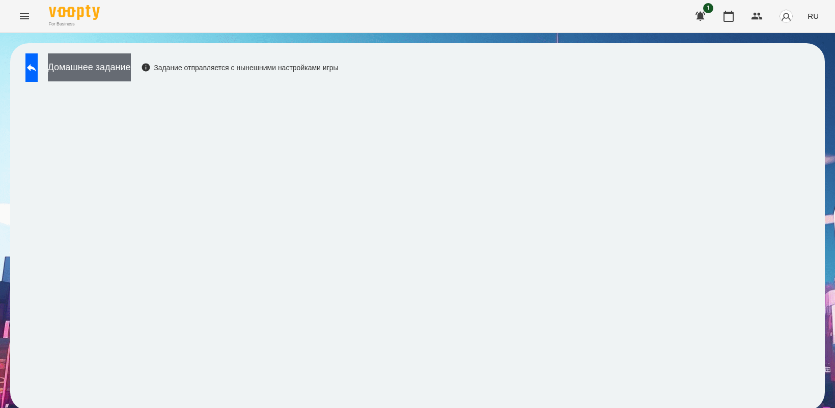
click at [115, 74] on button "Домашнее задание" at bounding box center [89, 67] width 83 height 28
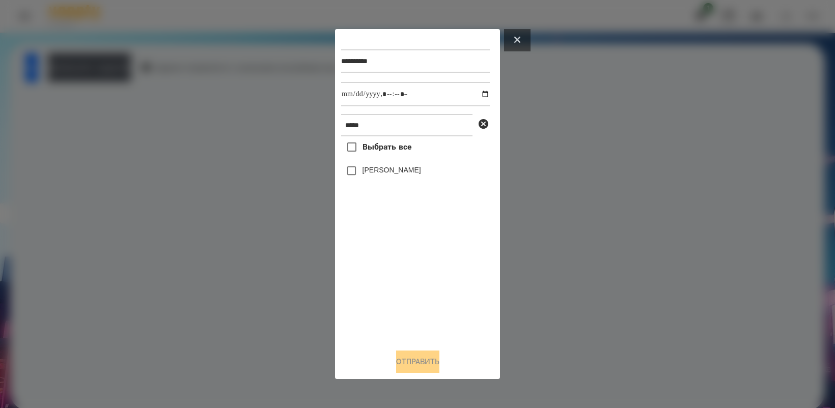
click at [517, 34] on button at bounding box center [517, 40] width 26 height 22
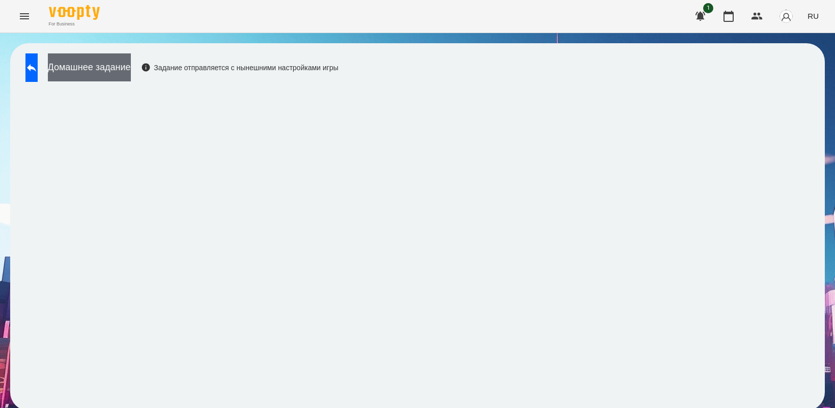
click at [121, 70] on button "Домашнее задание" at bounding box center [89, 67] width 83 height 28
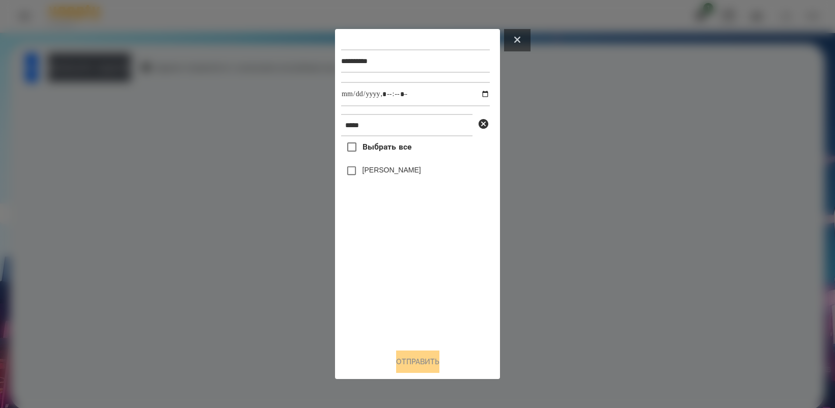
click at [521, 40] on button at bounding box center [517, 40] width 26 height 22
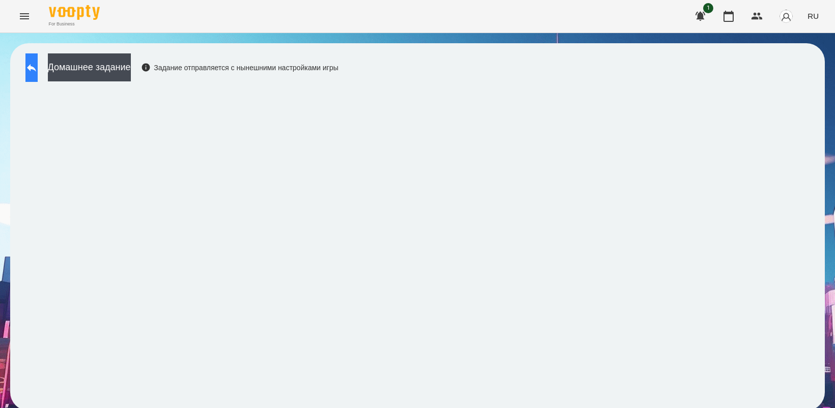
click at [37, 72] on icon at bounding box center [31, 68] width 12 height 12
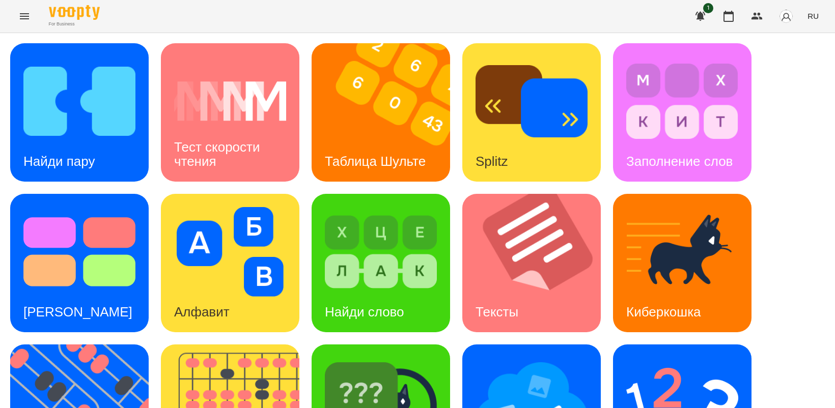
scroll to position [191, 0]
click at [380, 358] on img at bounding box center [381, 403] width 112 height 90
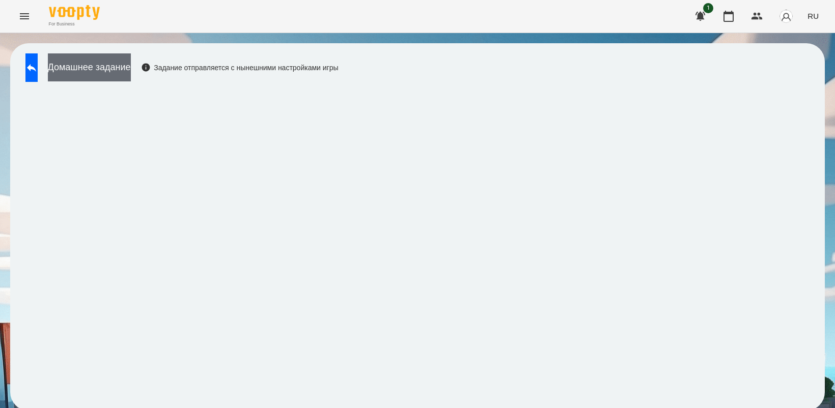
click at [131, 65] on button "Домашнее задание" at bounding box center [89, 67] width 83 height 28
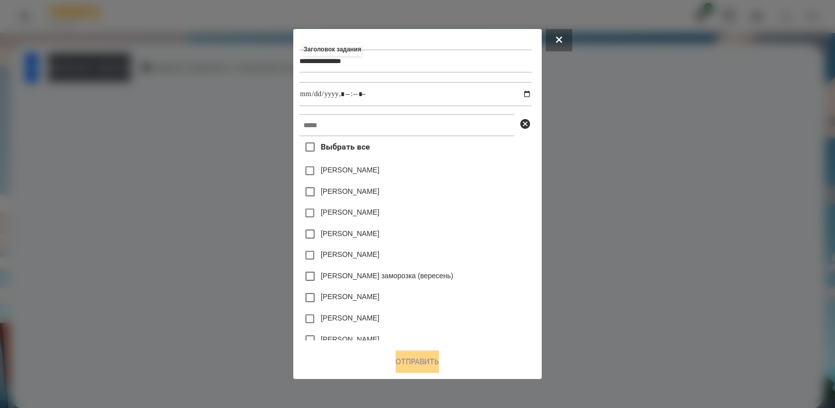
type input "**********"
click at [529, 93] on input "datetime-local" at bounding box center [415, 94] width 232 height 24
type input "**********"
click at [481, 265] on div "[PERSON_NAME]" at bounding box center [415, 255] width 232 height 21
click at [340, 125] on input "text" at bounding box center [406, 125] width 215 height 22
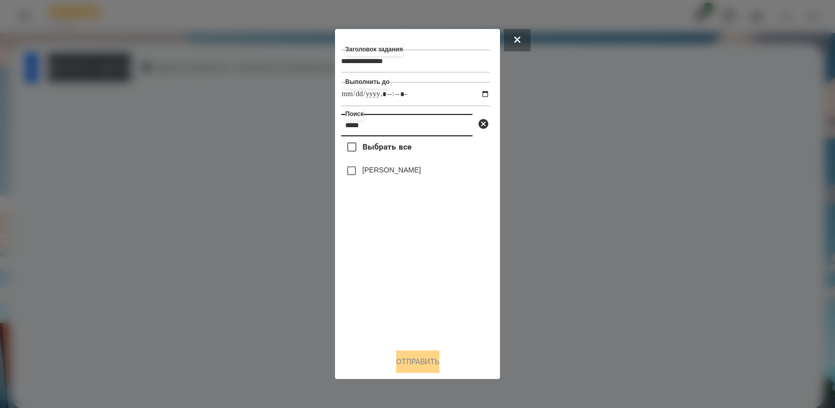
type input "*****"
click at [419, 360] on button "Отправить" at bounding box center [417, 362] width 43 height 22
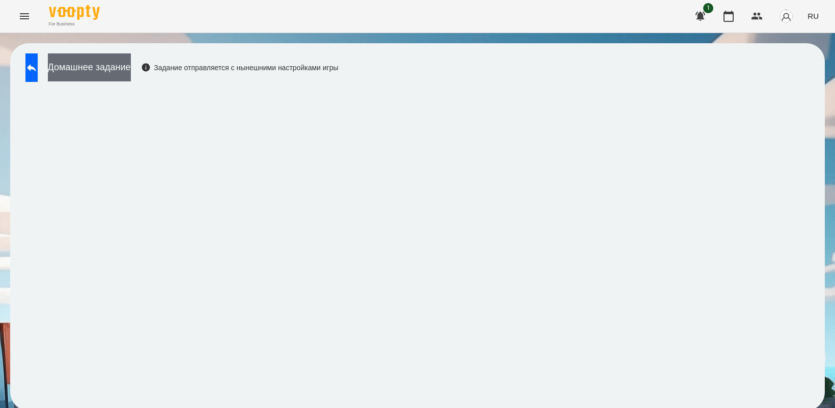
click at [121, 73] on button "Домашнее задание" at bounding box center [89, 67] width 83 height 28
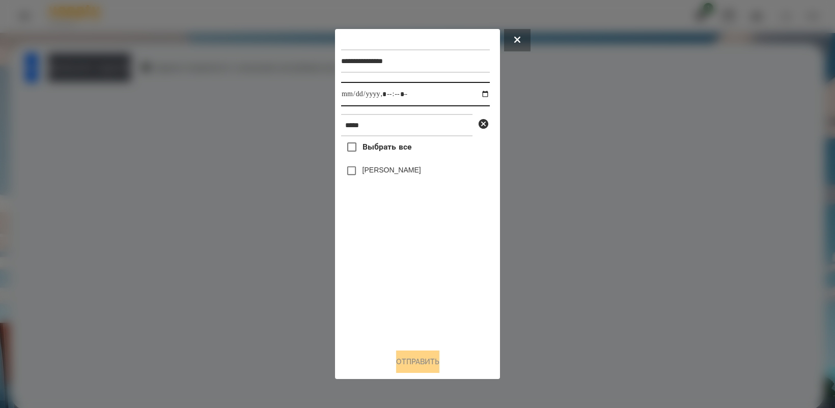
click at [477, 96] on input "datetime-local" at bounding box center [415, 94] width 149 height 24
type input "**********"
click at [411, 266] on div "Выбрать все [PERSON_NAME]" at bounding box center [415, 238] width 149 height 204
click at [417, 364] on button "Отправить" at bounding box center [417, 362] width 43 height 22
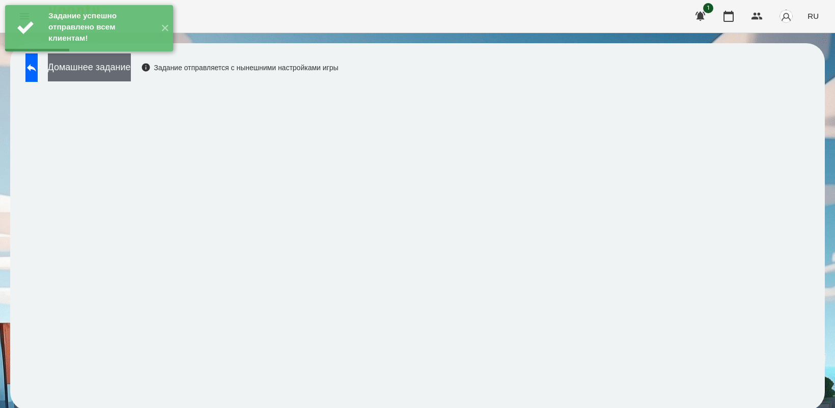
click at [116, 79] on button "Домашнее задание" at bounding box center [89, 67] width 83 height 28
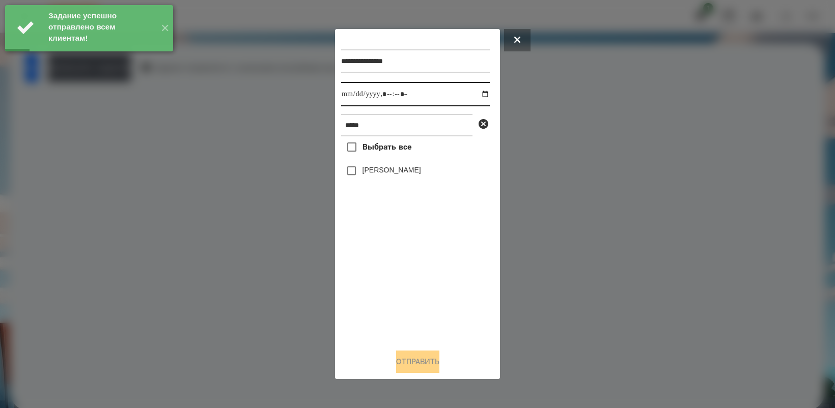
click at [477, 93] on input "datetime-local" at bounding box center [415, 94] width 149 height 24
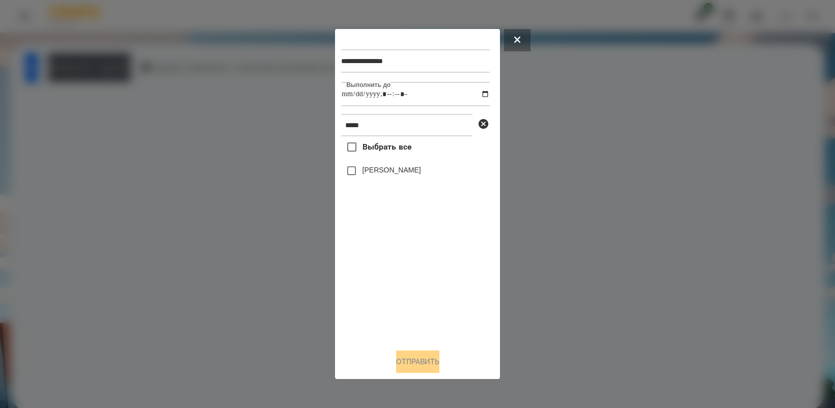
type input "**********"
click at [384, 289] on div "Выбрать все [PERSON_NAME]" at bounding box center [415, 238] width 149 height 204
drag, startPoint x: 421, startPoint y: 368, endPoint x: 488, endPoint y: 331, distance: 76.1
click at [421, 367] on button "Отправить" at bounding box center [417, 362] width 43 height 22
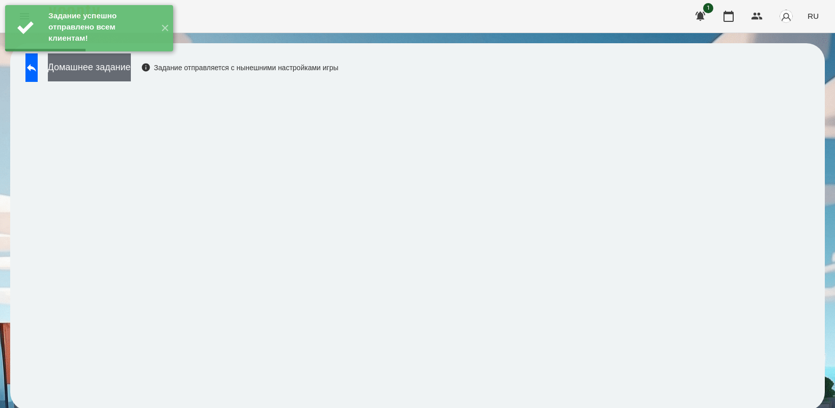
click at [131, 70] on button "Домашнее задание" at bounding box center [89, 67] width 83 height 28
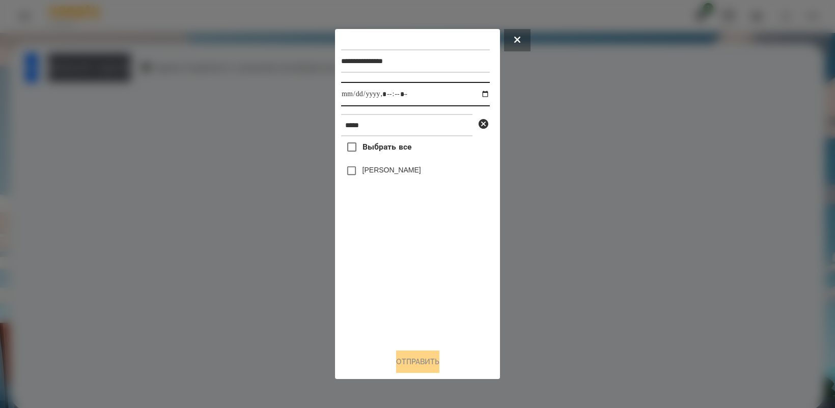
click at [475, 93] on input "datetime-local" at bounding box center [415, 94] width 149 height 24
type input "**********"
click at [404, 278] on div "Выбрать все [PERSON_NAME]" at bounding box center [415, 238] width 149 height 204
click at [411, 367] on button "Отправить" at bounding box center [417, 362] width 43 height 22
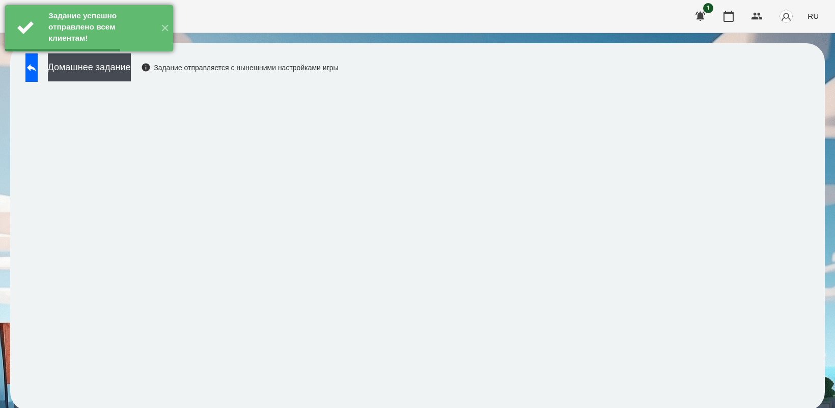
click at [103, 51] on div "Задание успешно отправлено всем клиентам!" at bounding box center [100, 28] width 109 height 46
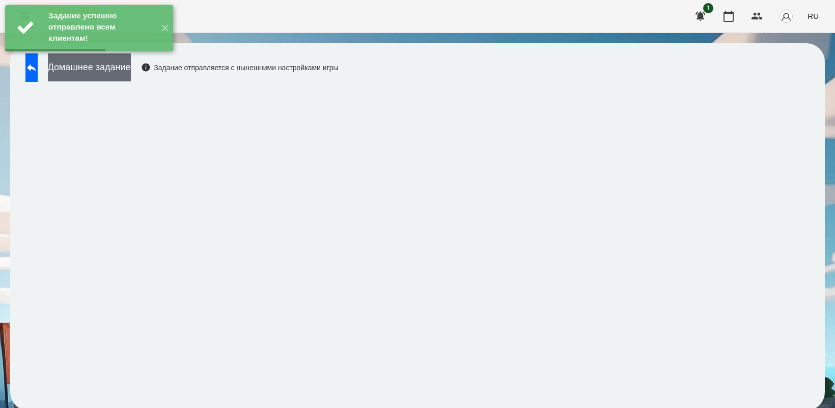
click at [108, 70] on button "Домашнее задание" at bounding box center [89, 67] width 83 height 28
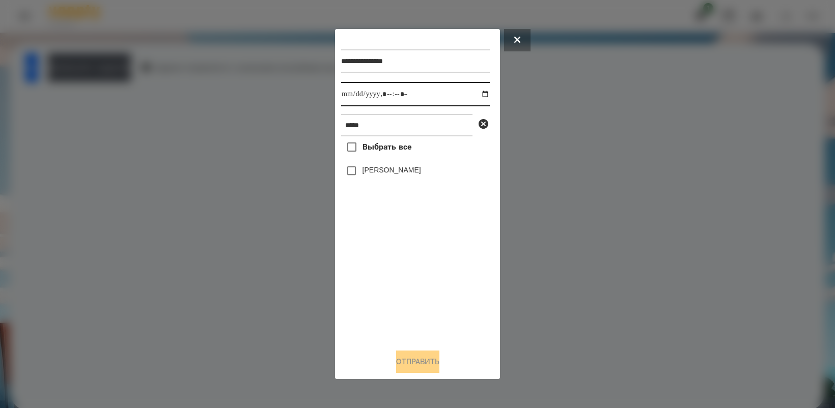
click at [475, 92] on input "datetime-local" at bounding box center [415, 94] width 149 height 24
type input "**********"
click at [387, 295] on div "Выбрать все [PERSON_NAME]" at bounding box center [415, 238] width 149 height 204
click at [416, 371] on button "Отправить" at bounding box center [417, 362] width 43 height 22
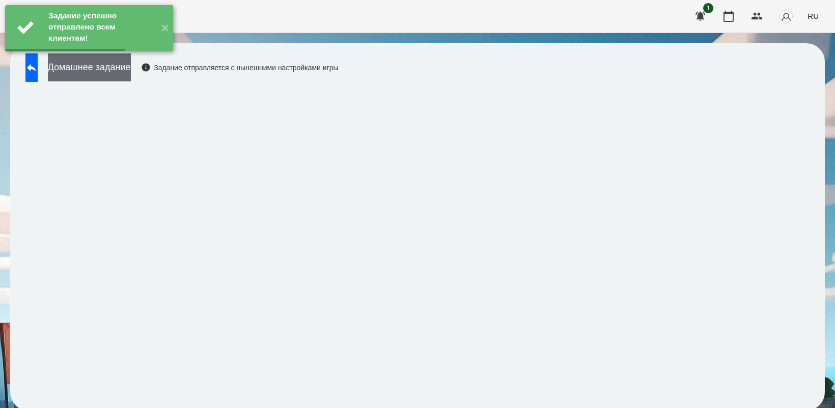
drag, startPoint x: 120, startPoint y: 69, endPoint x: 126, endPoint y: 70, distance: 5.6
click at [126, 70] on button "Домашнее задание" at bounding box center [89, 67] width 83 height 28
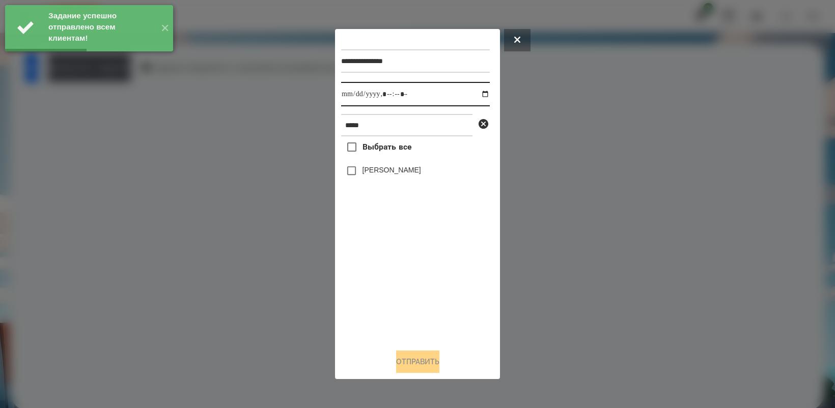
click at [478, 92] on input "datetime-local" at bounding box center [415, 94] width 149 height 24
type input "**********"
click at [408, 281] on div "Выбрать все [PERSON_NAME]" at bounding box center [415, 238] width 149 height 204
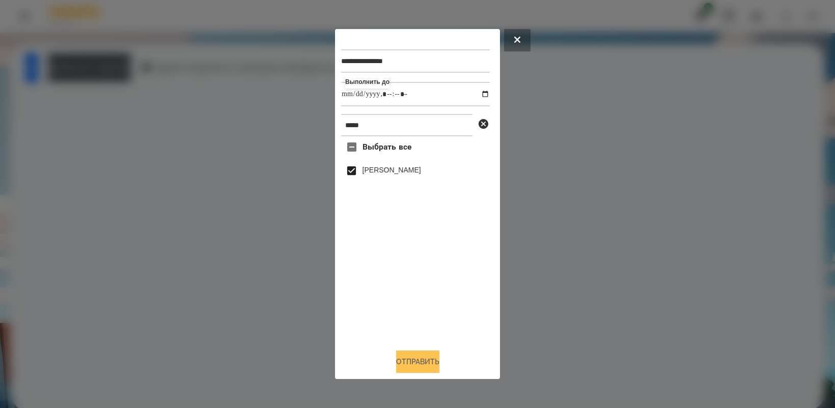
click at [405, 364] on button "Отправить" at bounding box center [417, 362] width 43 height 22
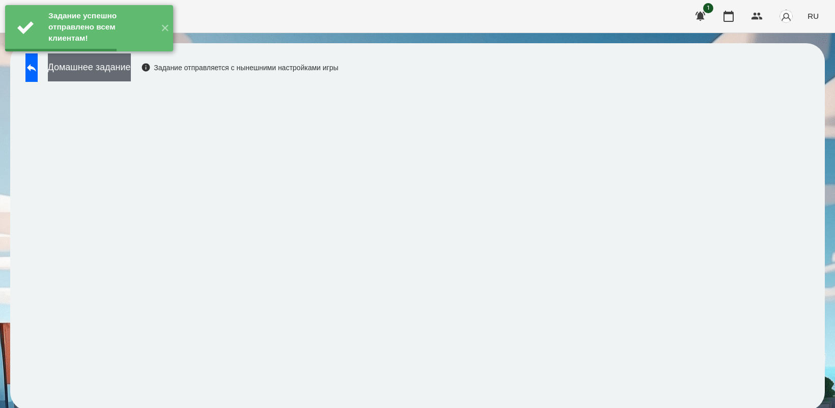
click at [104, 65] on button "Домашнее задание" at bounding box center [89, 67] width 83 height 28
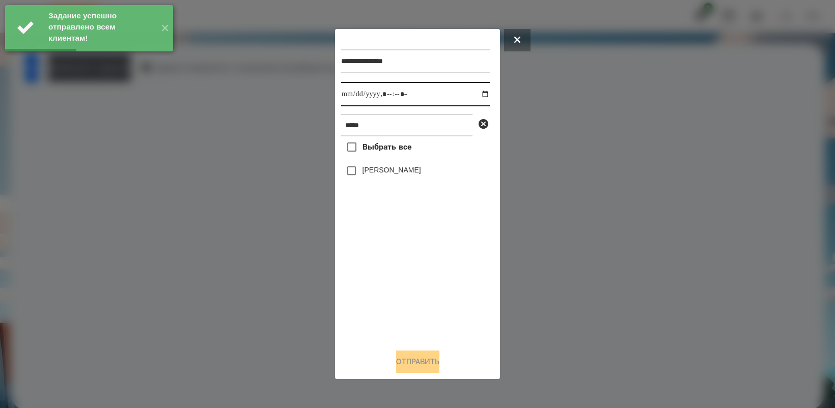
click at [479, 92] on input "datetime-local" at bounding box center [415, 94] width 149 height 24
type input "**********"
click at [403, 284] on div "Выбрать все [PERSON_NAME]" at bounding box center [415, 238] width 149 height 204
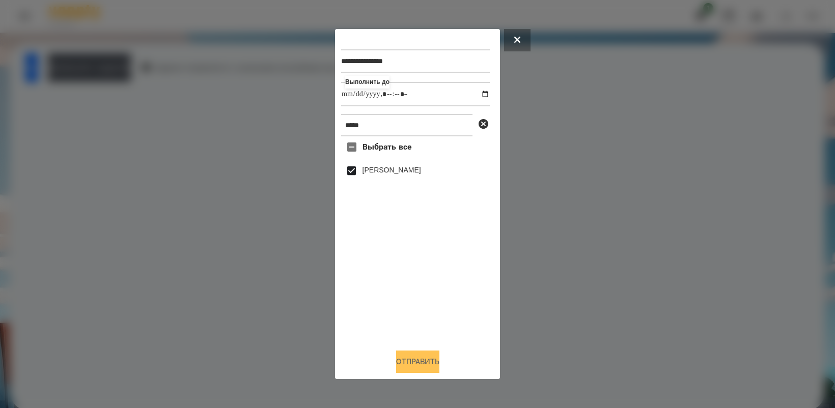
click at [420, 370] on button "Отправить" at bounding box center [417, 362] width 43 height 22
